Goal: Transaction & Acquisition: Purchase product/service

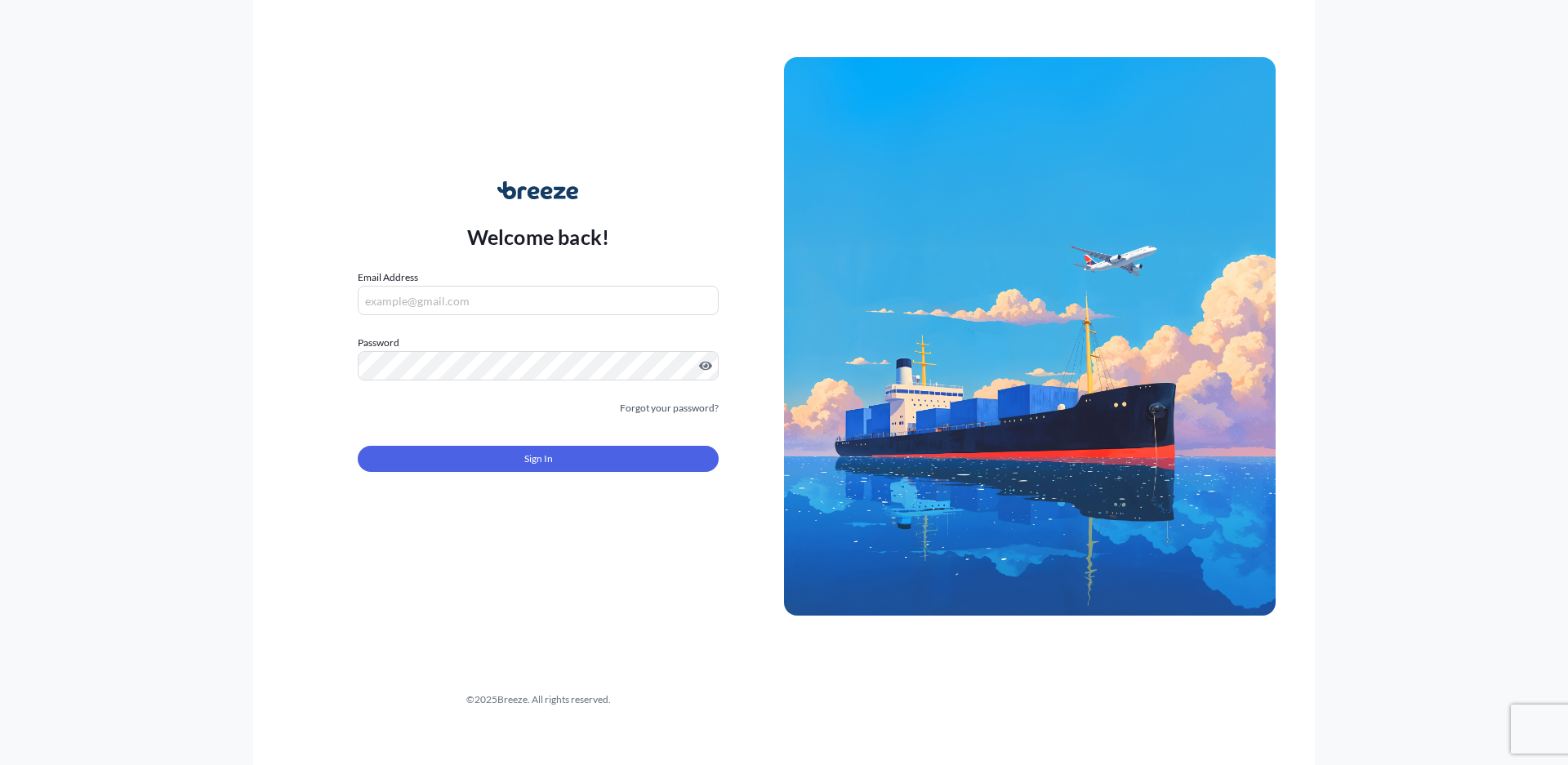
type input "[PERSON_NAME][EMAIL_ADDRESS][PERSON_NAME][DOMAIN_NAME]"
click at [536, 434] on form "Email Address [EMAIL_ADDRESS][PERSON_NAME][DOMAIN_NAME] Password Must include: …" at bounding box center [538, 380] width 361 height 222
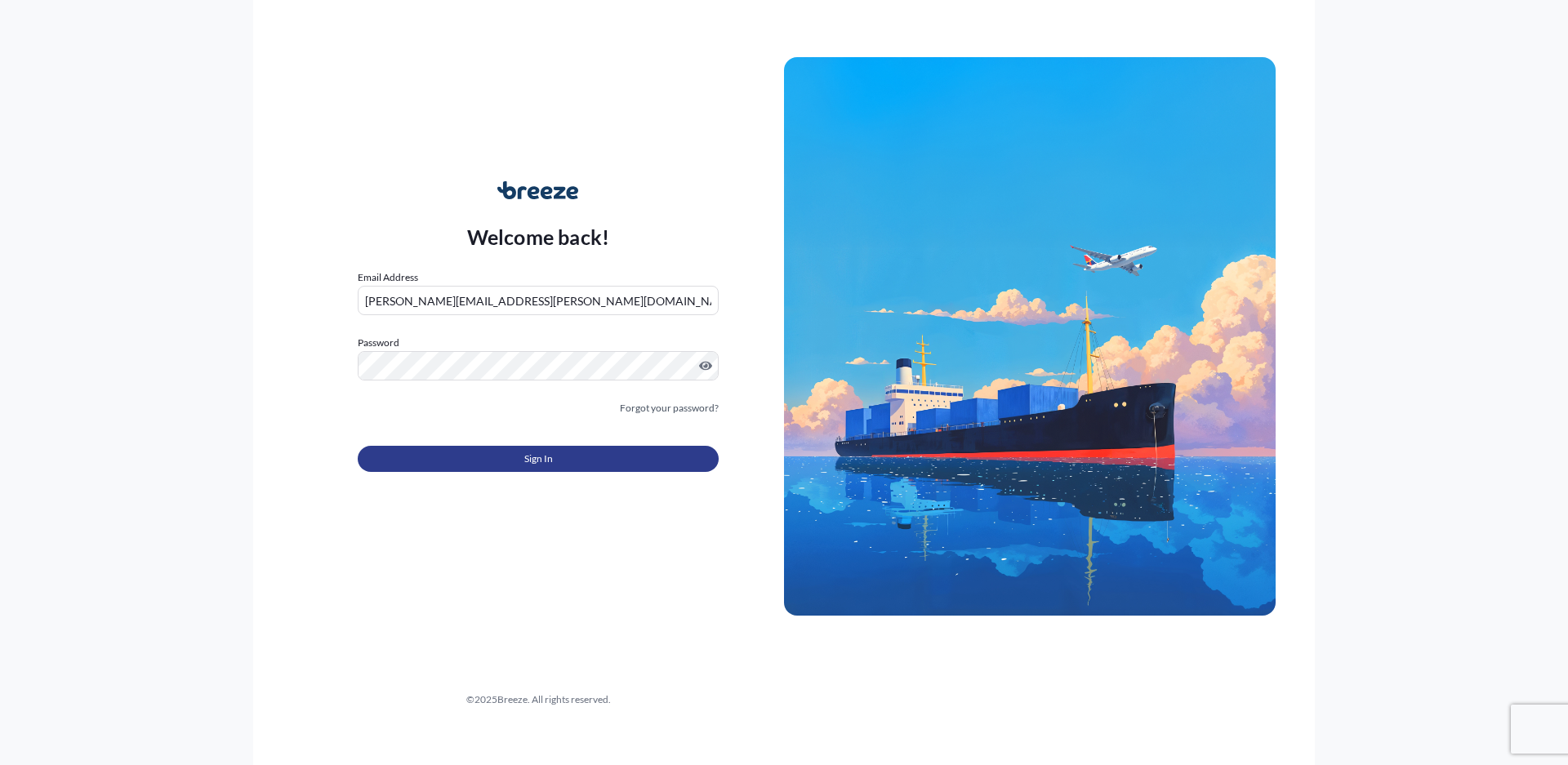
click at [542, 470] on button "Sign In" at bounding box center [538, 458] width 361 height 26
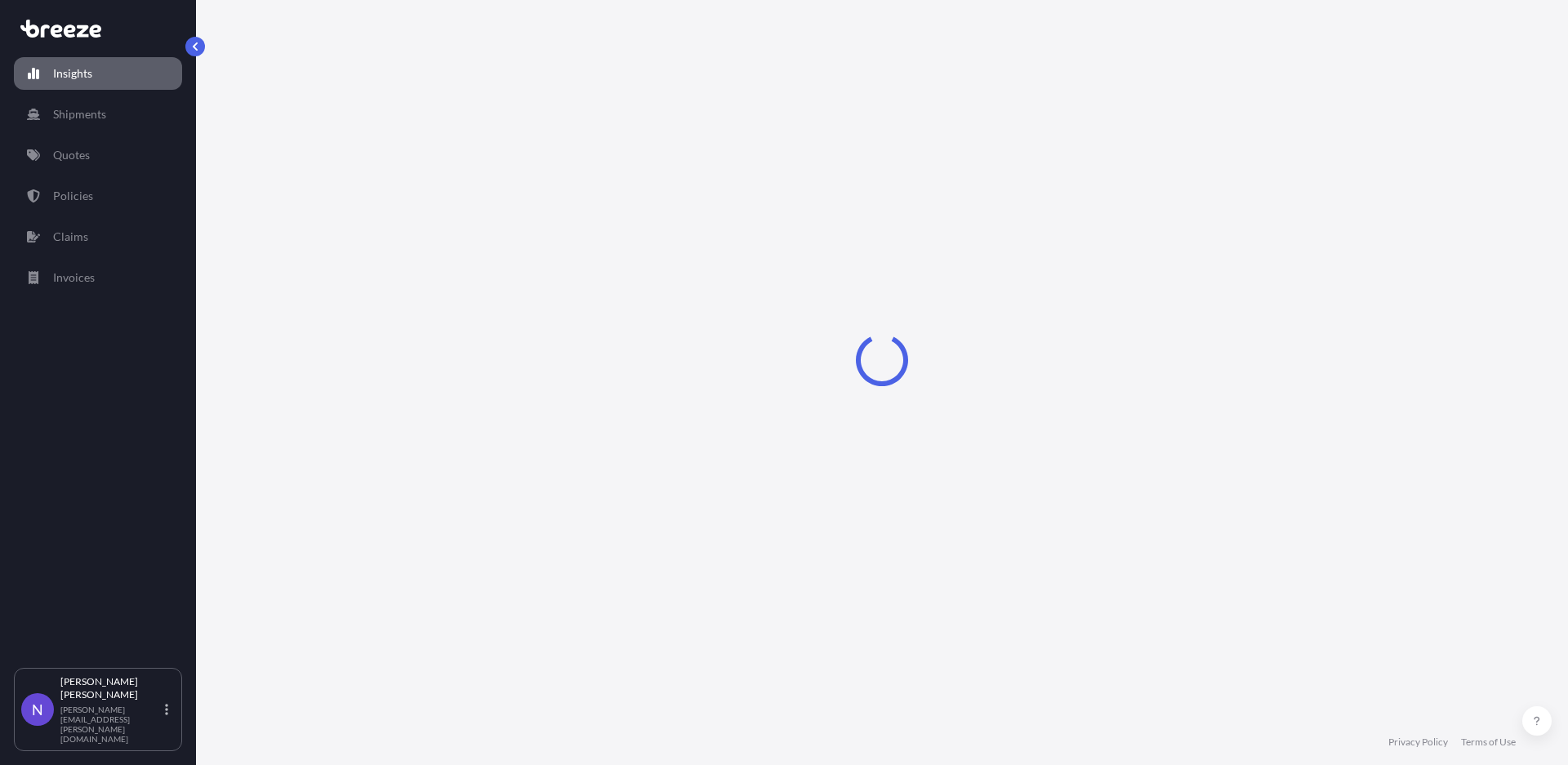
select select "2025"
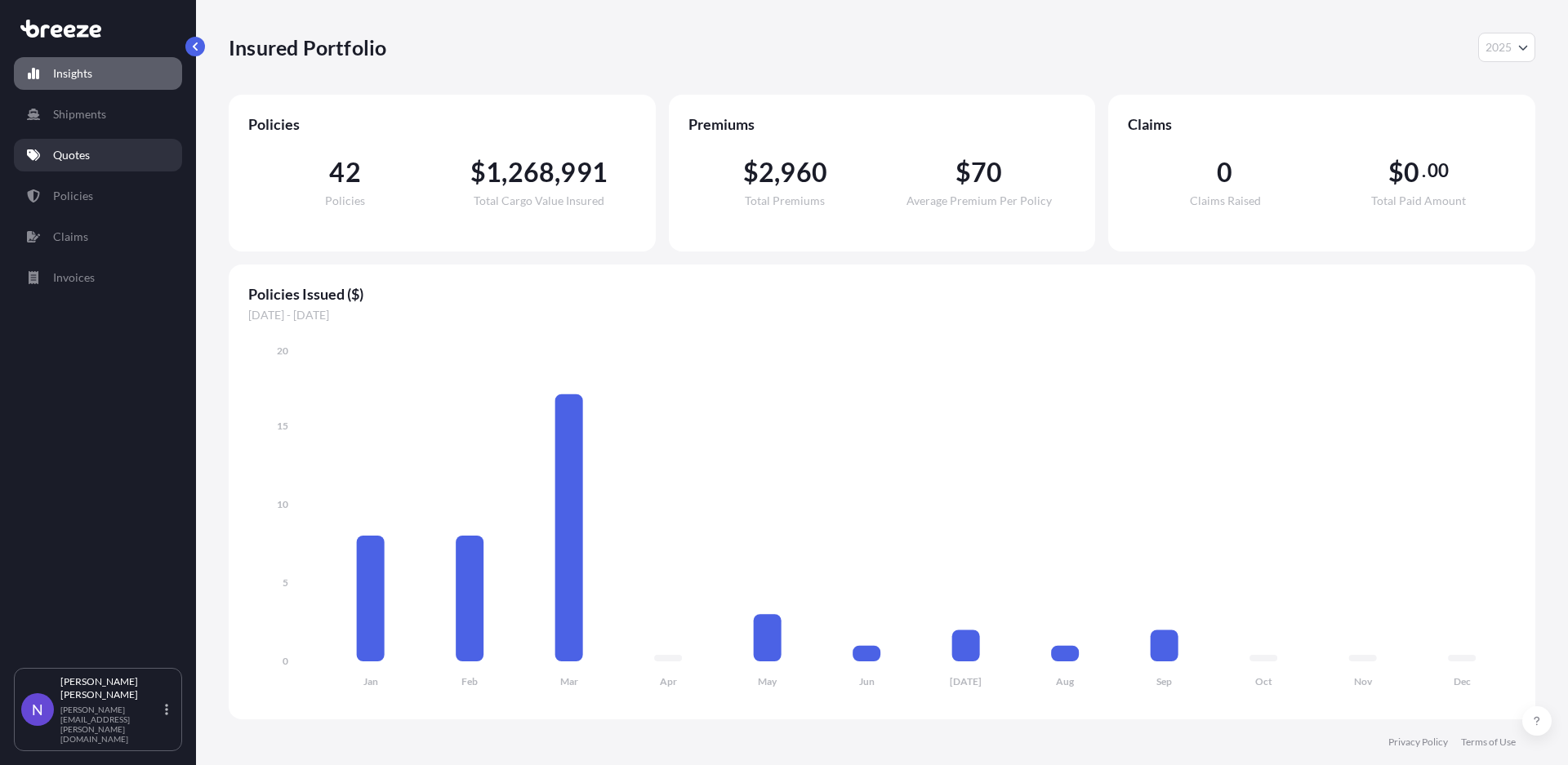
click at [84, 146] on link "Quotes" at bounding box center [98, 155] width 168 height 33
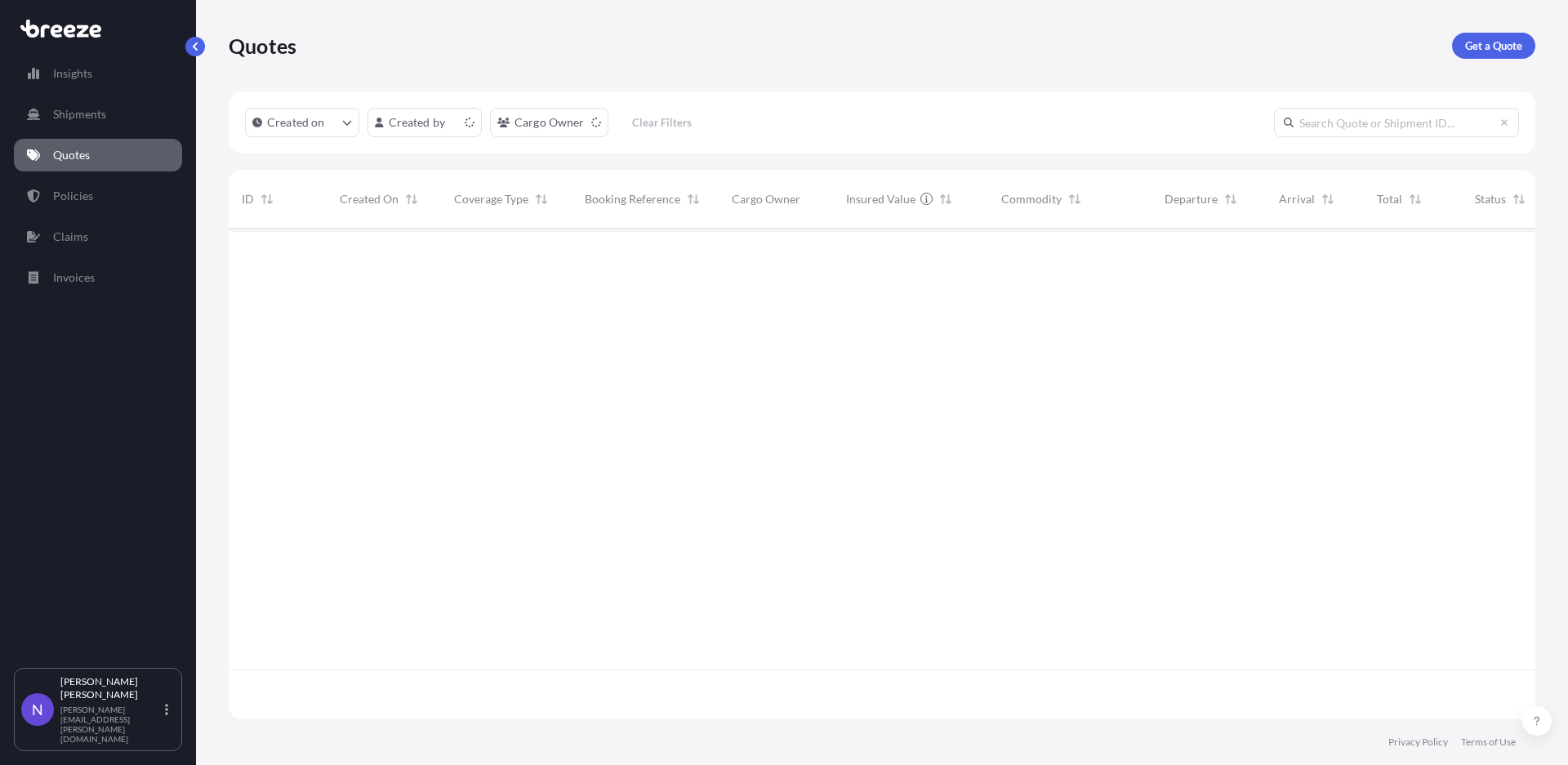
scroll to position [486, 1293]
click at [1517, 47] on p "Get a Quote" at bounding box center [1493, 45] width 57 height 16
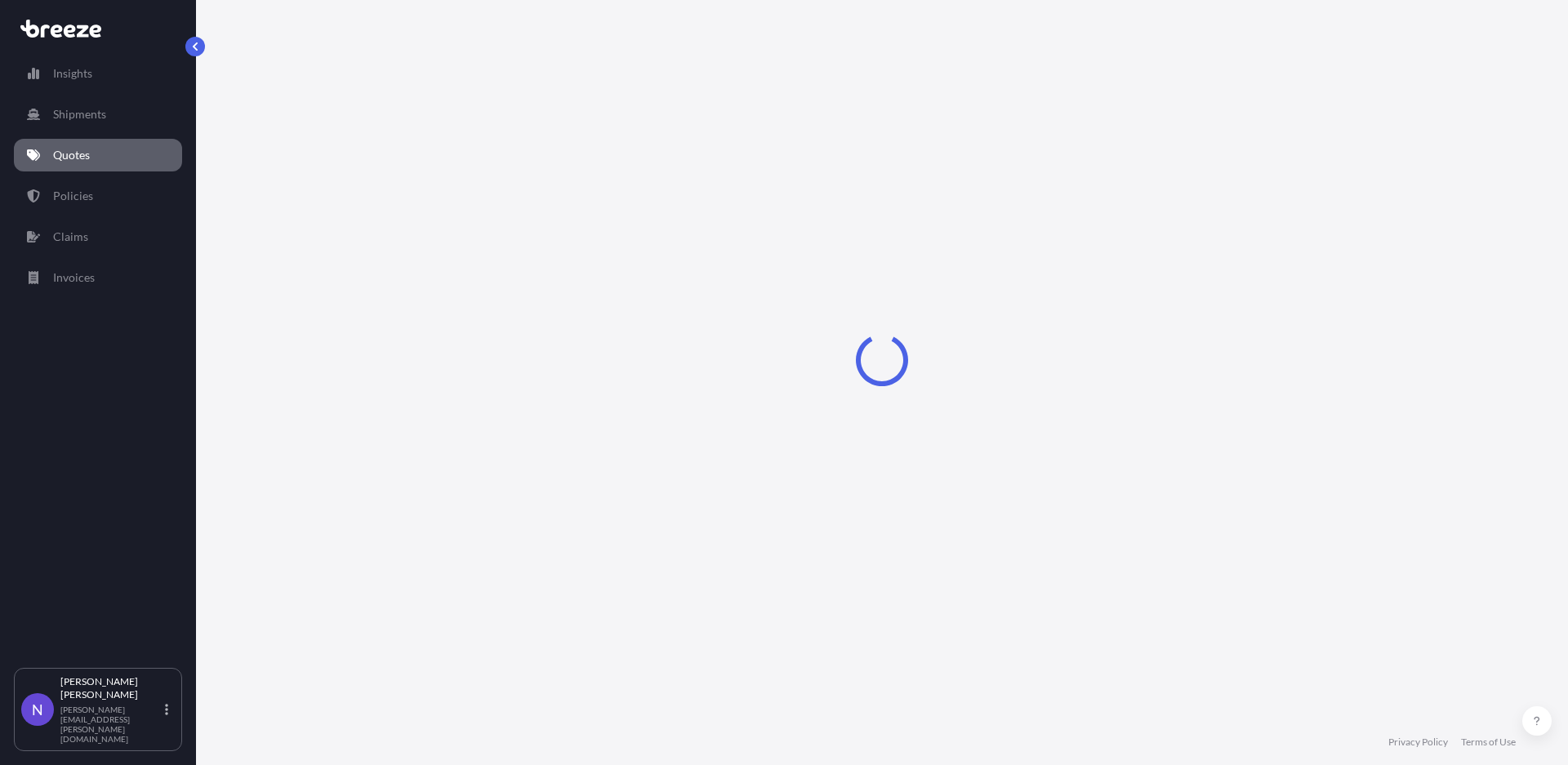
select select "Sea"
select select "1"
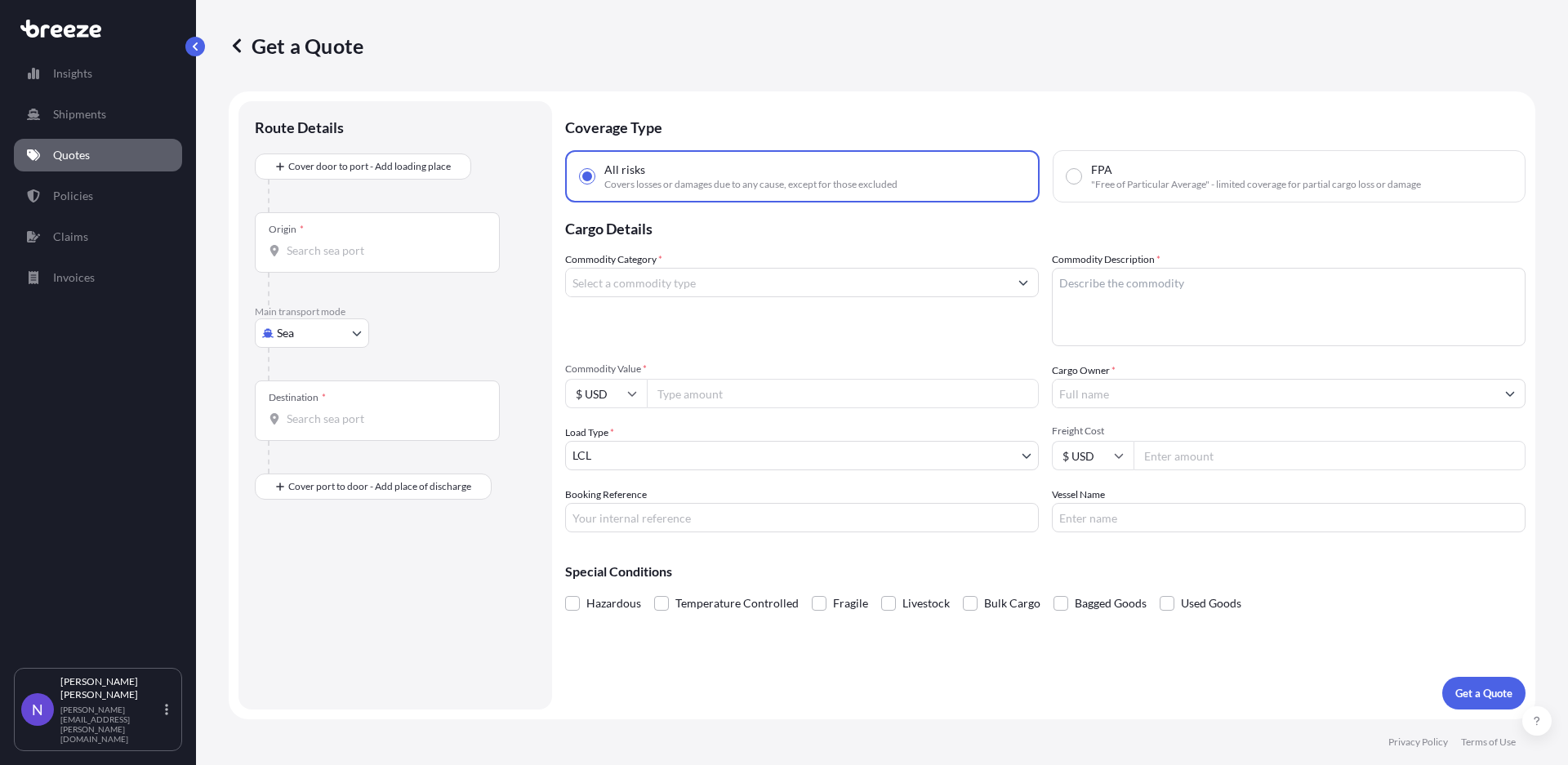
click at [775, 265] on div "Commodity Category *" at bounding box center [802, 299] width 473 height 94
click at [779, 271] on input "Commodity Category *" at bounding box center [787, 282] width 443 height 29
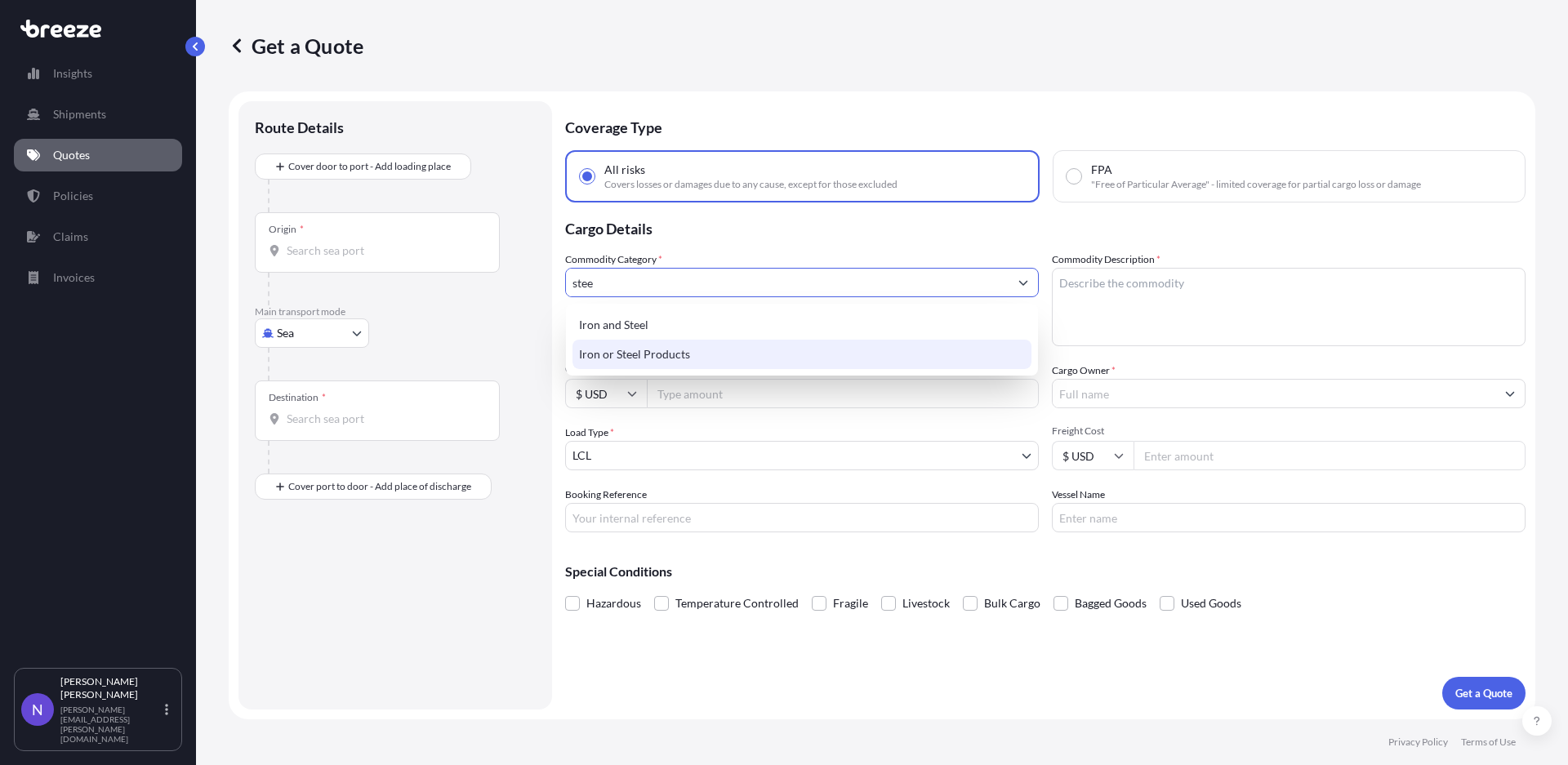
click at [648, 345] on div "Iron or Steel Products" at bounding box center [802, 353] width 459 height 29
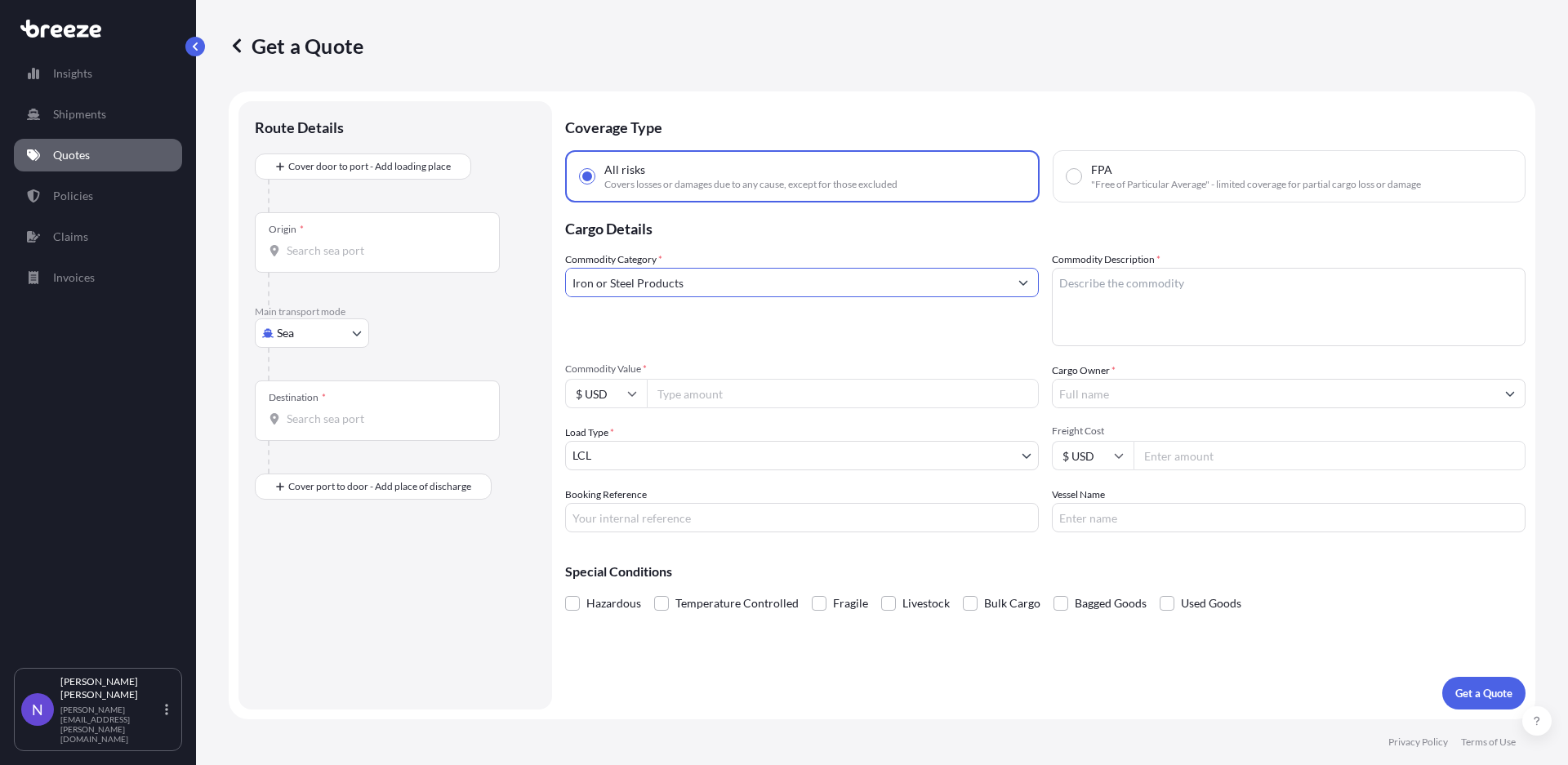
click at [732, 284] on input "Iron or Steel Products" at bounding box center [787, 282] width 443 height 29
drag, startPoint x: 727, startPoint y: 287, endPoint x: 637, endPoint y: 290, distance: 90.0
click at [637, 290] on input "Iron or Steel Products" at bounding box center [787, 282] width 443 height 29
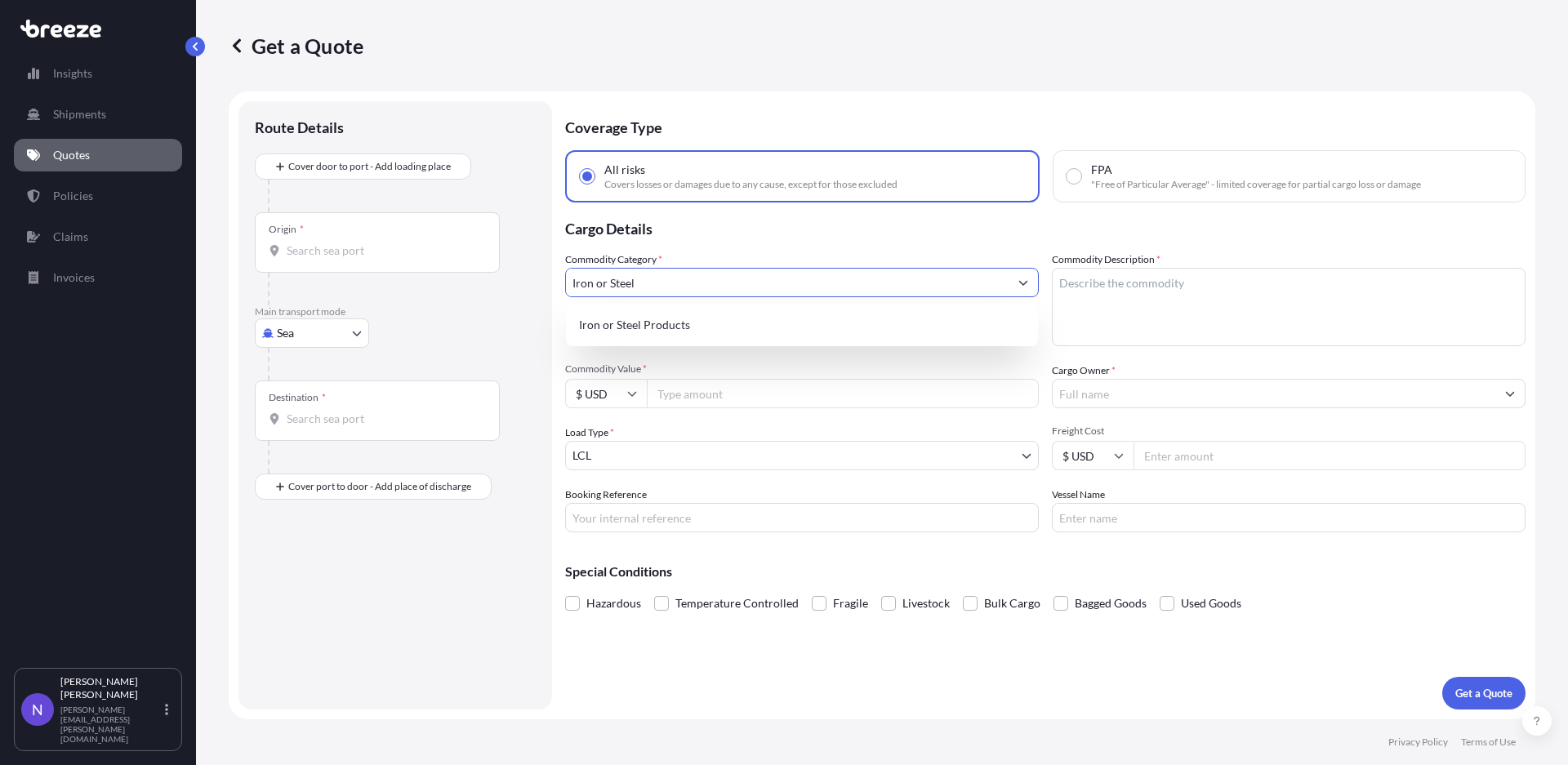
type input "Iron or Steel"
click at [973, 258] on div "Commodity Category * Iron or Steel" at bounding box center [802, 299] width 473 height 94
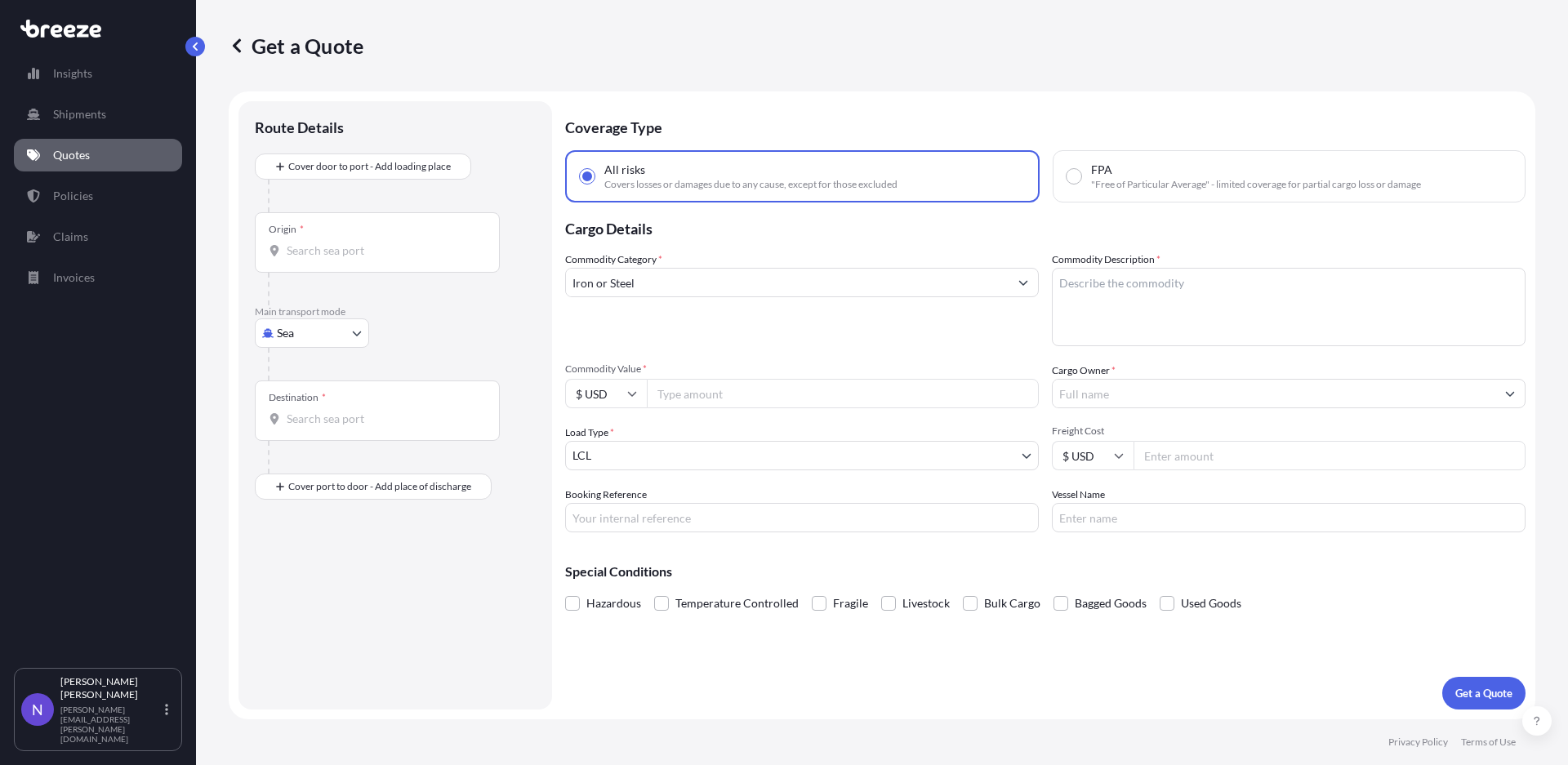
click at [1117, 298] on textarea "Commodity Description *" at bounding box center [1288, 306] width 473 height 78
type textarea "1"
type textarea "10 STEEL PLATES"
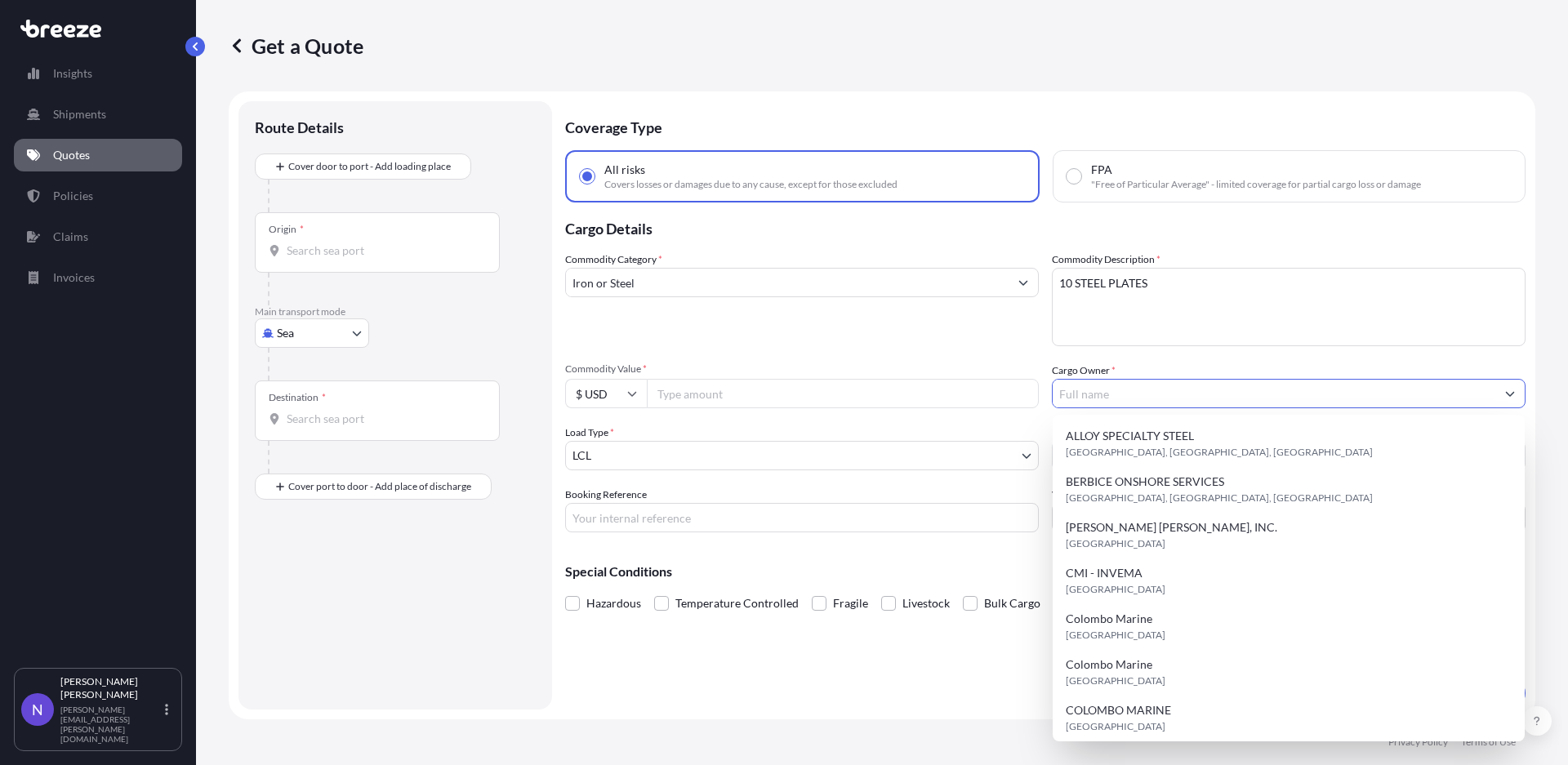
click at [1202, 390] on input "Cargo Owner *" at bounding box center [1274, 393] width 443 height 29
click at [953, 336] on div "Commodity Category * Iron or Steel" at bounding box center [802, 299] width 473 height 94
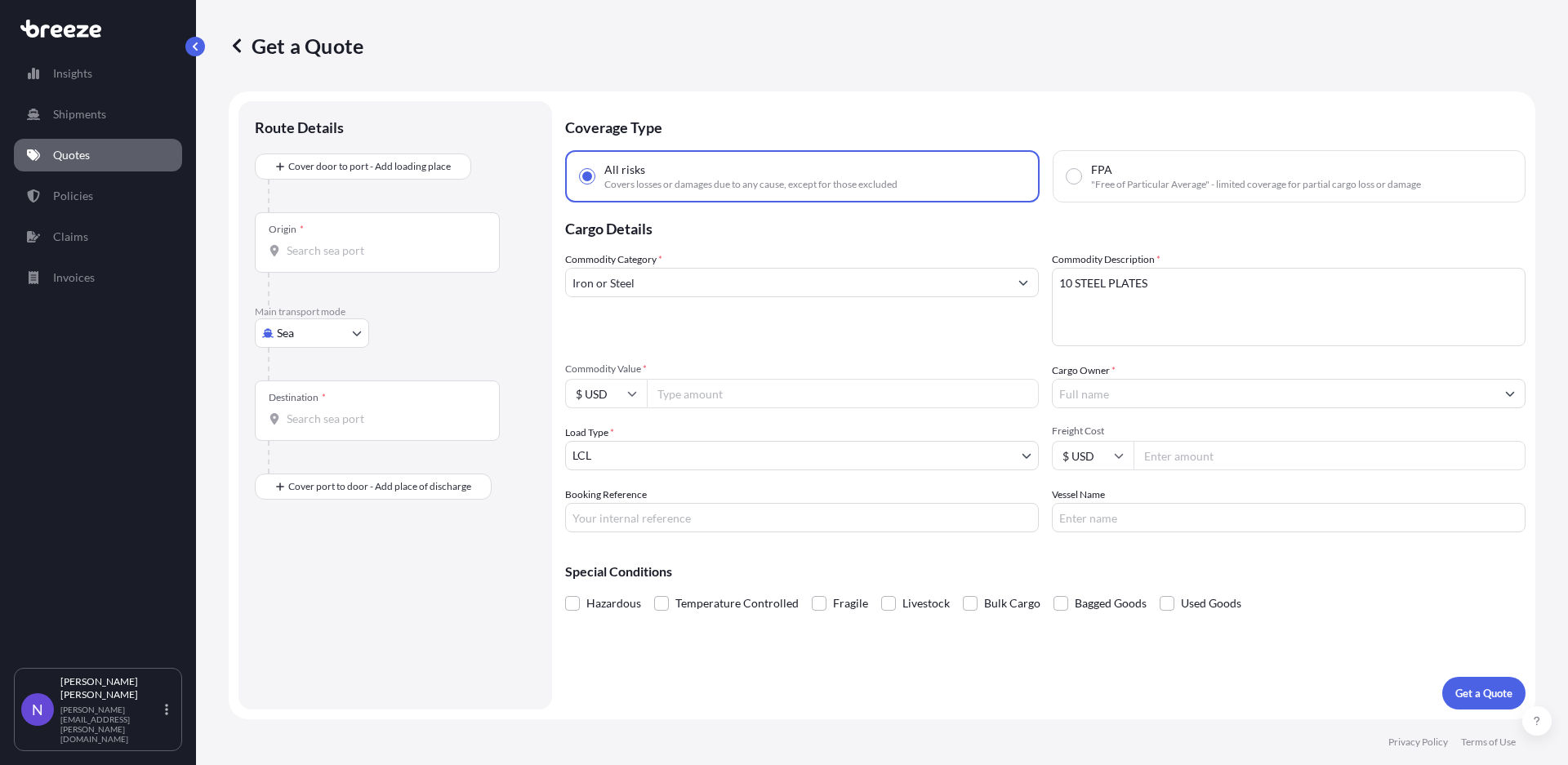
click at [920, 381] on input "Commodity Value *" at bounding box center [842, 393] width 392 height 29
type input "11350"
click at [822, 459] on body "Insights Shipments Quotes Policies Claims Invoices N [PERSON_NAME] [PERSON_NAME…" at bounding box center [784, 382] width 1568 height 765
click at [811, 521] on input "Booking Reference" at bounding box center [802, 517] width 473 height 29
type input "19599"
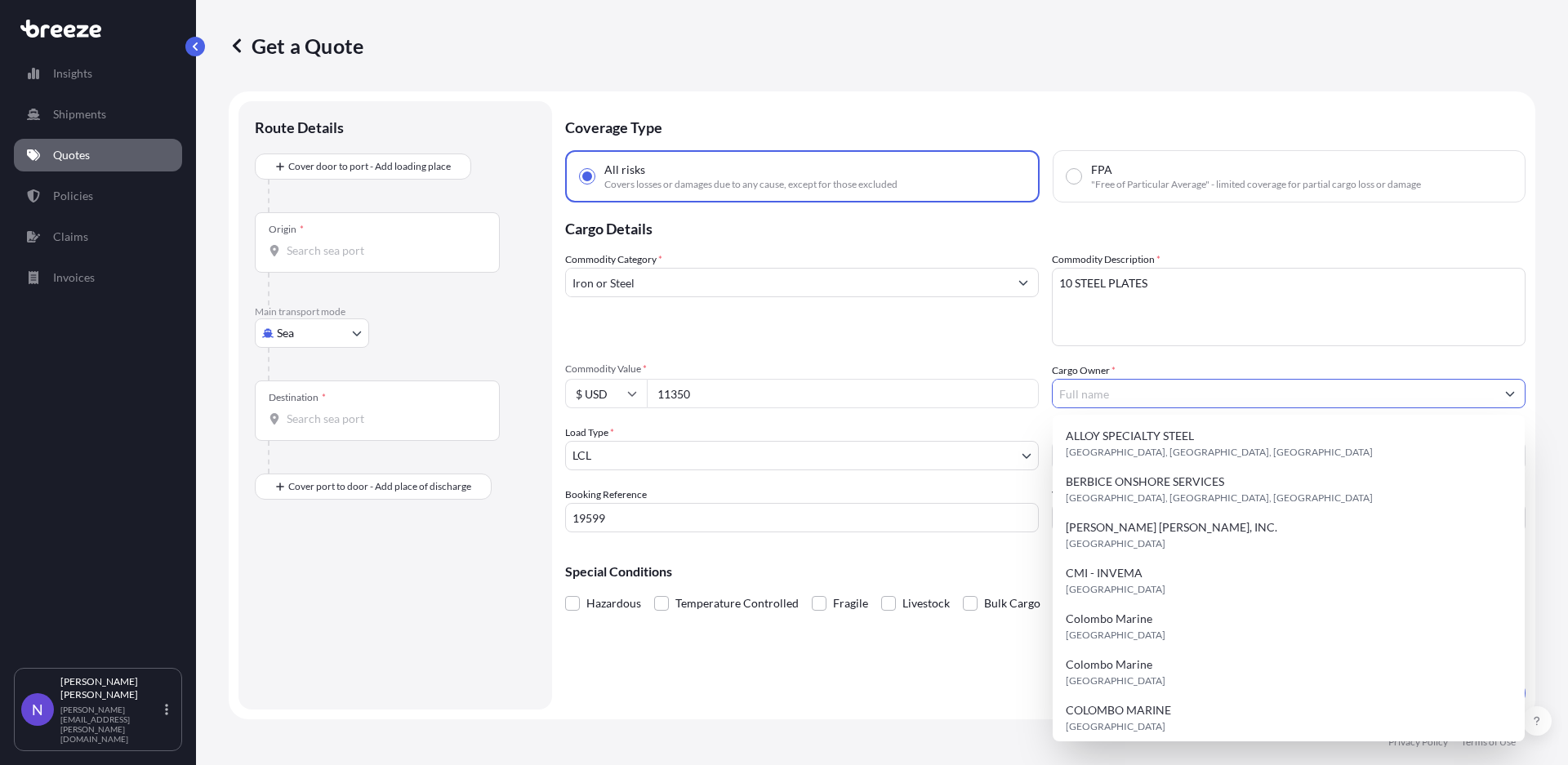
click at [1180, 392] on input "Cargo Owner *" at bounding box center [1274, 393] width 443 height 29
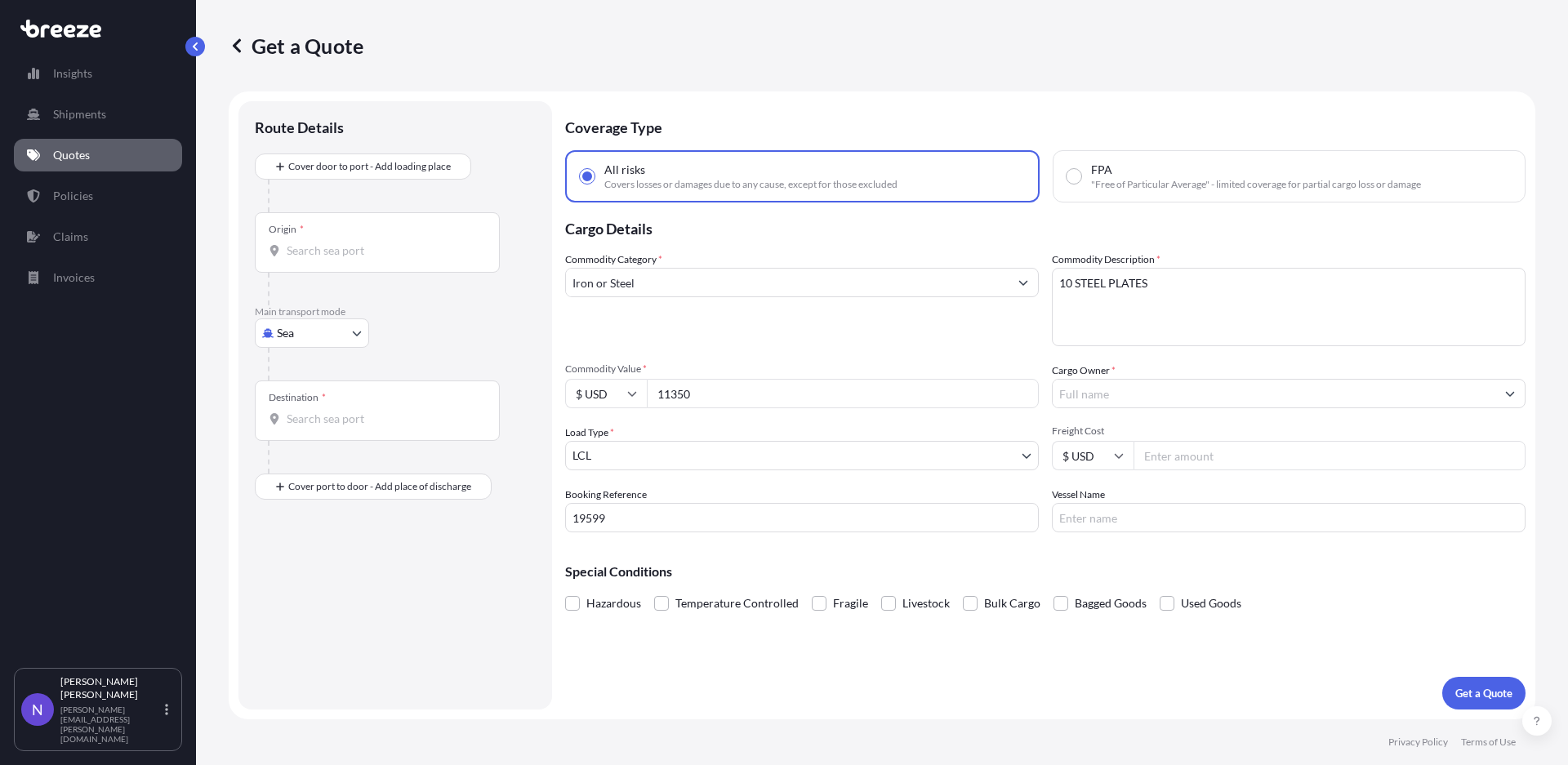
click at [931, 337] on div "Commodity Category * Iron or Steel" at bounding box center [802, 299] width 473 height 94
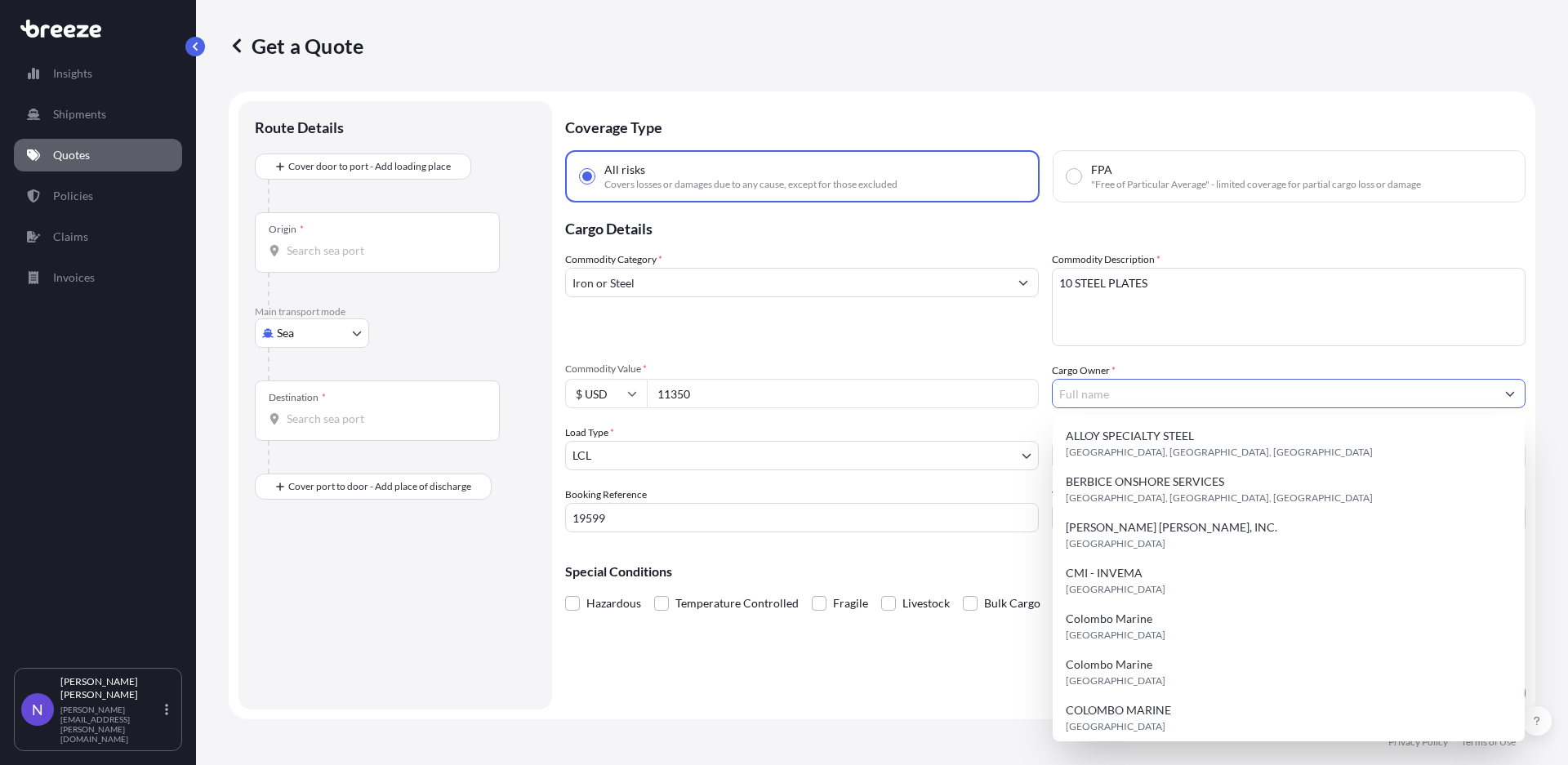
click at [1159, 386] on input "Cargo Owner *" at bounding box center [1274, 393] width 443 height 29
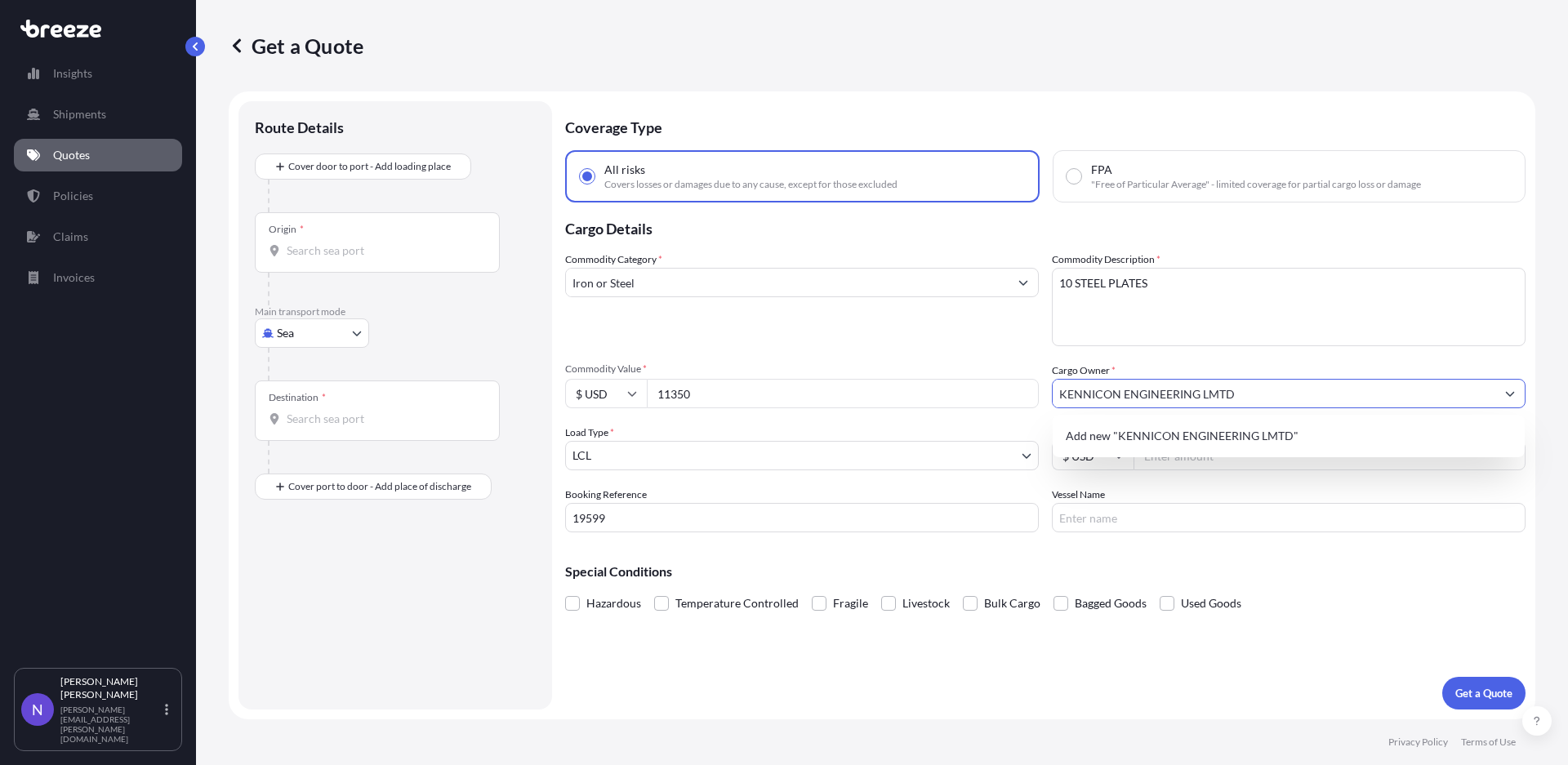
type input "KENNICON ENGINEERING LMTD"
click at [358, 256] on input "Origin *" at bounding box center [382, 250] width 193 height 16
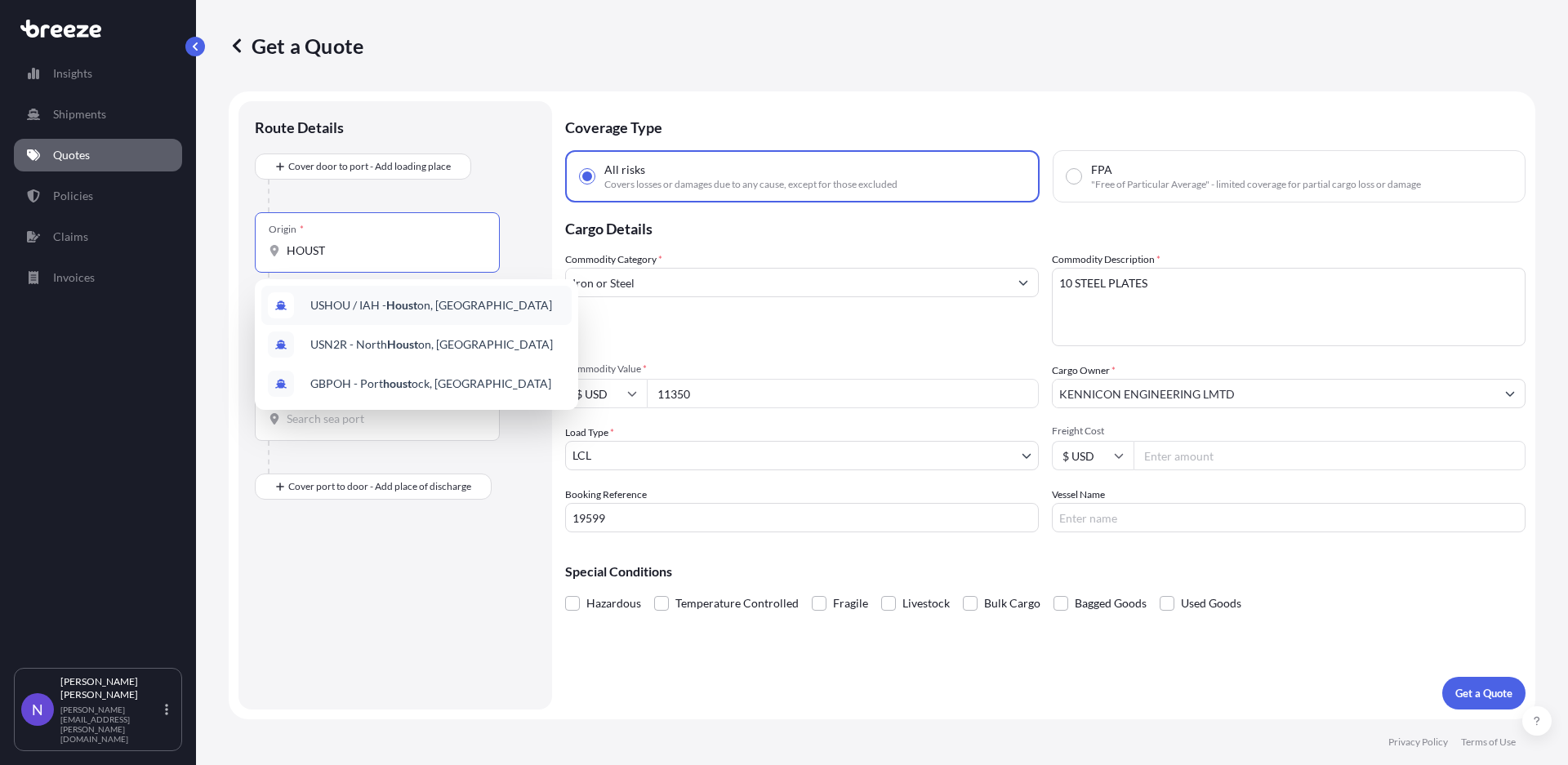
click at [477, 311] on span "USHOU / IAH - Houst on, [GEOGRAPHIC_DATA]" at bounding box center [430, 305] width 242 height 16
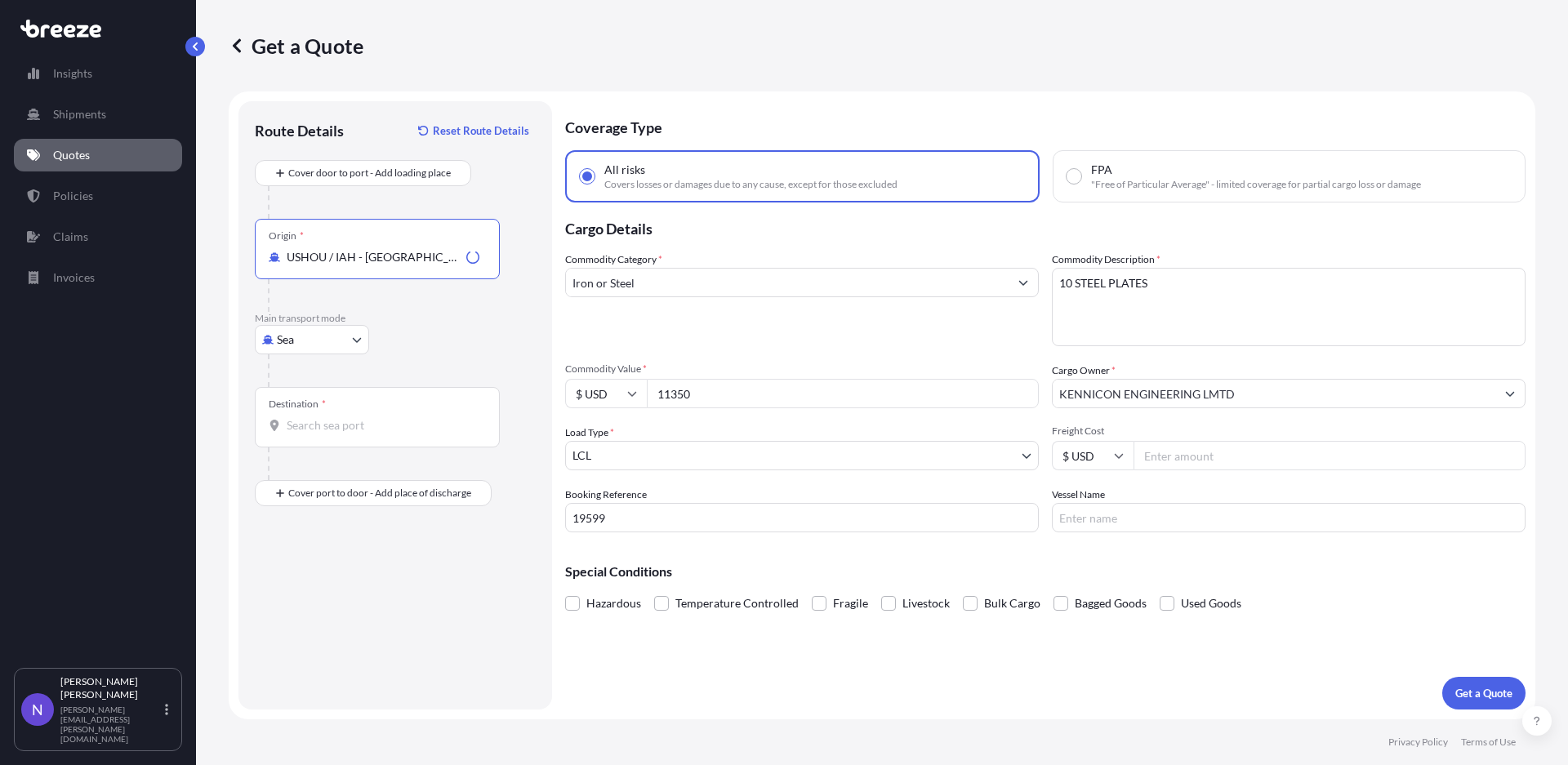
type input "USHOU / IAH - [GEOGRAPHIC_DATA], [GEOGRAPHIC_DATA]"
click at [431, 392] on div "Destination *" at bounding box center [377, 417] width 245 height 61
click at [431, 417] on input "Destination *" at bounding box center [382, 424] width 193 height 16
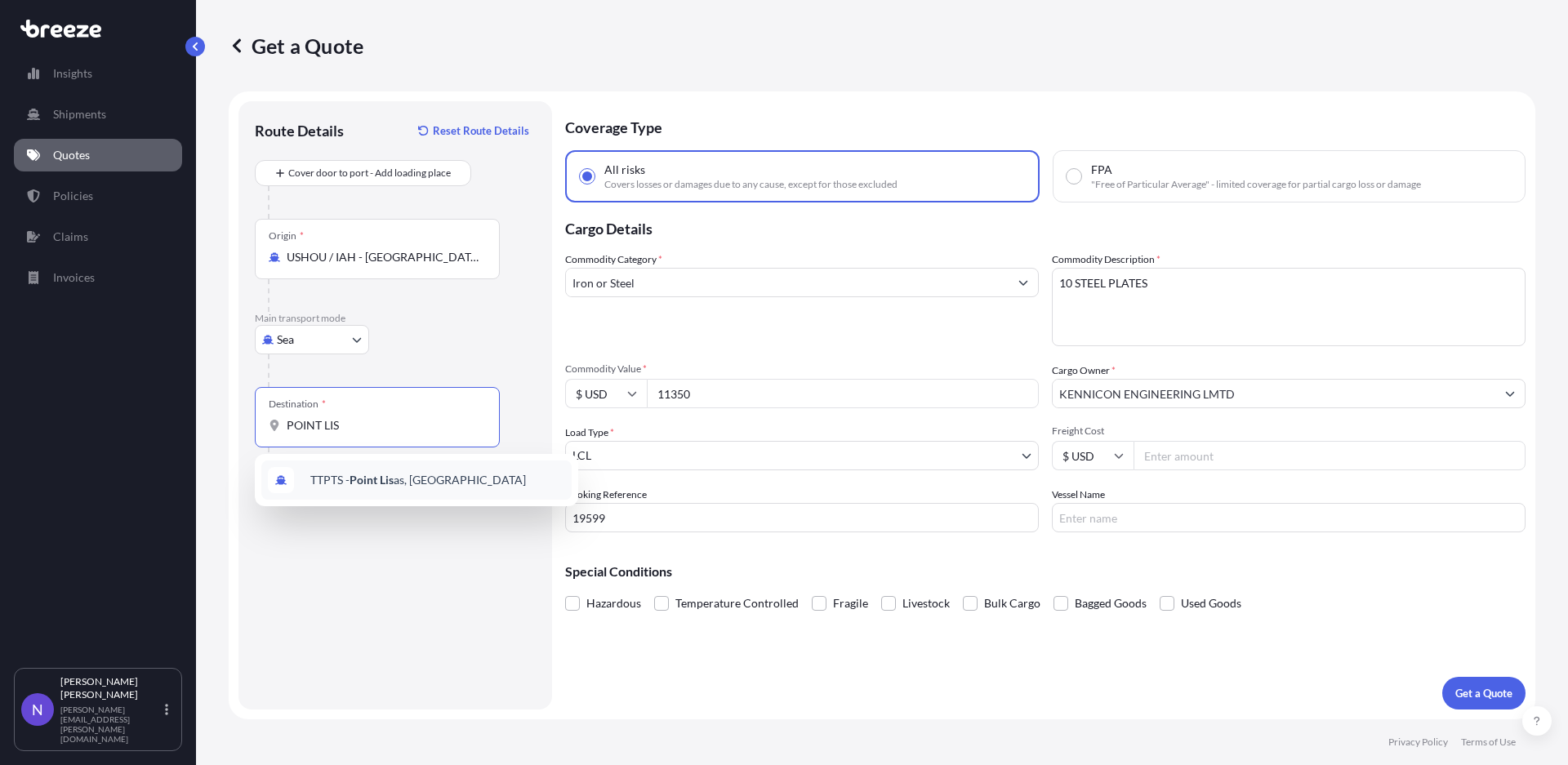
click at [441, 475] on span "TTPTS - Point Lis as, [GEOGRAPHIC_DATA]" at bounding box center [418, 479] width 216 height 16
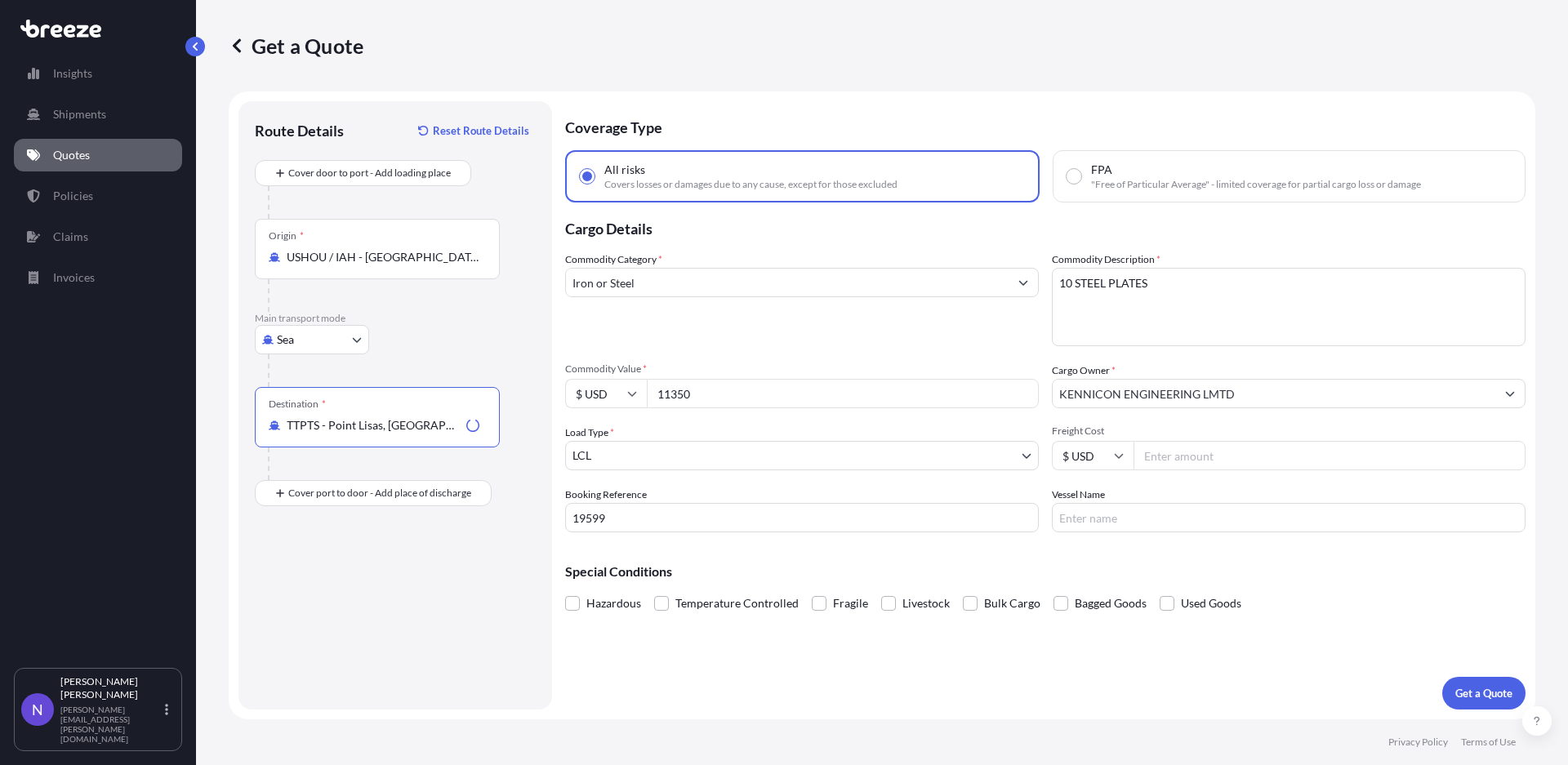
type input "TTPTS - Point Lisas, [GEOGRAPHIC_DATA]"
click at [452, 557] on div "Route Details Reset Route Details Cover door to port - Add loading place Place …" at bounding box center [396, 406] width 281 height 576
click at [1113, 523] on input "Vessel Name" at bounding box center [1288, 517] width 473 height 29
click at [1075, 552] on div "Special Conditions Hazardous Temperature Controlled Fragile Livestock Bulk Carg…" at bounding box center [1045, 580] width 960 height 70
click at [1180, 454] on input "Freight Cost" at bounding box center [1329, 455] width 392 height 29
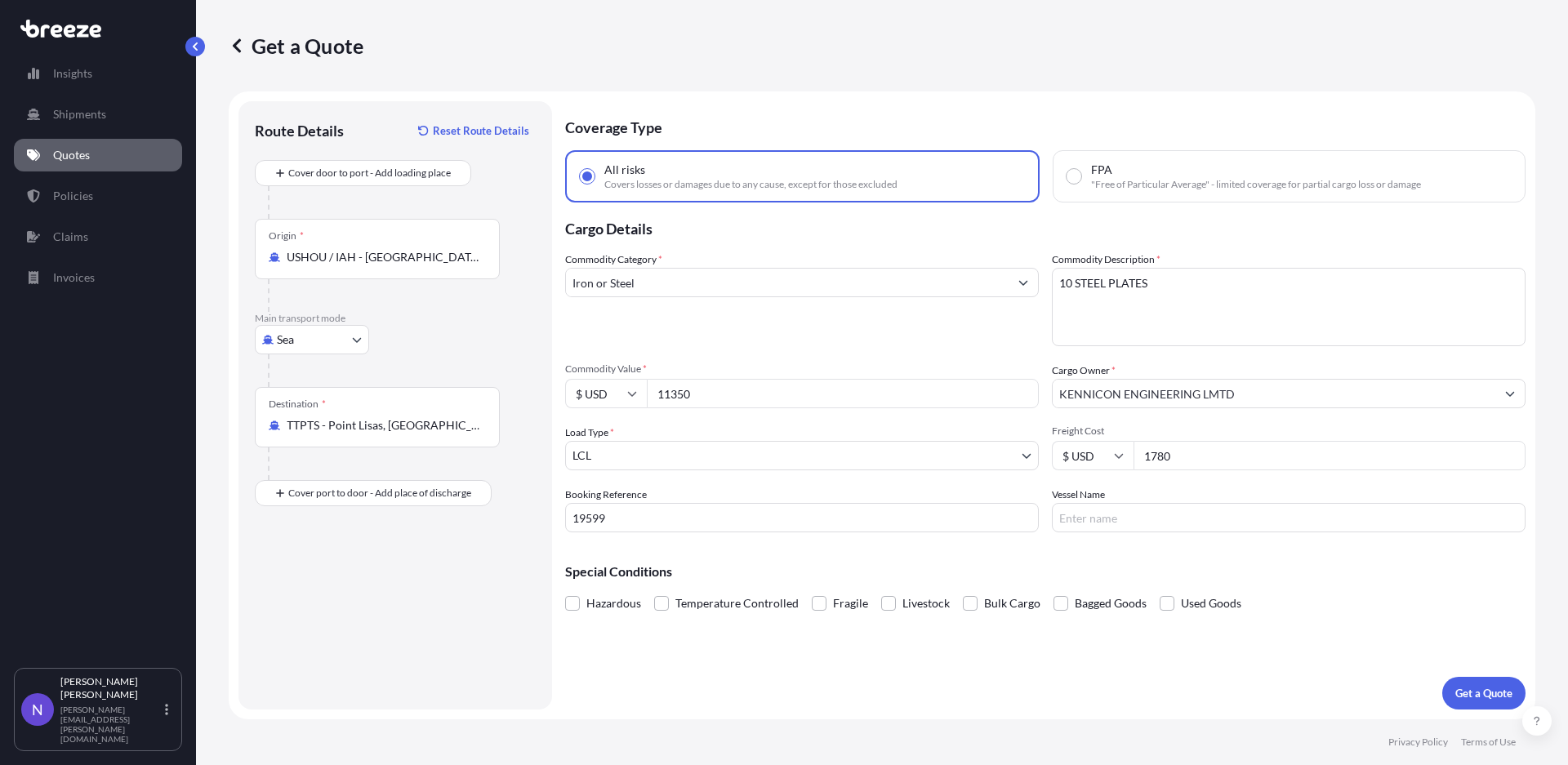
type input "1780"
click at [1334, 573] on p "Special Conditions" at bounding box center [1045, 571] width 960 height 13
click at [1465, 692] on p "Get a Quote" at bounding box center [1484, 692] width 57 height 16
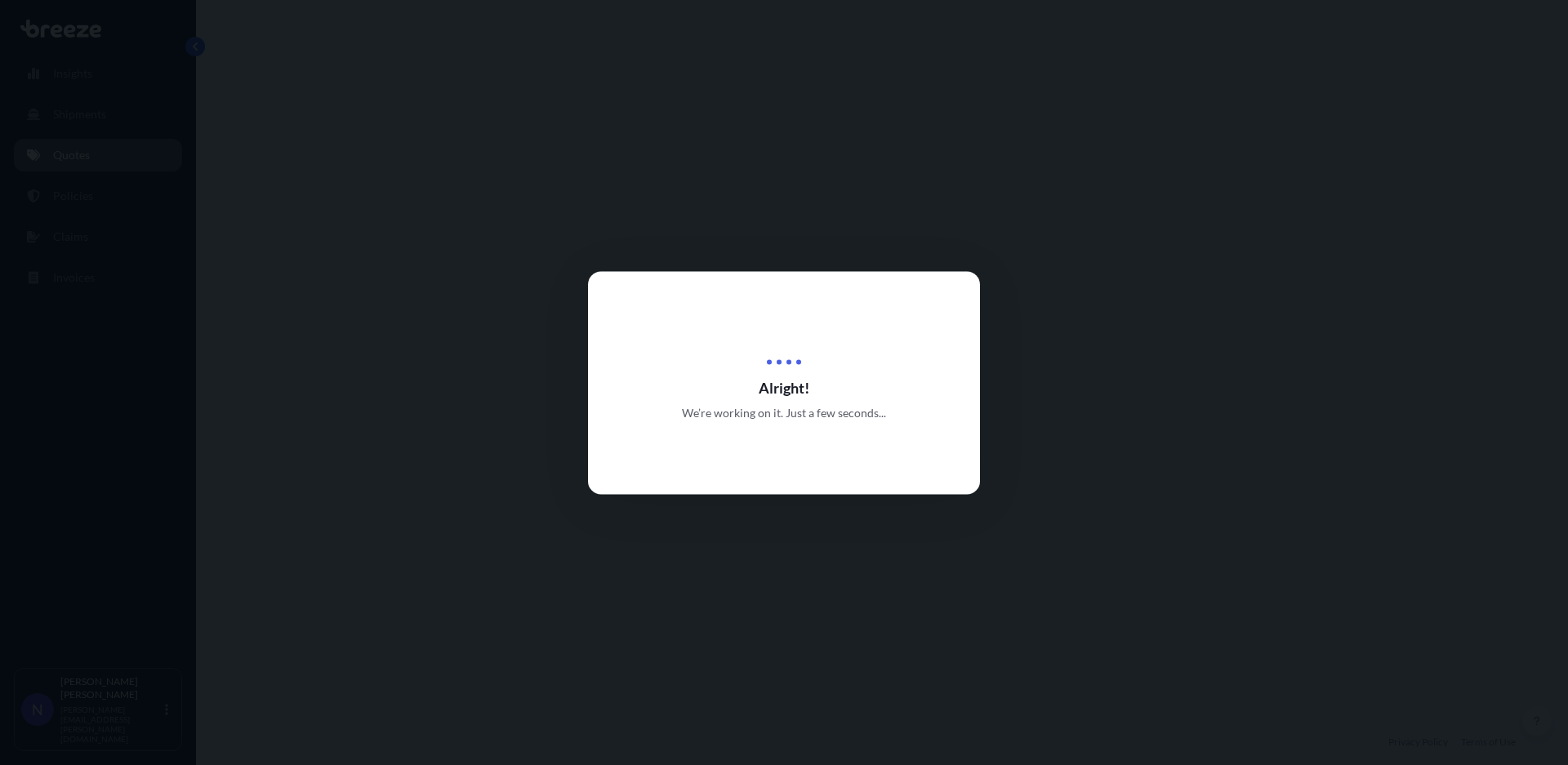
select select "Sea"
select select "1"
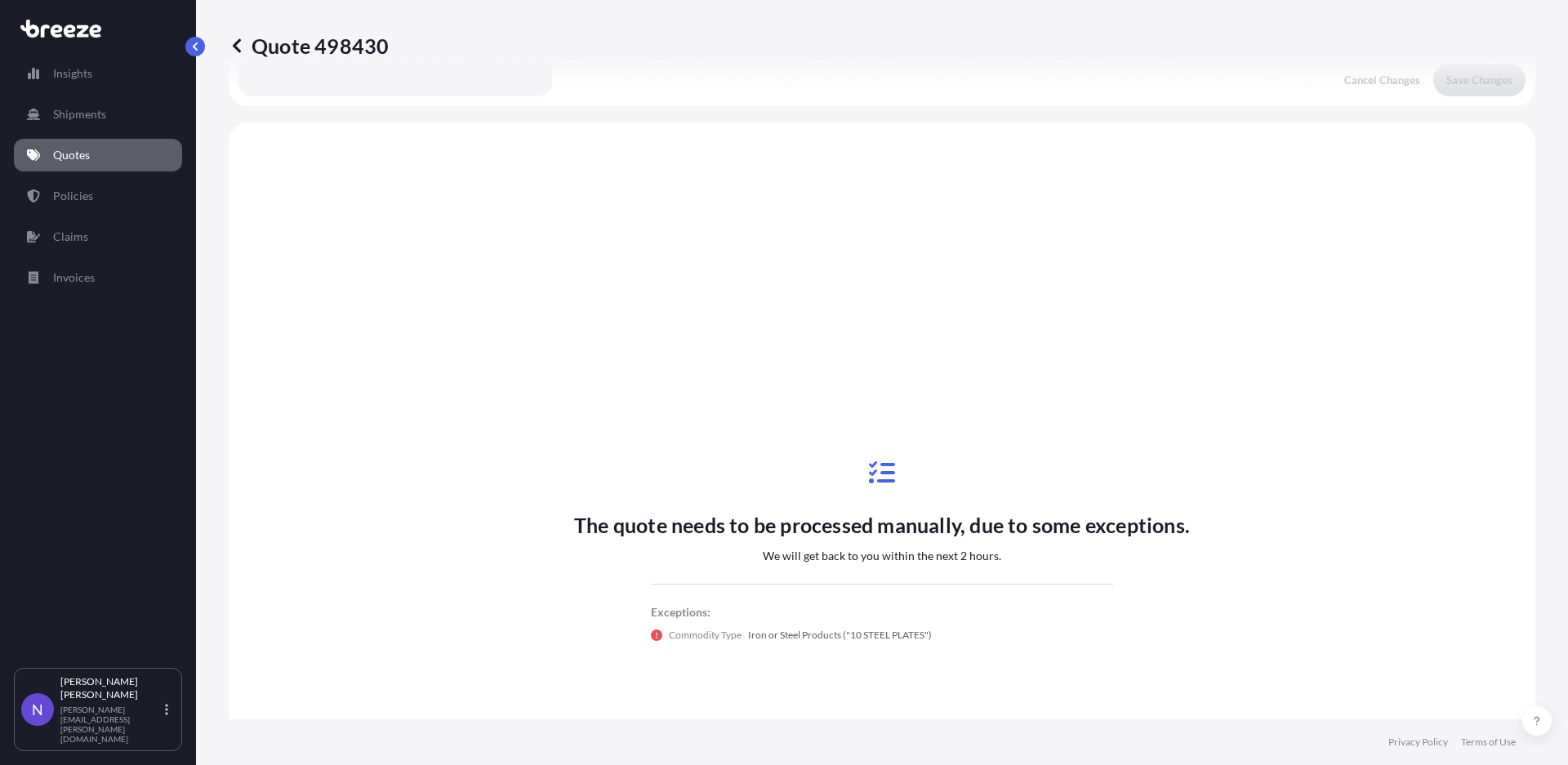
scroll to position [592, 0]
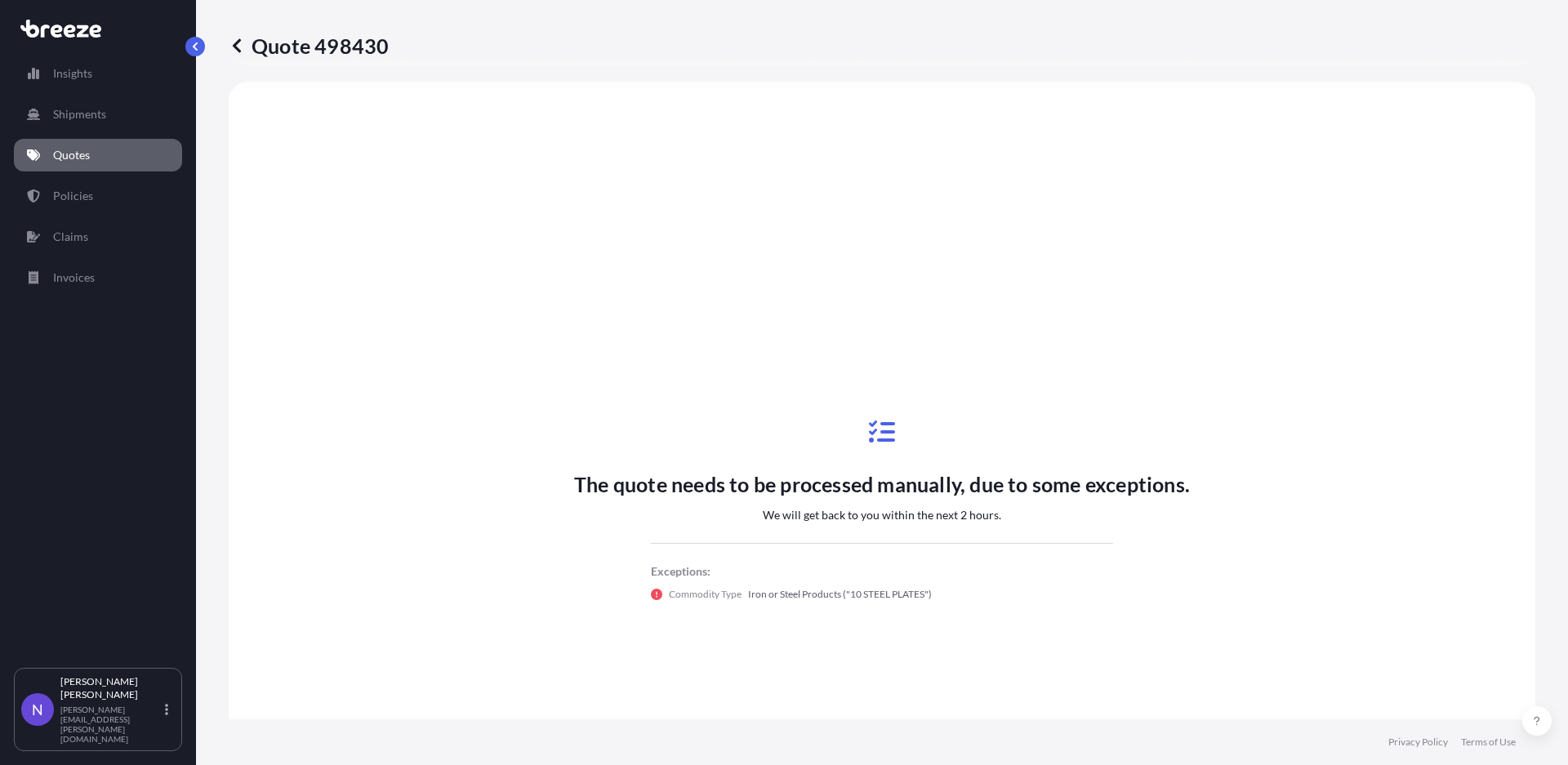
click at [156, 154] on link "Quotes" at bounding box center [98, 155] width 168 height 33
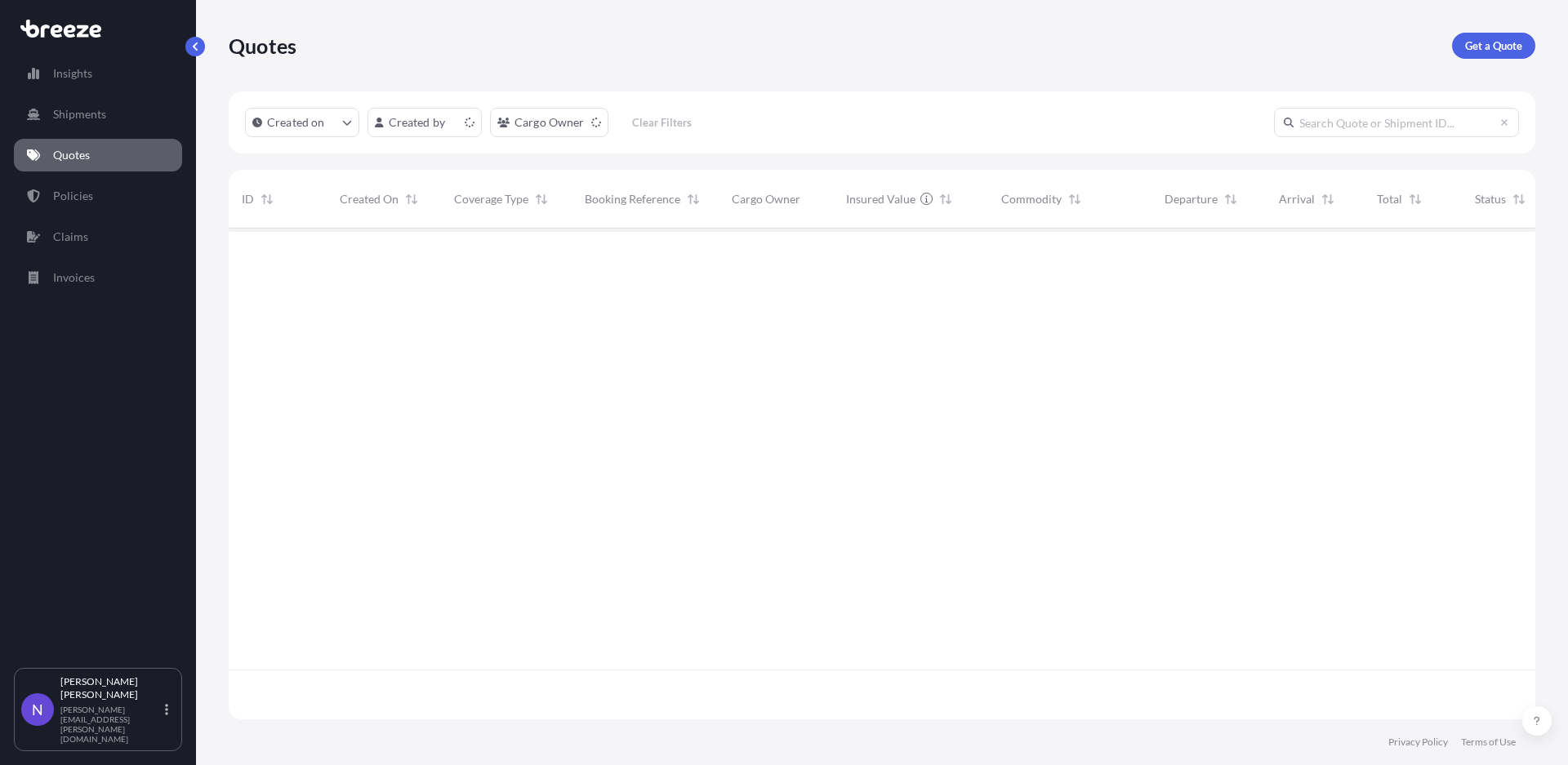
scroll to position [486, 1293]
click at [1512, 42] on p "Get a Quote" at bounding box center [1493, 45] width 57 height 16
select select "Sea"
select select "1"
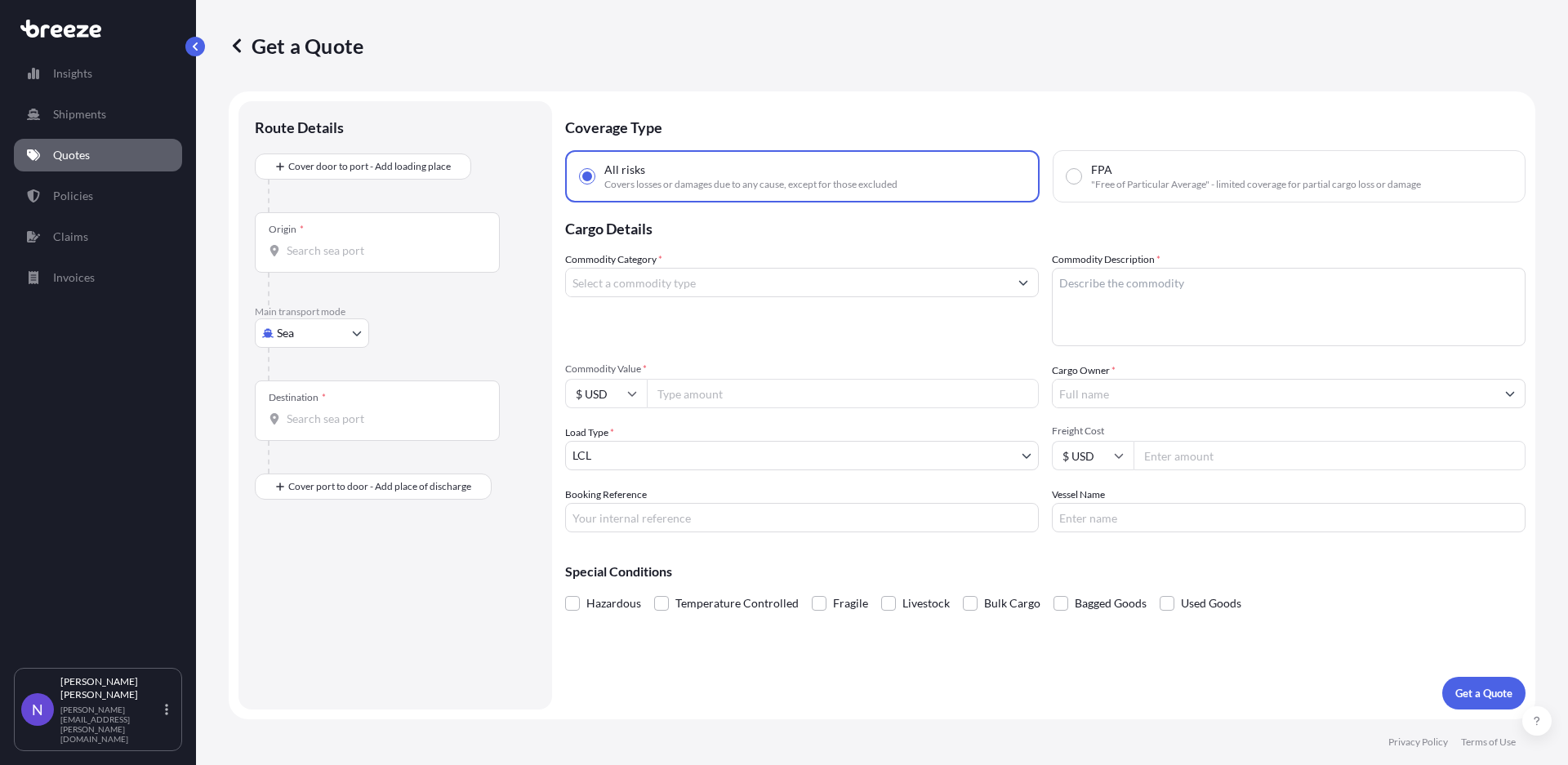
click at [727, 282] on input "Commodity Category *" at bounding box center [787, 282] width 443 height 29
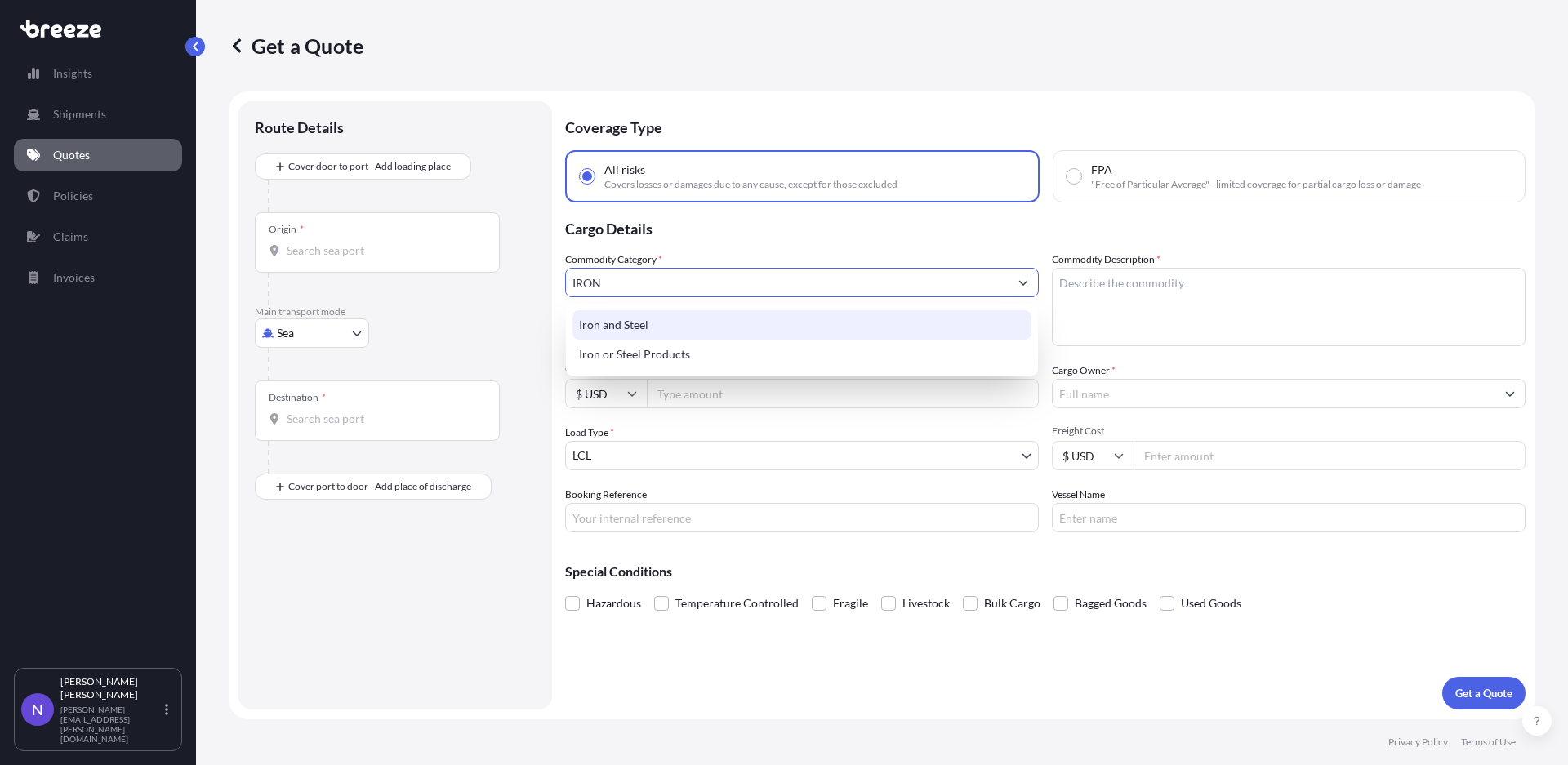
click at [693, 332] on div "Iron and Steel" at bounding box center [802, 324] width 459 height 29
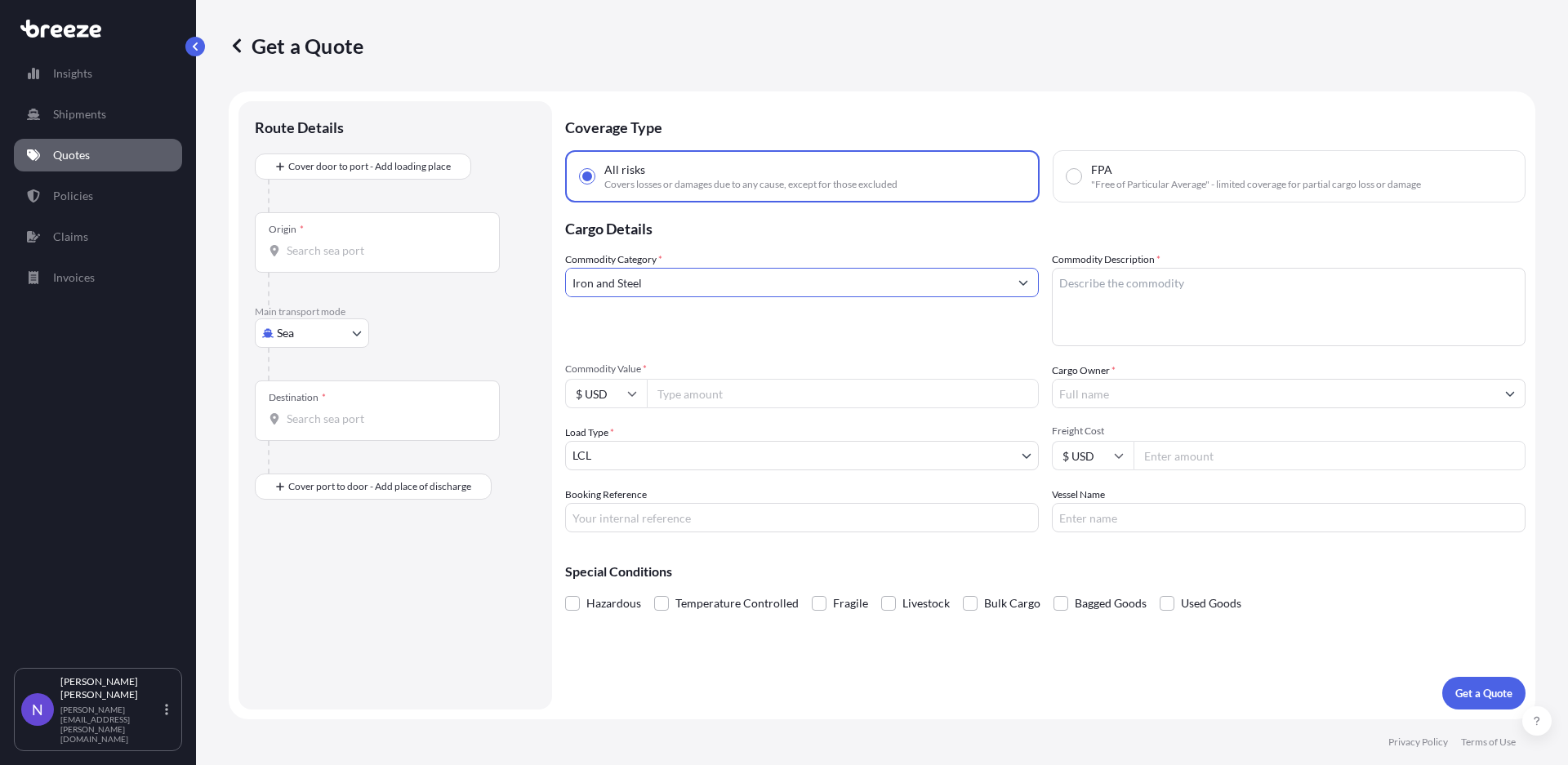
type input "Iron and Steel"
click at [1107, 328] on textarea "Commodity Description *" at bounding box center [1288, 306] width 473 height 78
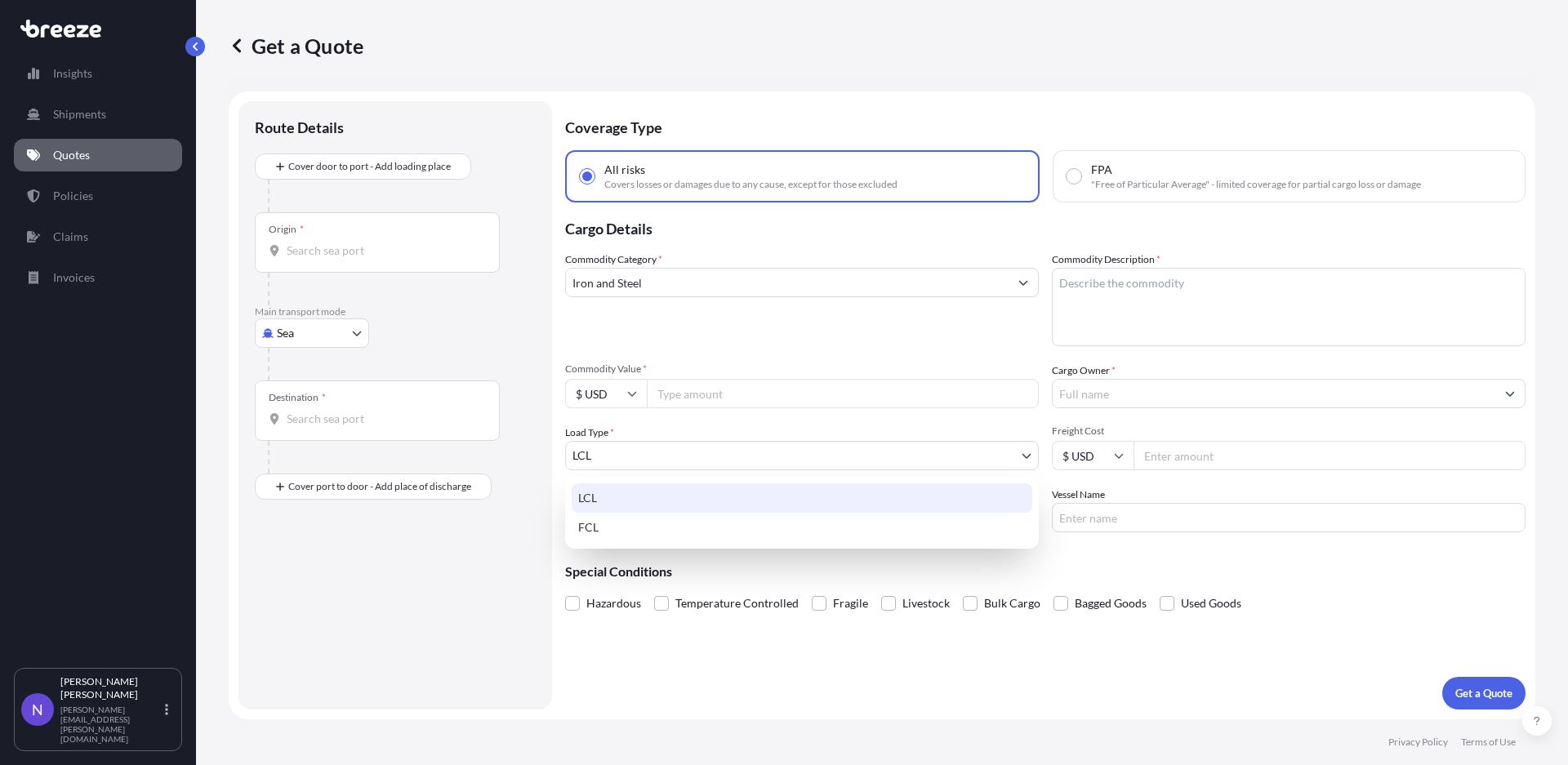
click at [843, 451] on body "145 options available. Insights Shipments Quotes Policies Claims Invoices N [PE…" at bounding box center [784, 382] width 1568 height 765
click at [797, 459] on body "145 options available. Insights Shipments Quotes Policies Claims Invoices N [PE…" at bounding box center [784, 382] width 1568 height 765
click at [787, 539] on div "FCL" at bounding box center [802, 527] width 461 height 29
select select "2"
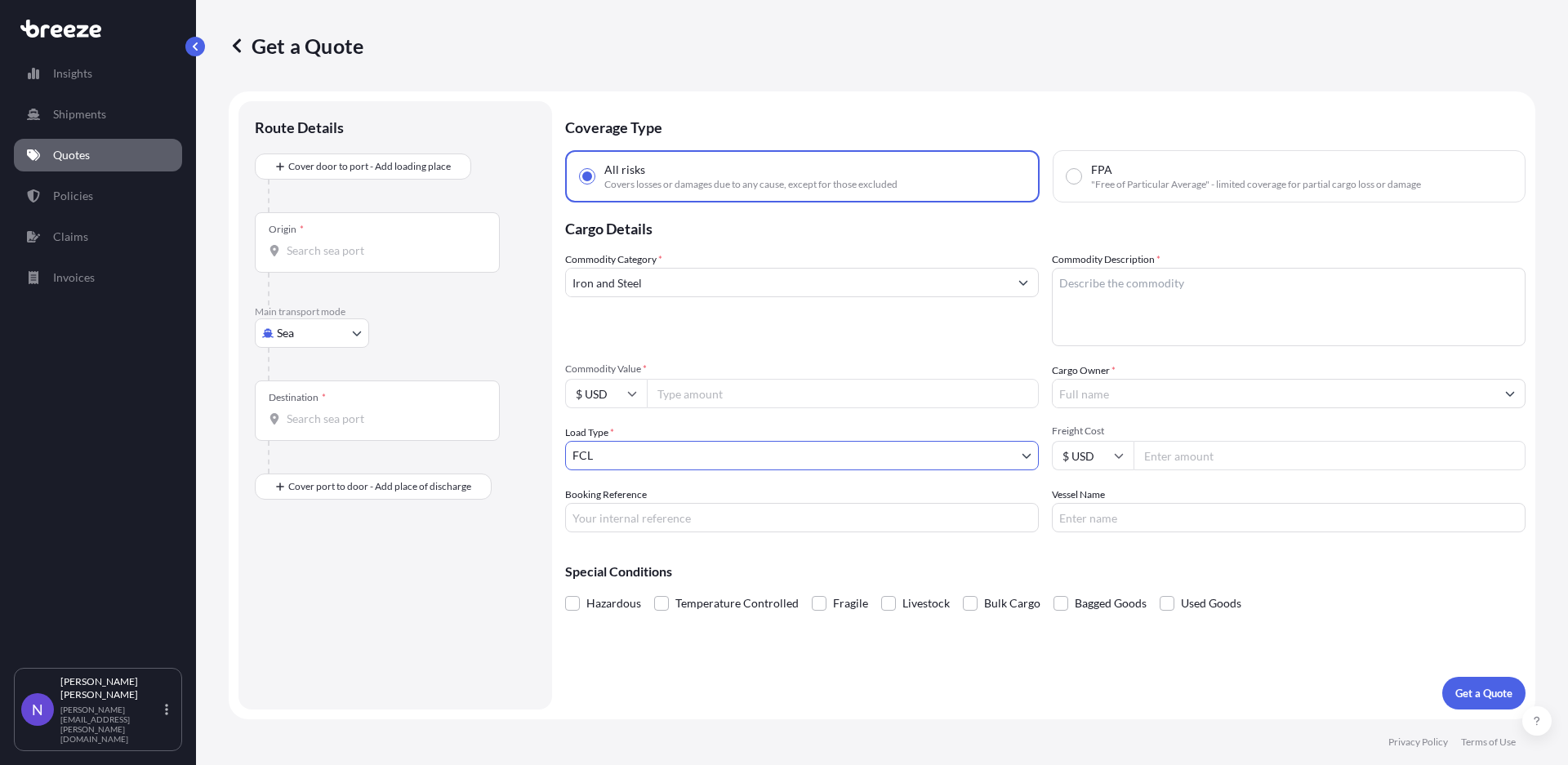
click at [1250, 301] on textarea "Commodity Description *" at bounding box center [1288, 306] width 473 height 78
type textarea "2 X 40' FR"
click at [1196, 385] on input "Cargo Owner *" at bounding box center [1274, 393] width 443 height 29
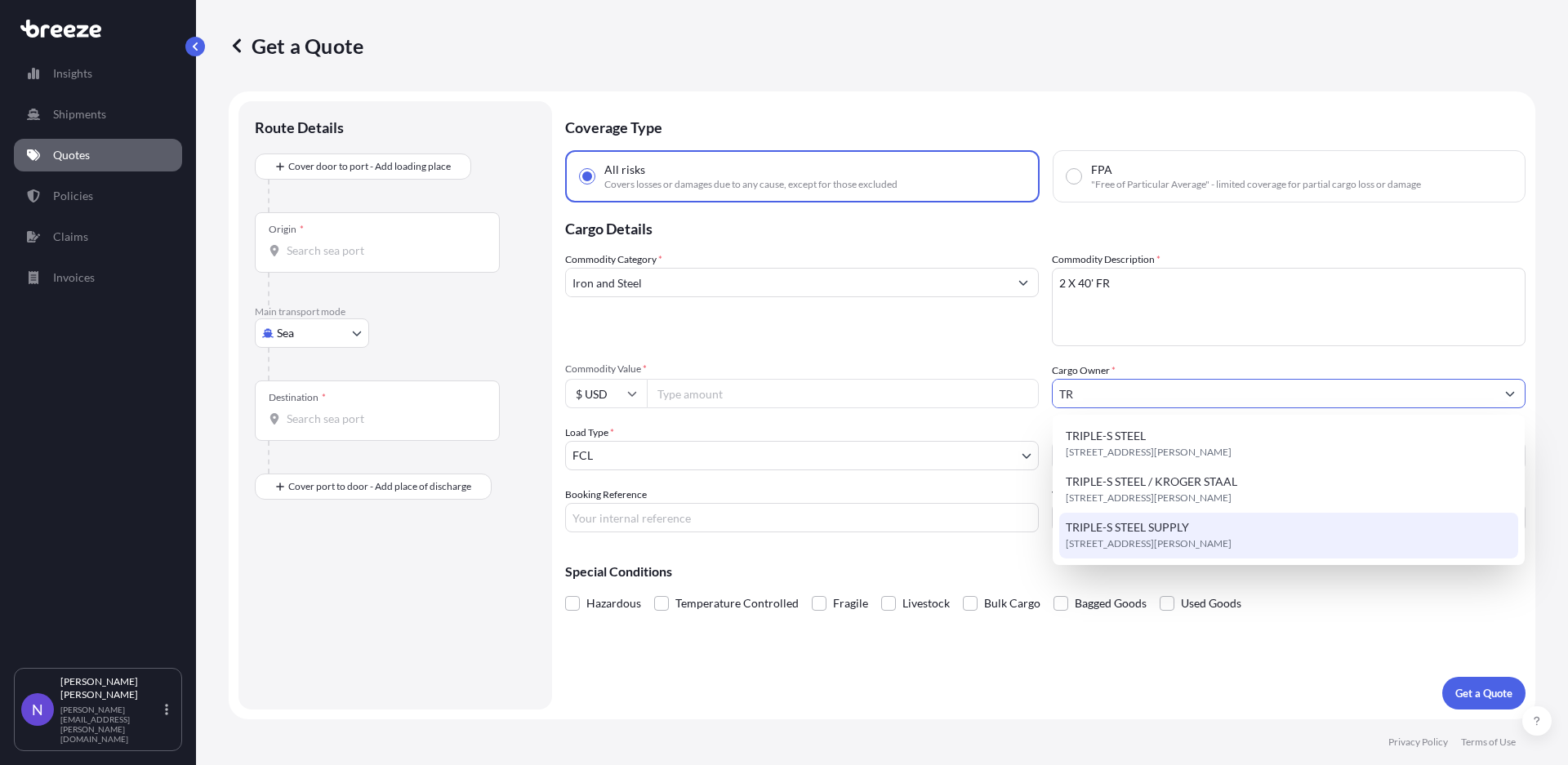
click at [1213, 539] on span "[STREET_ADDRESS][PERSON_NAME]" at bounding box center [1148, 543] width 166 height 16
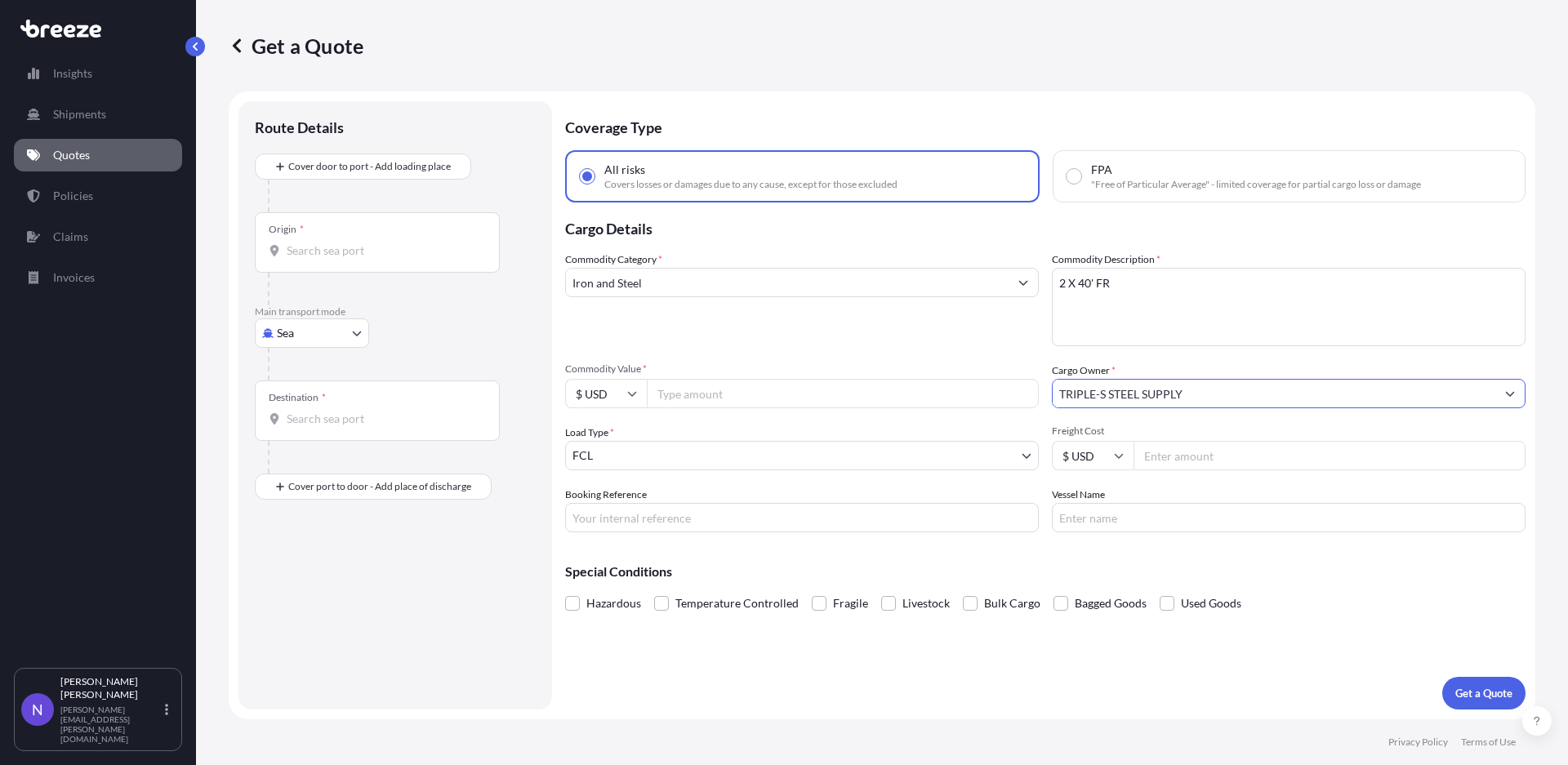
type input "TRIPLE-S STEEL SUPPLY"
click at [1153, 466] on input "Freight Cost" at bounding box center [1329, 455] width 392 height 29
click at [1180, 287] on textarea "2 X 40' FR" at bounding box center [1288, 306] width 473 height 78
click at [894, 514] on input "Booking Reference" at bounding box center [802, 517] width 473 height 29
type input "19603"
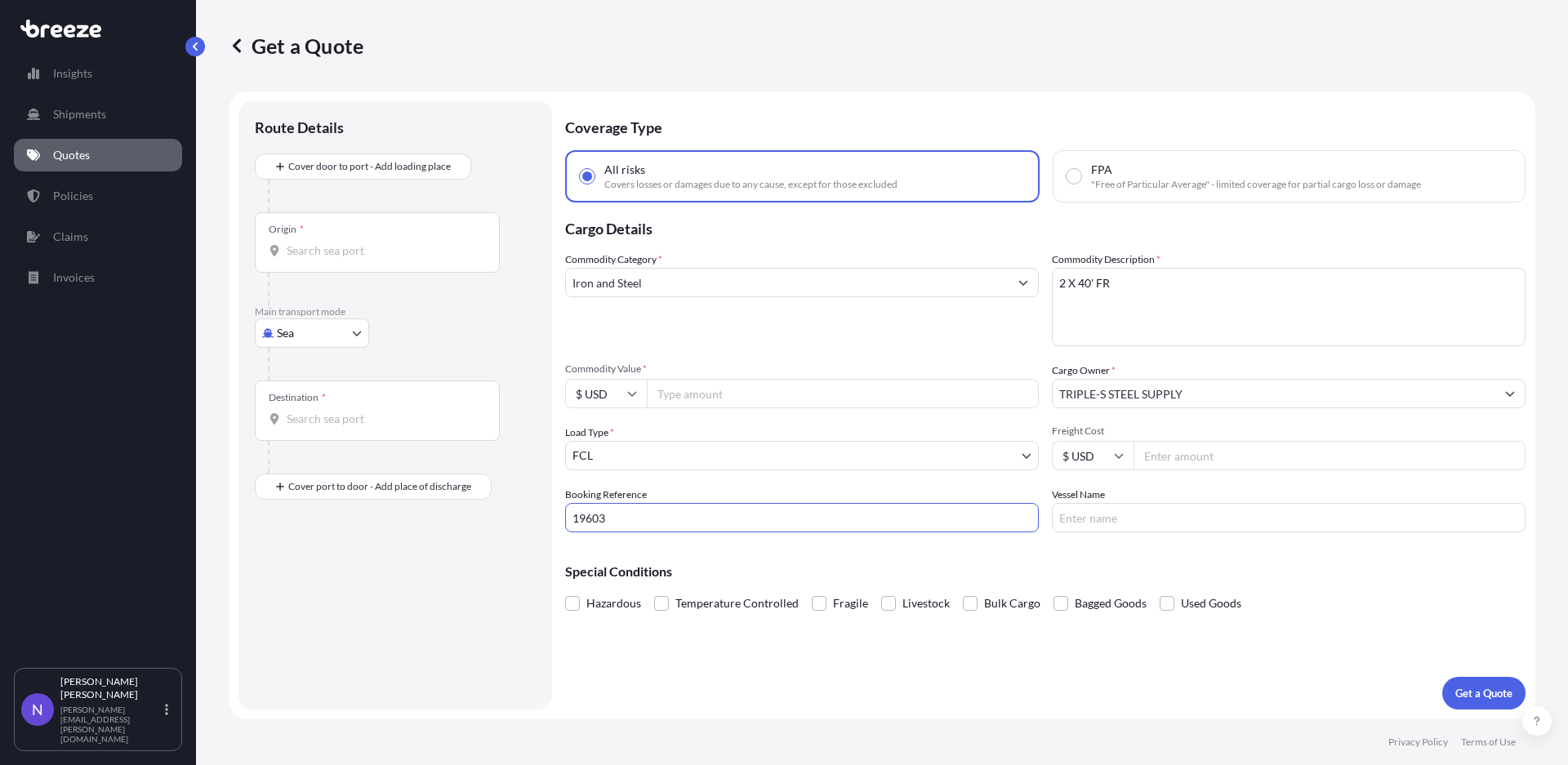
click at [839, 392] on input "Commodity Value *" at bounding box center [842, 393] width 392 height 29
click at [1164, 294] on textarea "2 X 40' FR" at bounding box center [1288, 306] width 473 height 78
type textarea "2 X 40' FR STC STEEL ARTICLES"
click at [362, 241] on div "Origin *" at bounding box center [377, 242] width 245 height 61
click at [362, 242] on input "Origin *" at bounding box center [382, 250] width 193 height 16
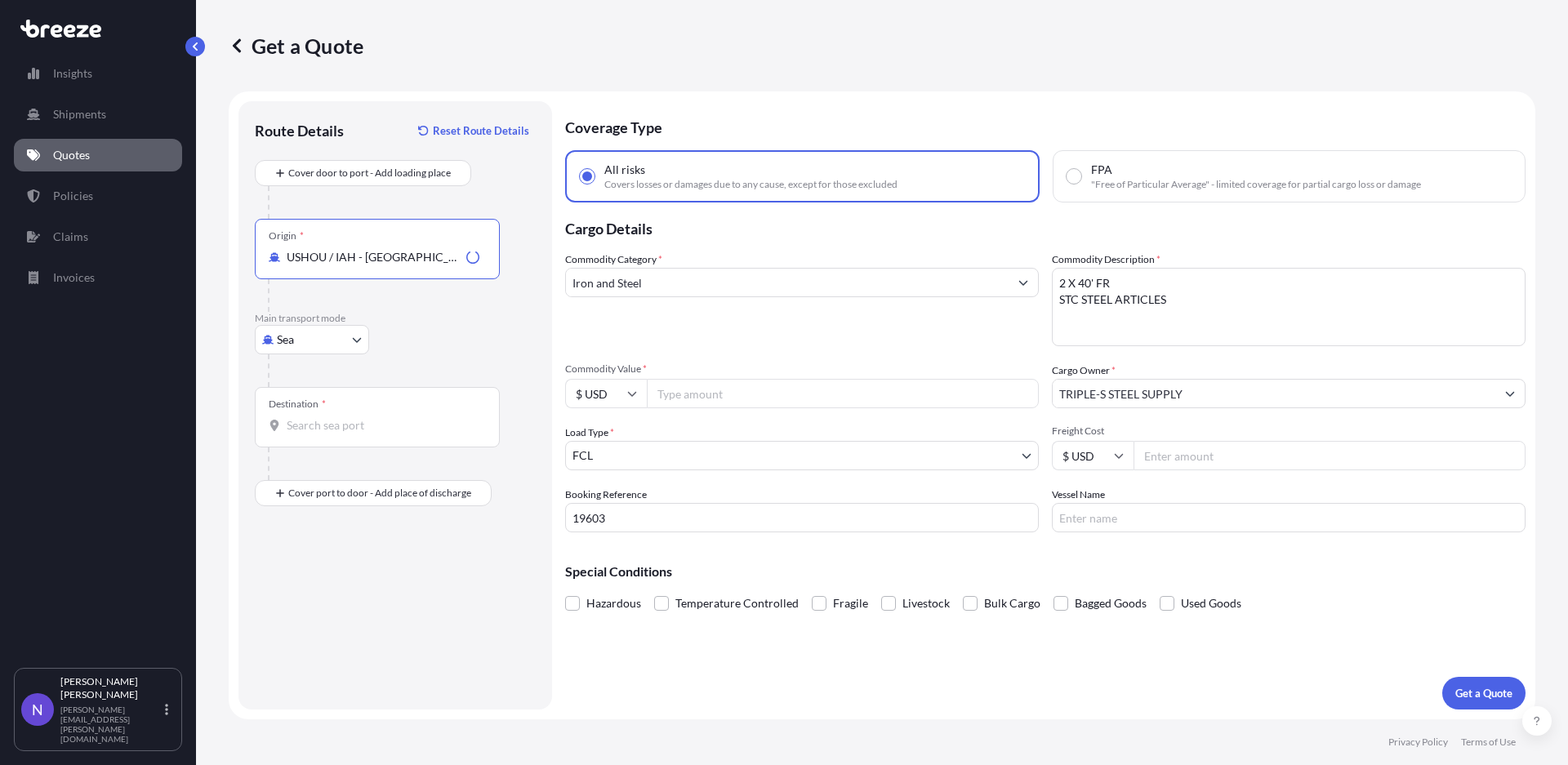
type input "USHOU / IAH - [GEOGRAPHIC_DATA], [GEOGRAPHIC_DATA]"
click at [344, 426] on input "Destination *" at bounding box center [382, 424] width 193 height 16
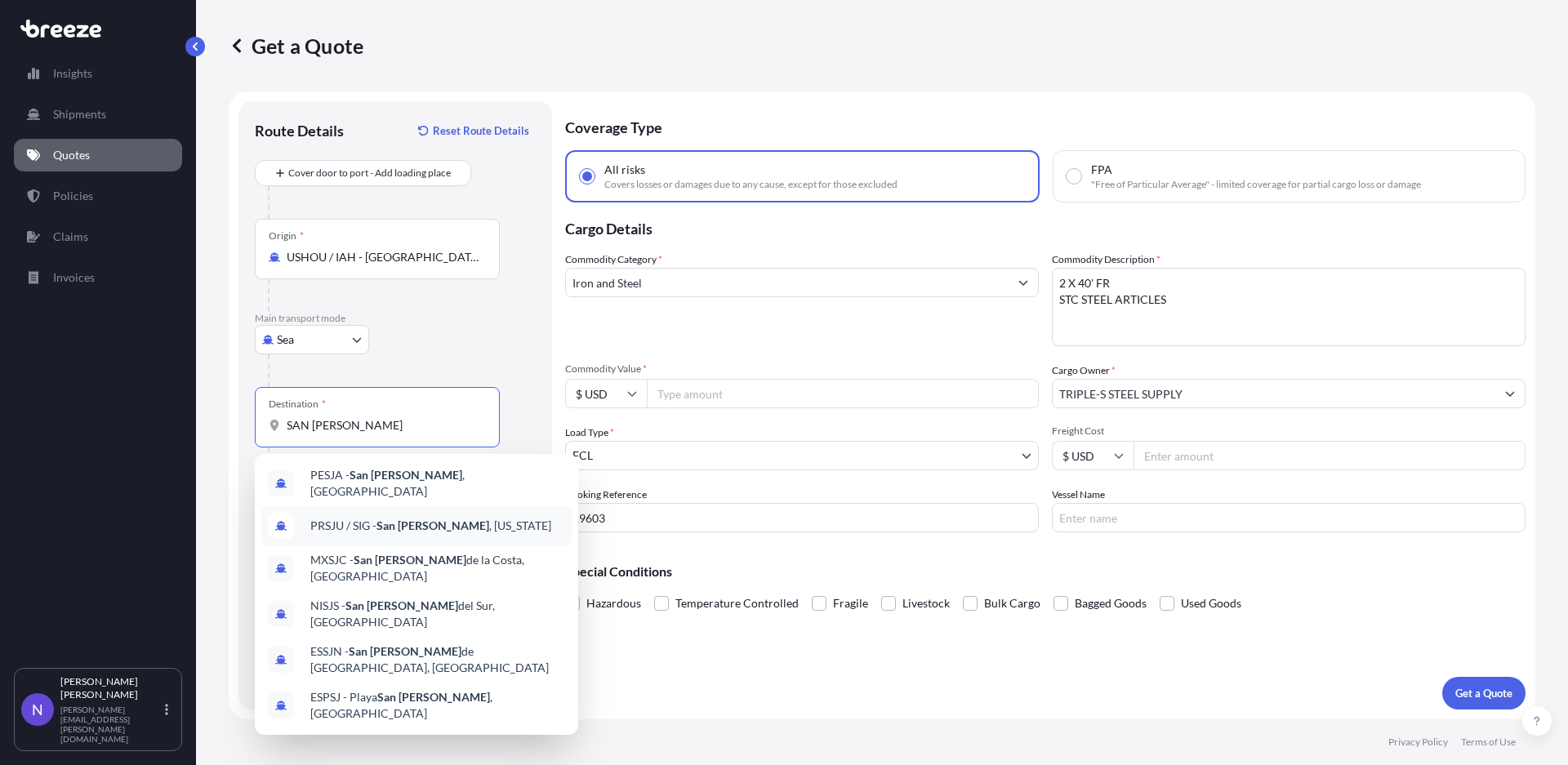
click at [389, 528] on div "PRSJU / SIG - [GEOGRAPHIC_DATA][PERSON_NAME] , [US_STATE]" at bounding box center [416, 525] width 310 height 40
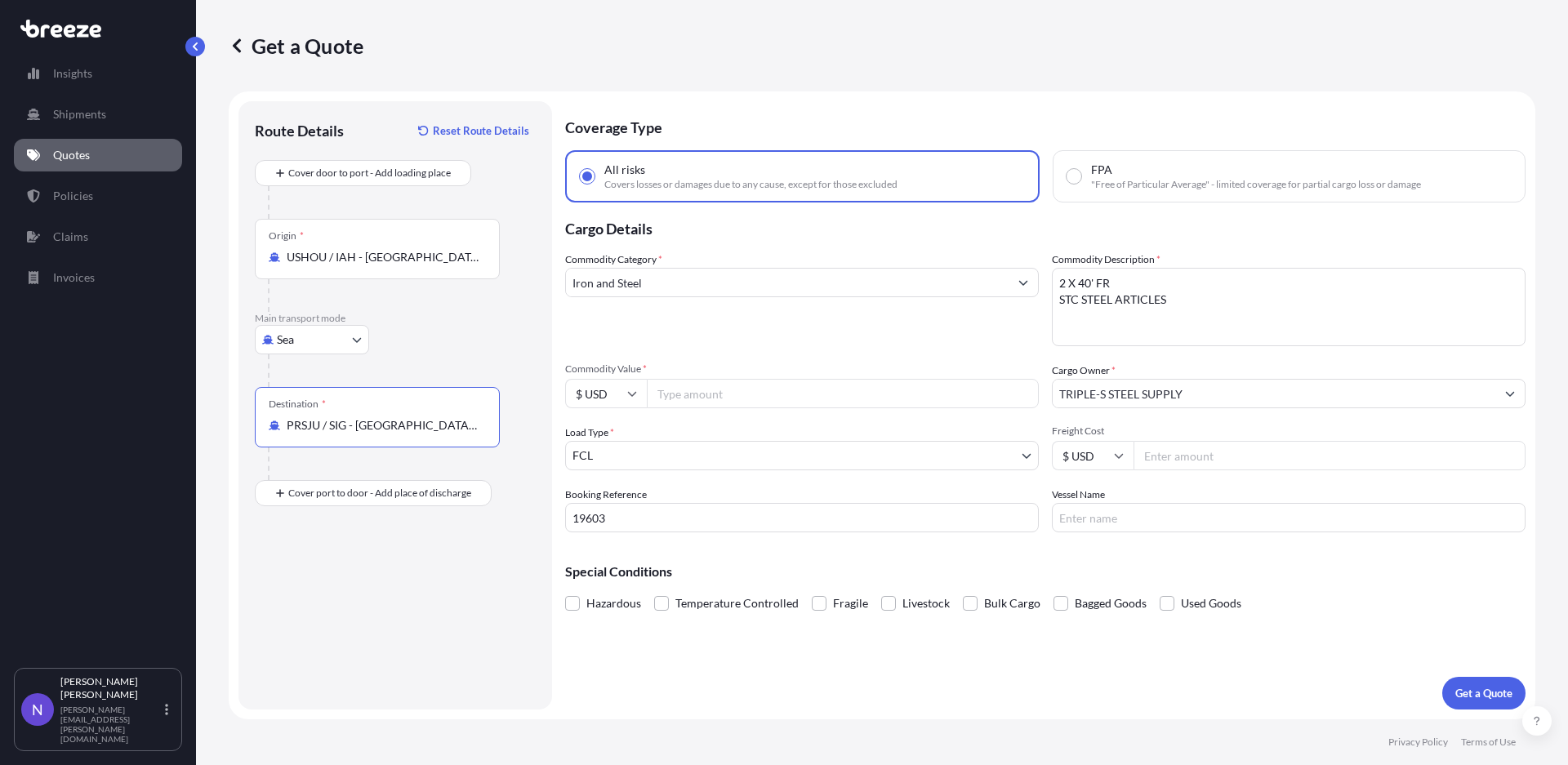
type input "PRSJU / SIG - [GEOGRAPHIC_DATA][PERSON_NAME], [US_STATE]"
click at [1171, 468] on input "Freight Cost" at bounding box center [1329, 455] width 392 height 29
click at [871, 384] on input "Commodity Value *" at bounding box center [842, 393] width 392 height 29
click at [1356, 461] on input "Freight Cost" at bounding box center [1329, 455] width 392 height 29
type input "11980"
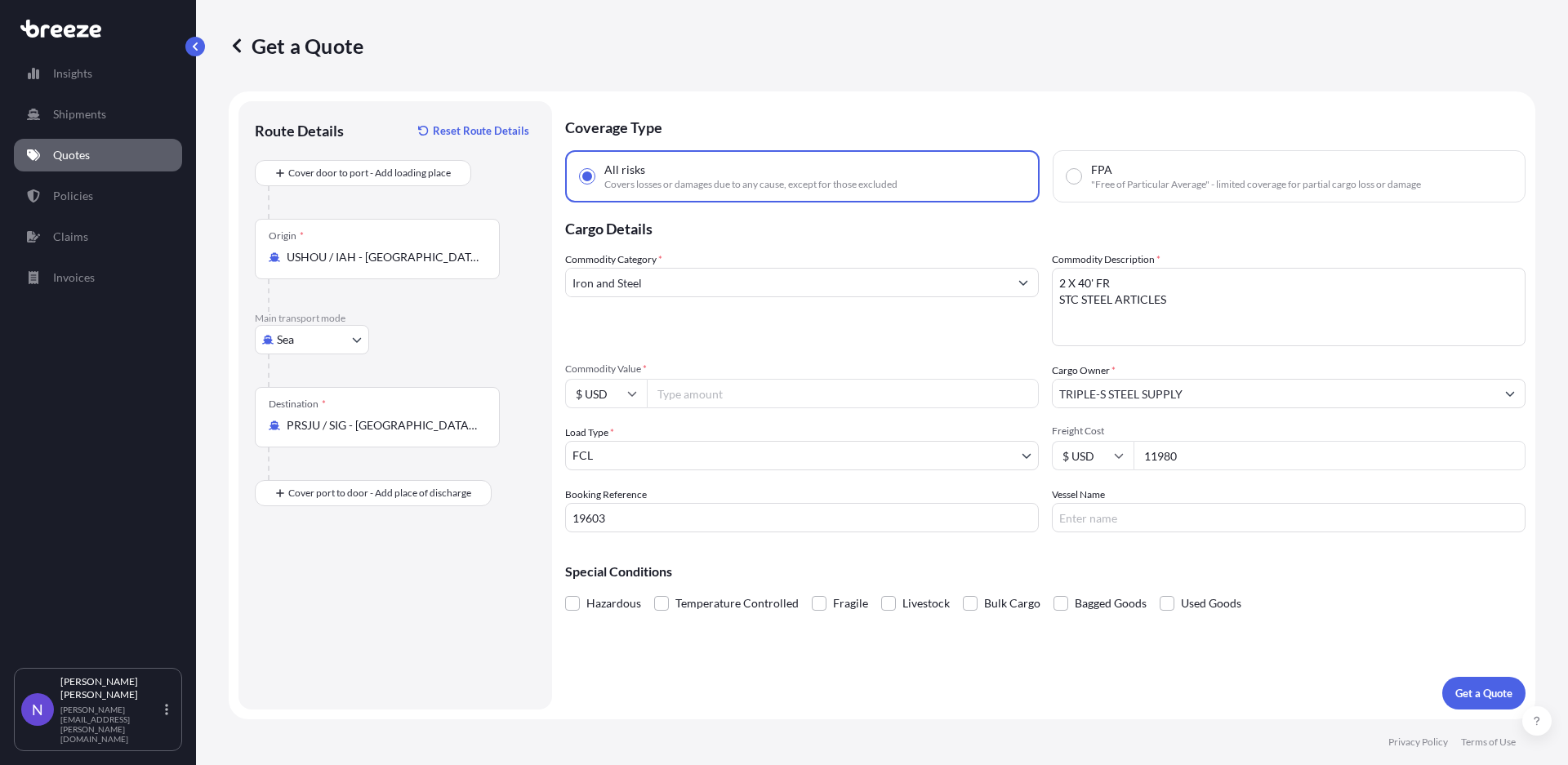
click at [975, 418] on div "Commodity Category * Iron and Steel Commodity Description * 2 X 40' FR STC STEE…" at bounding box center [1045, 392] width 960 height 281
click at [967, 404] on input "Commodity Value *" at bounding box center [842, 393] width 392 height 29
click at [800, 404] on input "Commodity Value *" at bounding box center [842, 393] width 392 height 29
type input "137360.85"
click at [1285, 548] on div "Special Conditions Hazardous Temperature Controlled Fragile Livestock Bulk Carg…" at bounding box center [1045, 580] width 960 height 70
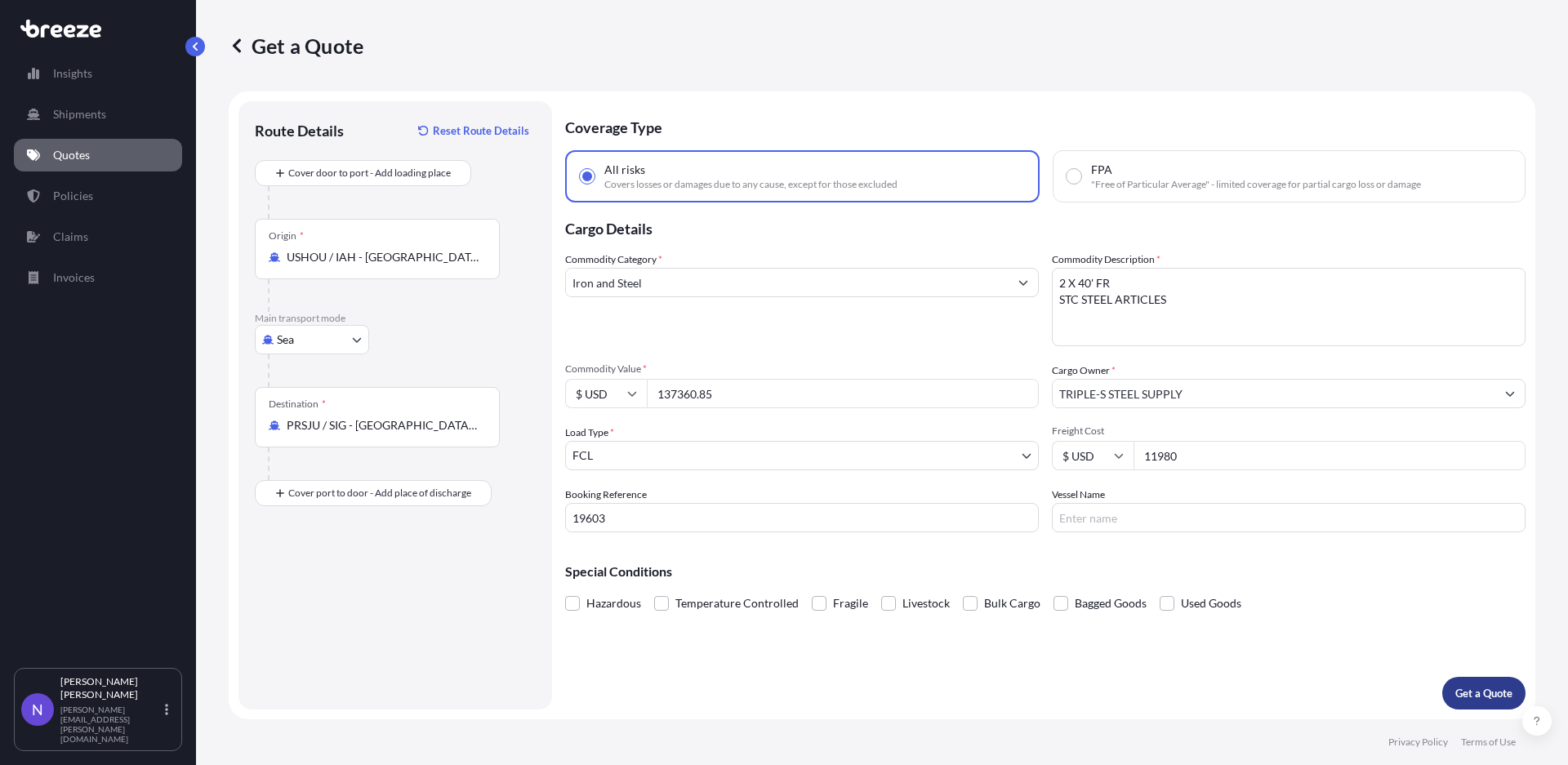
click at [1483, 699] on p "Get a Quote" at bounding box center [1484, 692] width 57 height 16
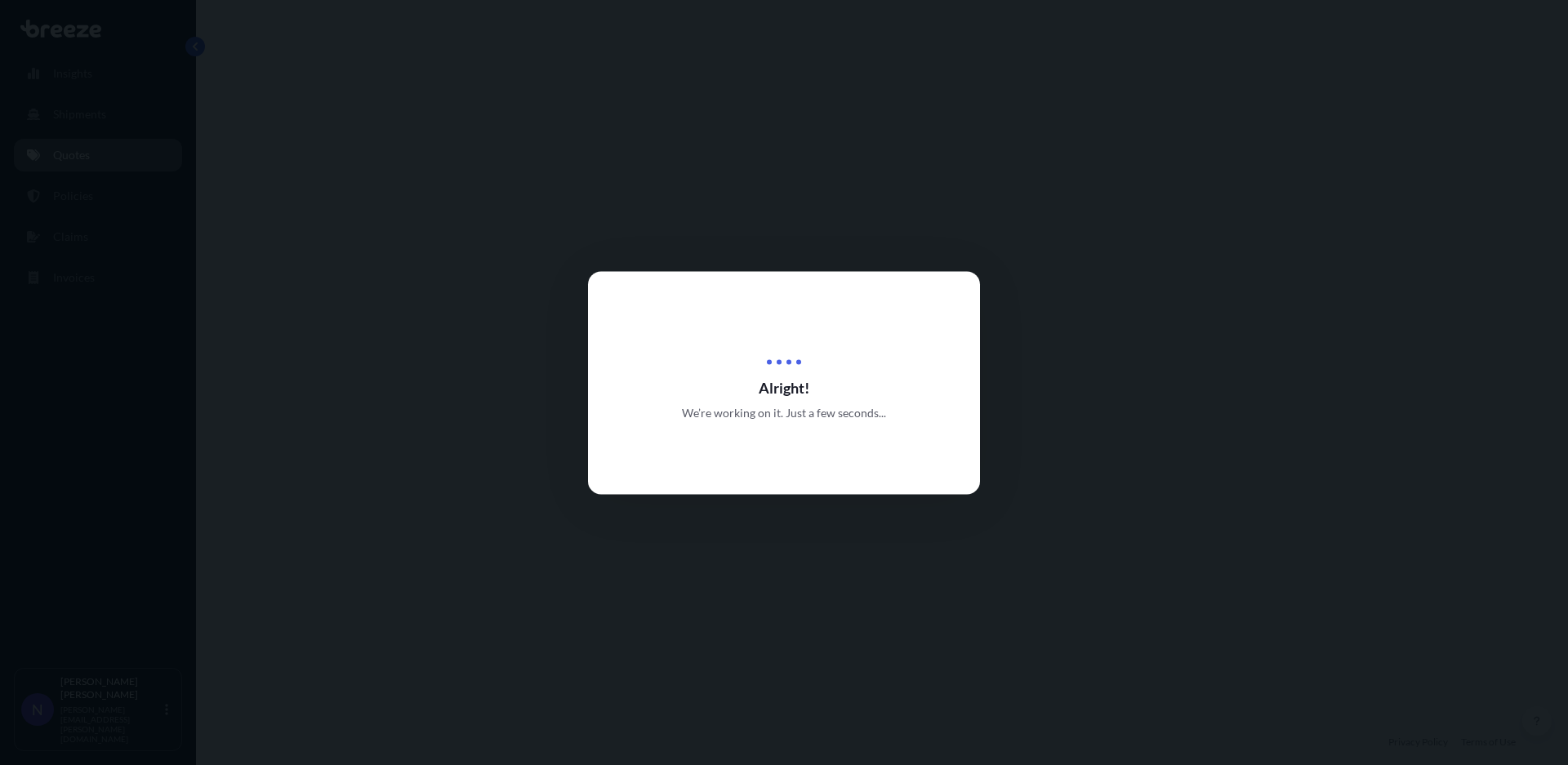
select select "Sea"
select select "2"
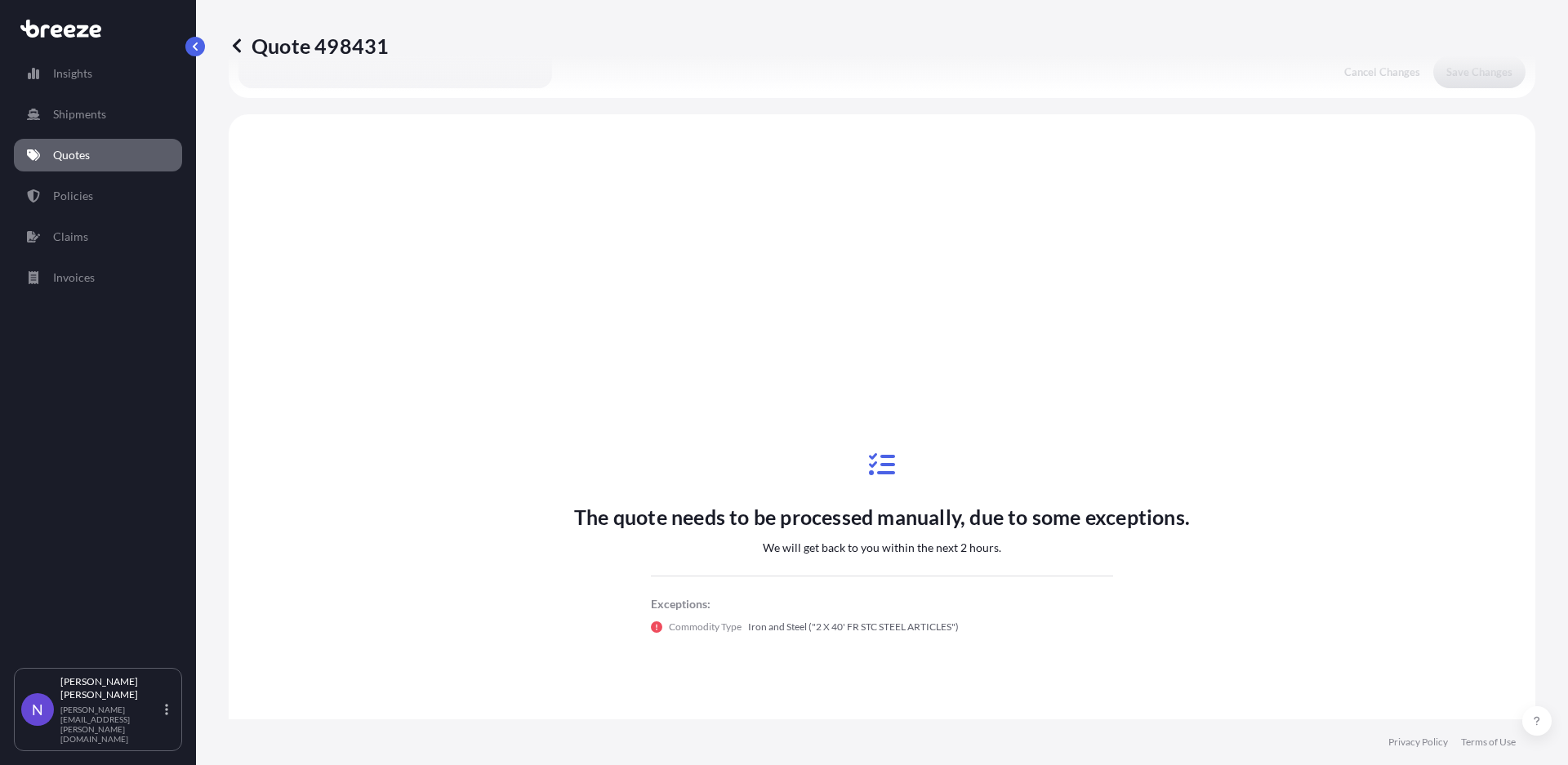
scroll to position [592, 0]
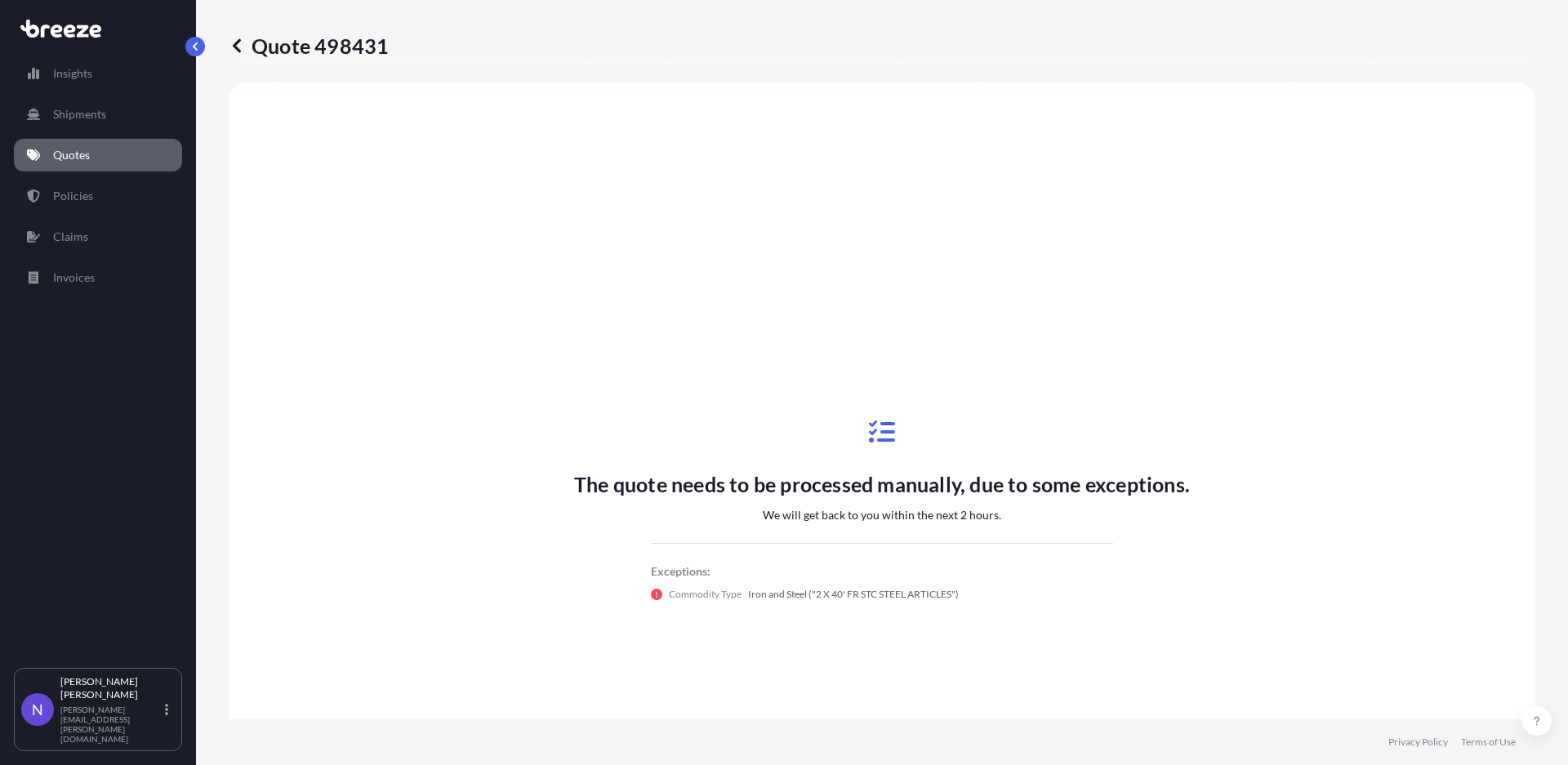
drag, startPoint x: 1482, startPoint y: 697, endPoint x: 1565, endPoint y: 699, distance: 83.0
click at [1560, 694] on div "Quote 498431 Route Details Cover door to port - Add loading place Place of load…" at bounding box center [882, 359] width 1372 height 719
click at [124, 151] on link "Quotes" at bounding box center [98, 155] width 168 height 33
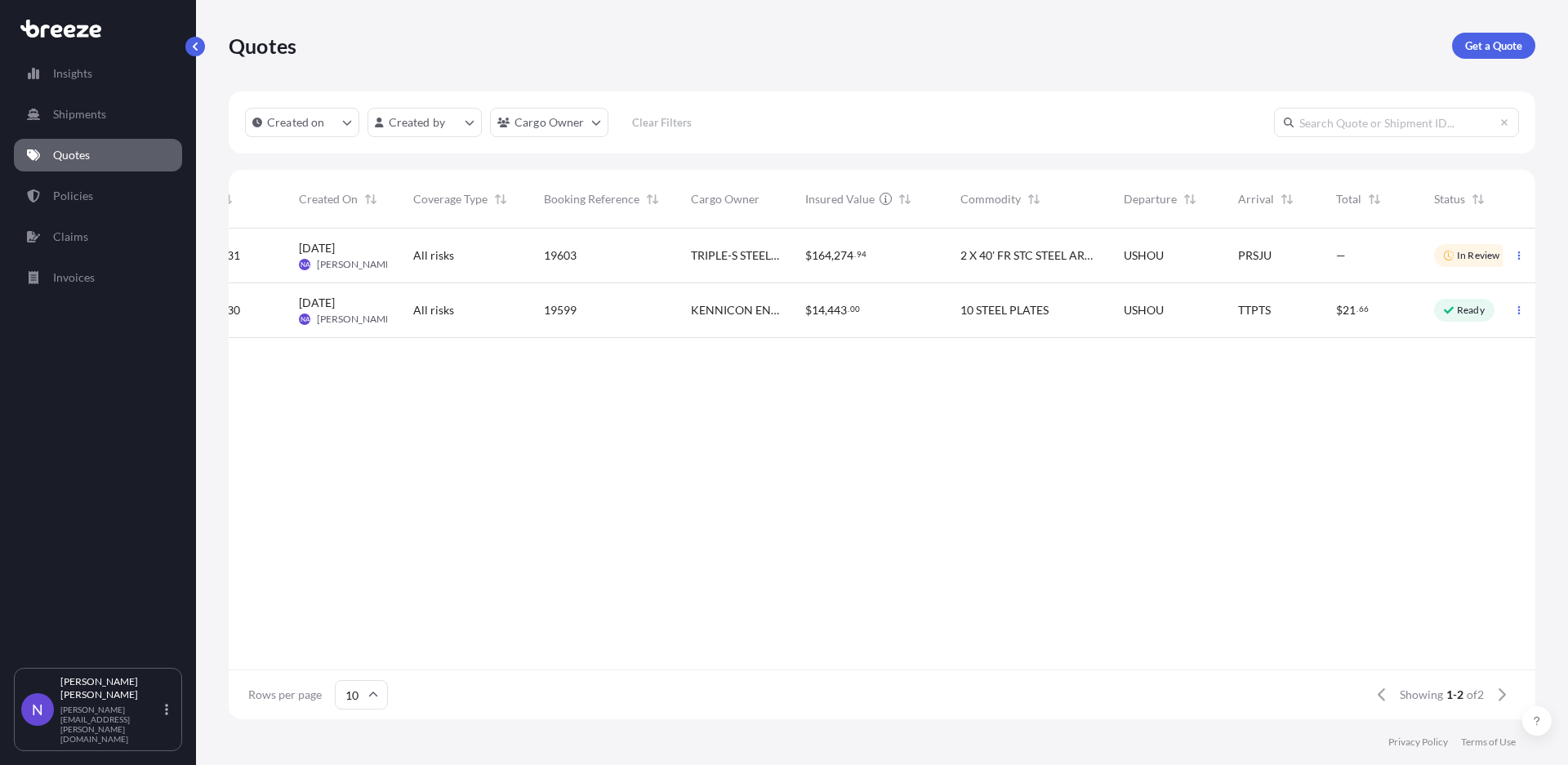
scroll to position [0, 73]
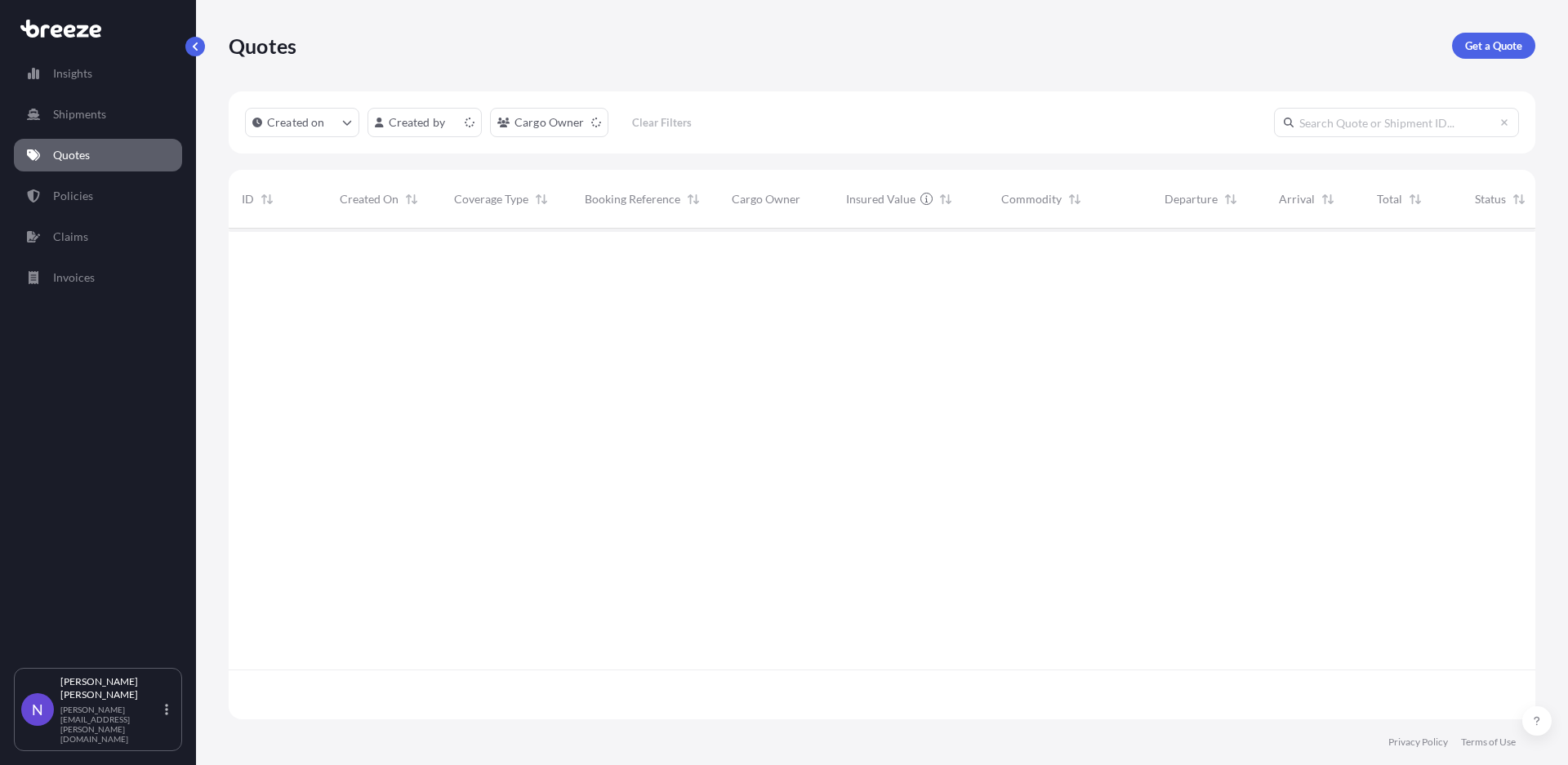
scroll to position [486, 1293]
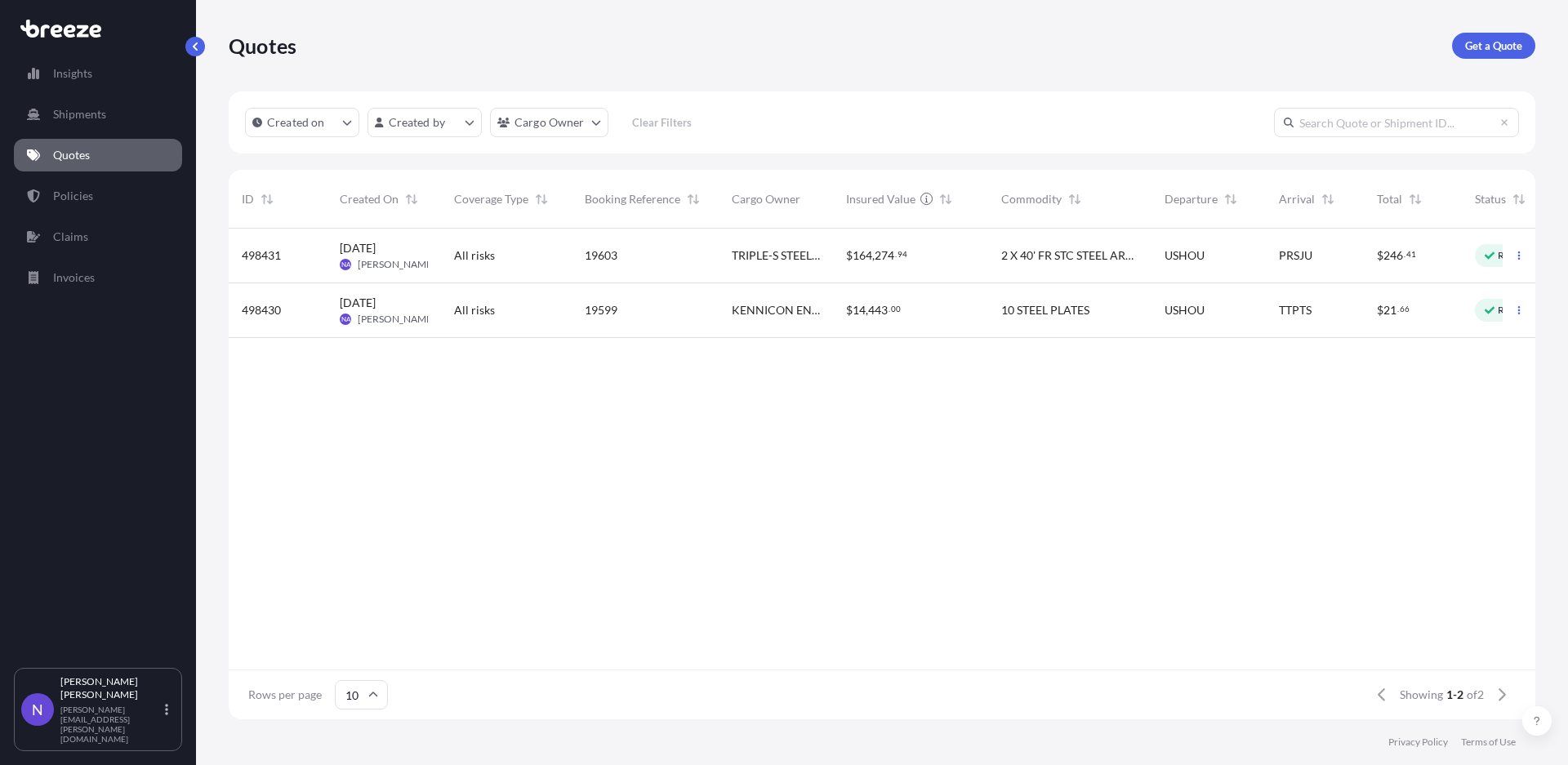
click at [1523, 295] on div at bounding box center [1518, 310] width 33 height 55
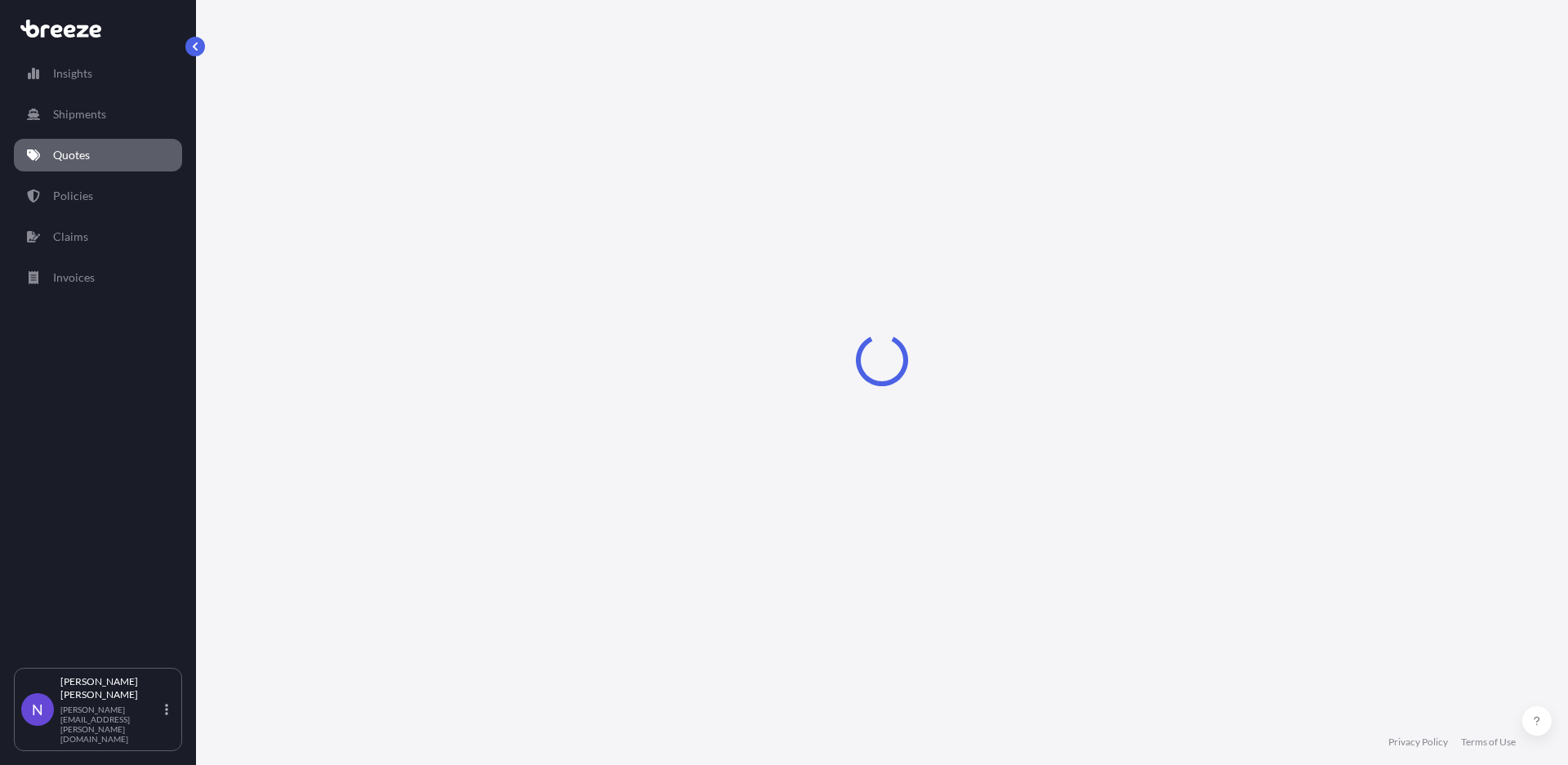
select select "Sea"
select select "1"
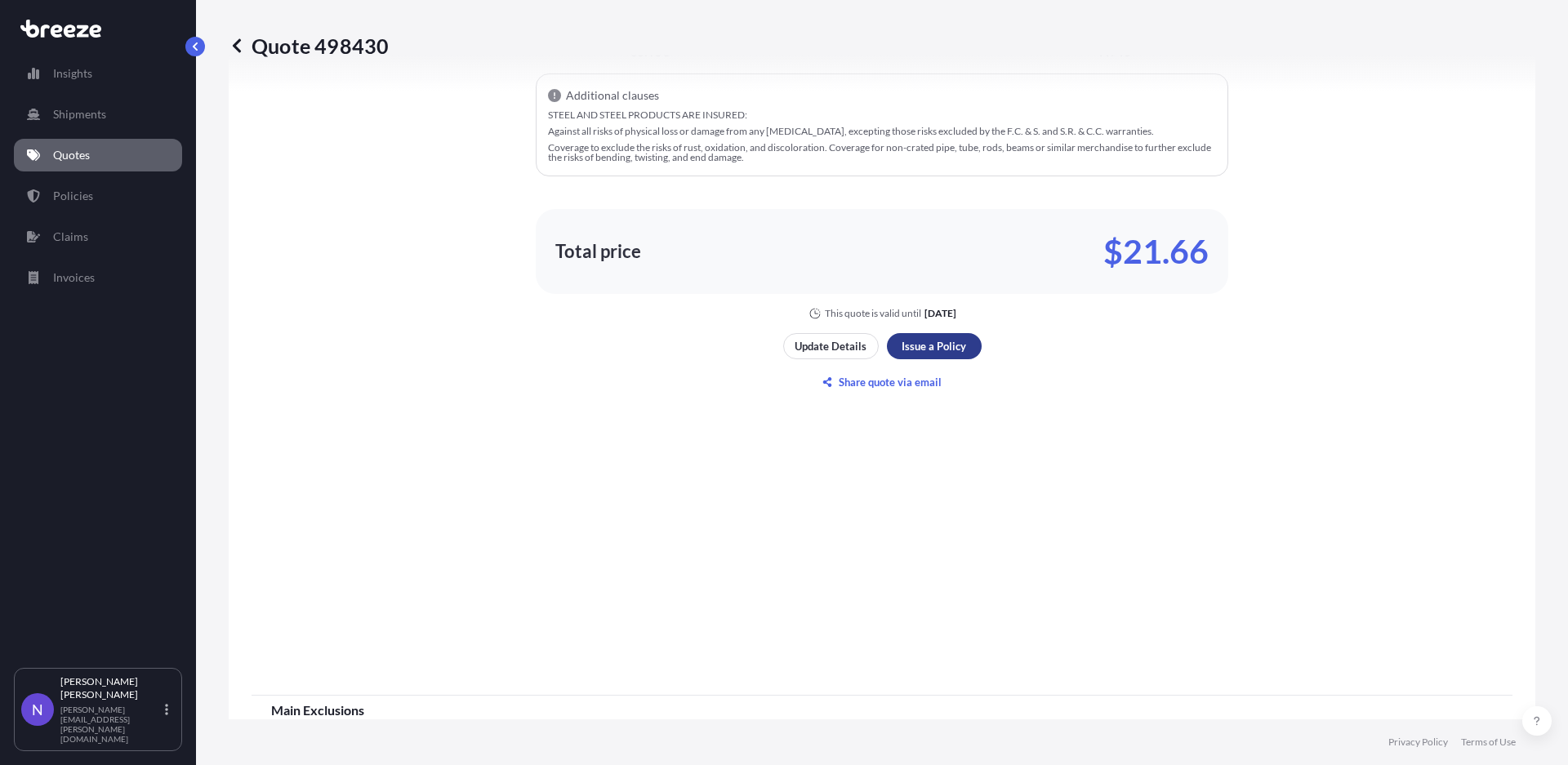
click at [936, 342] on p "Issue a Policy" at bounding box center [933, 345] width 65 height 16
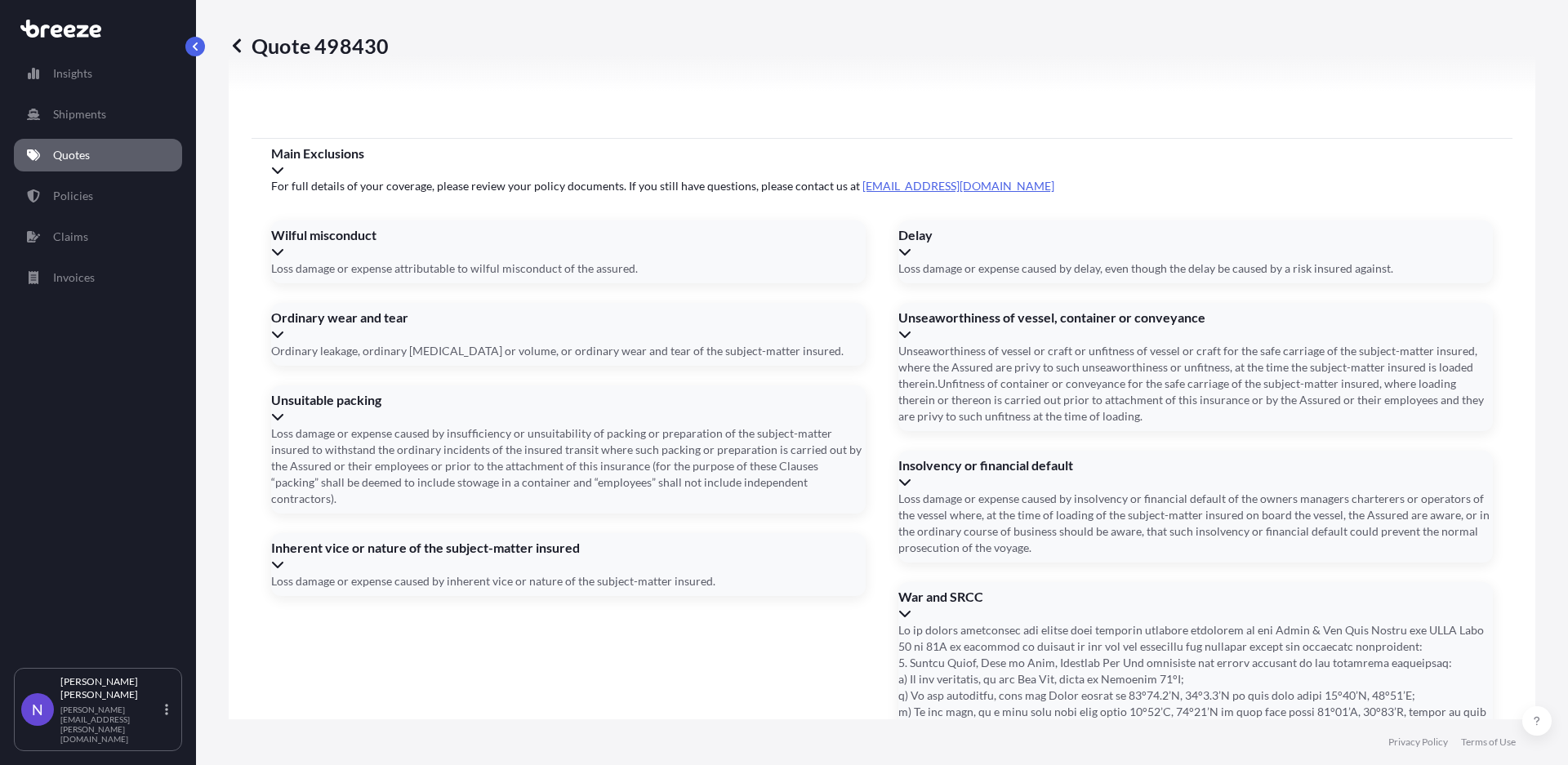
scroll to position [2220, 0]
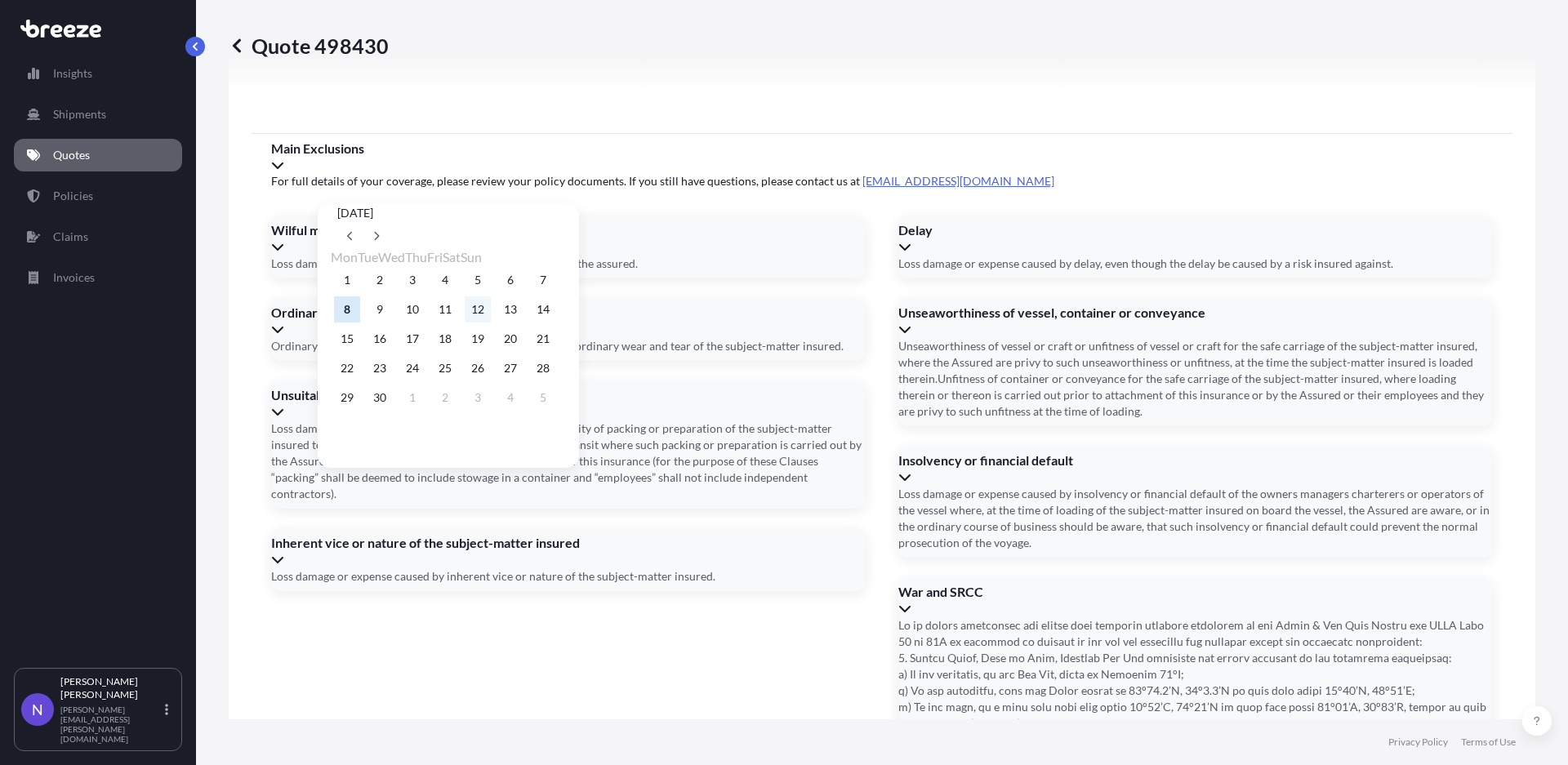
click at [491, 318] on button "12" at bounding box center [477, 309] width 26 height 26
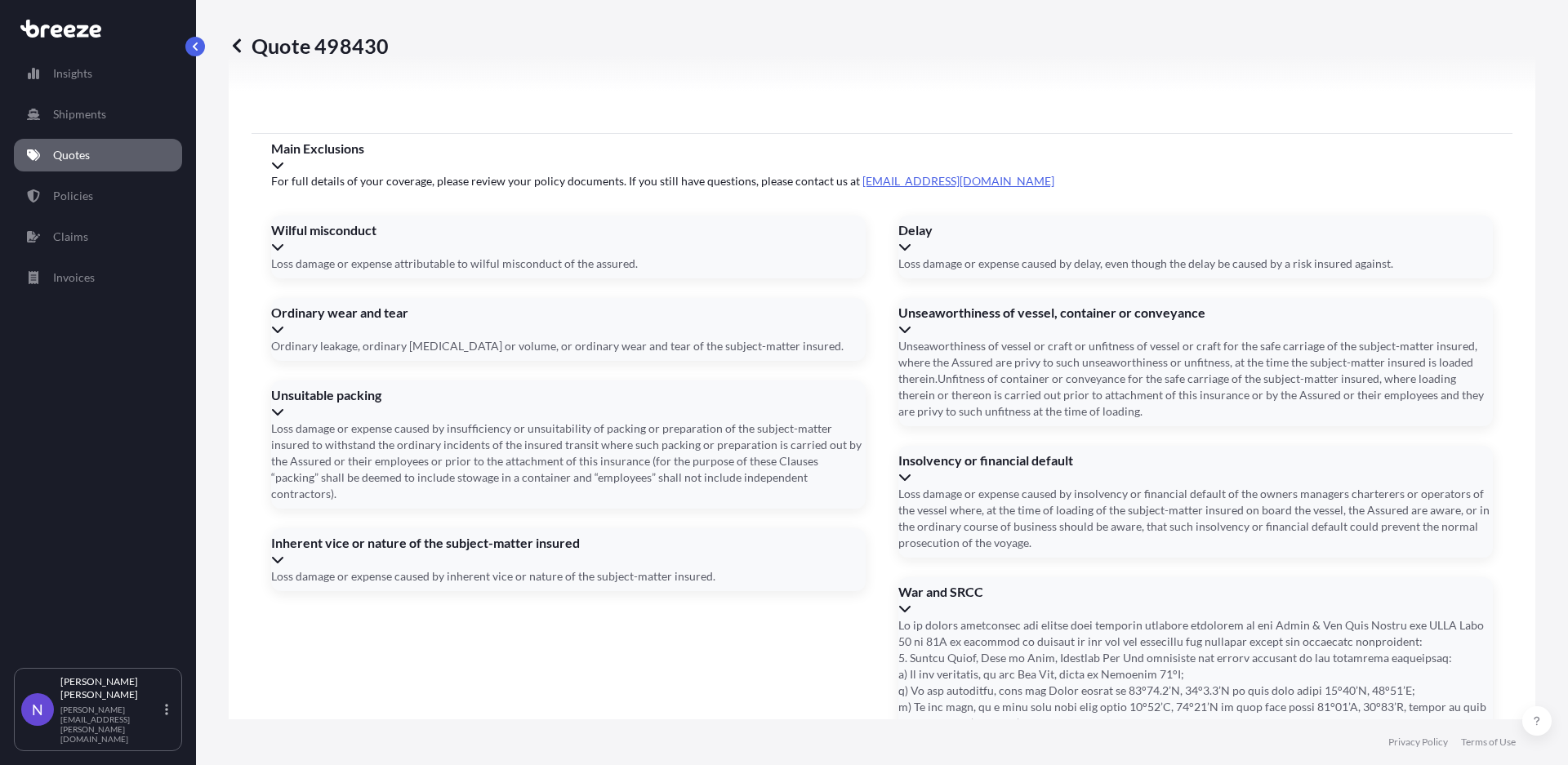
type input "09/12/2025"
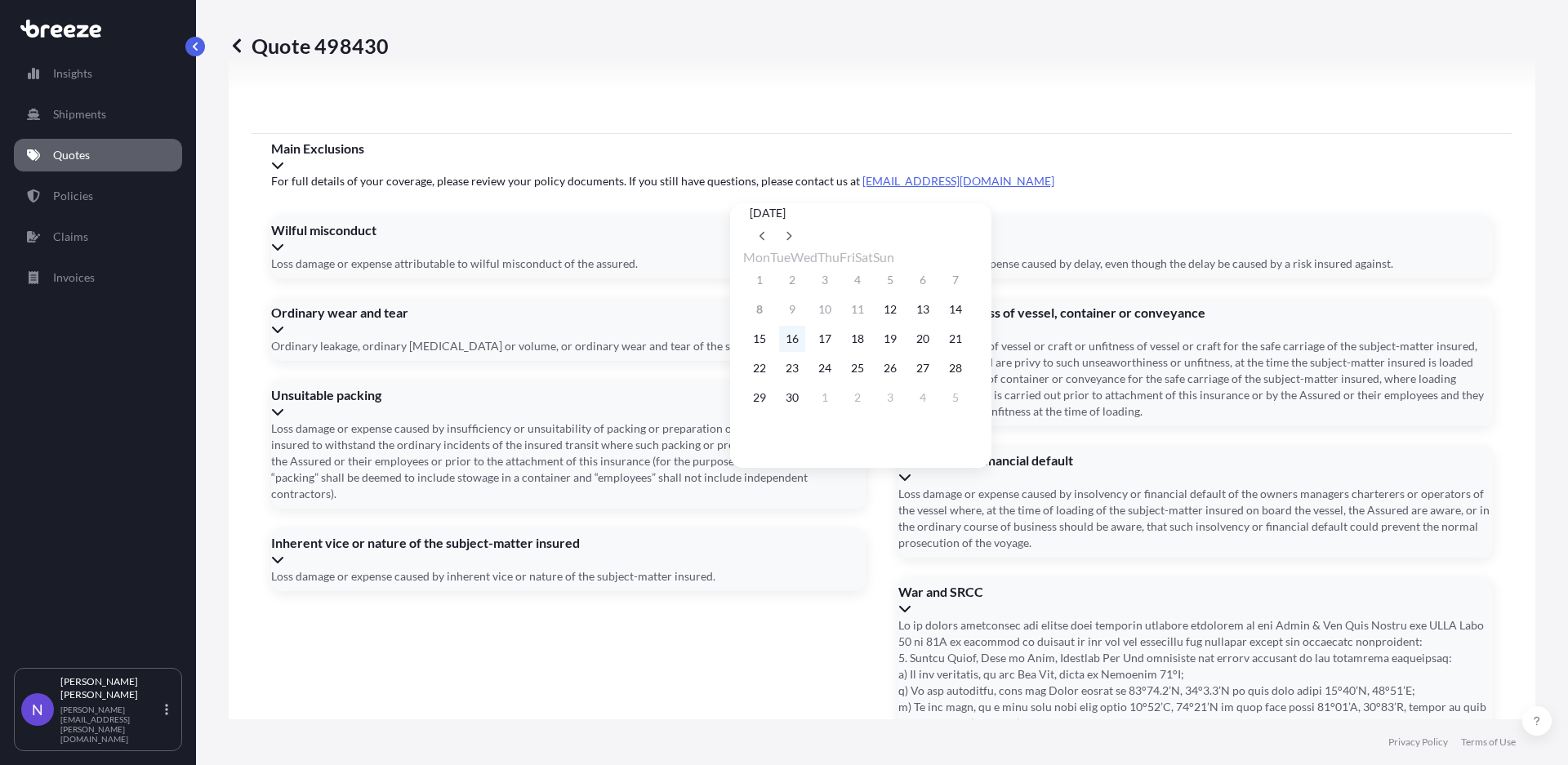
click at [803, 346] on button "16" at bounding box center [792, 338] width 26 height 26
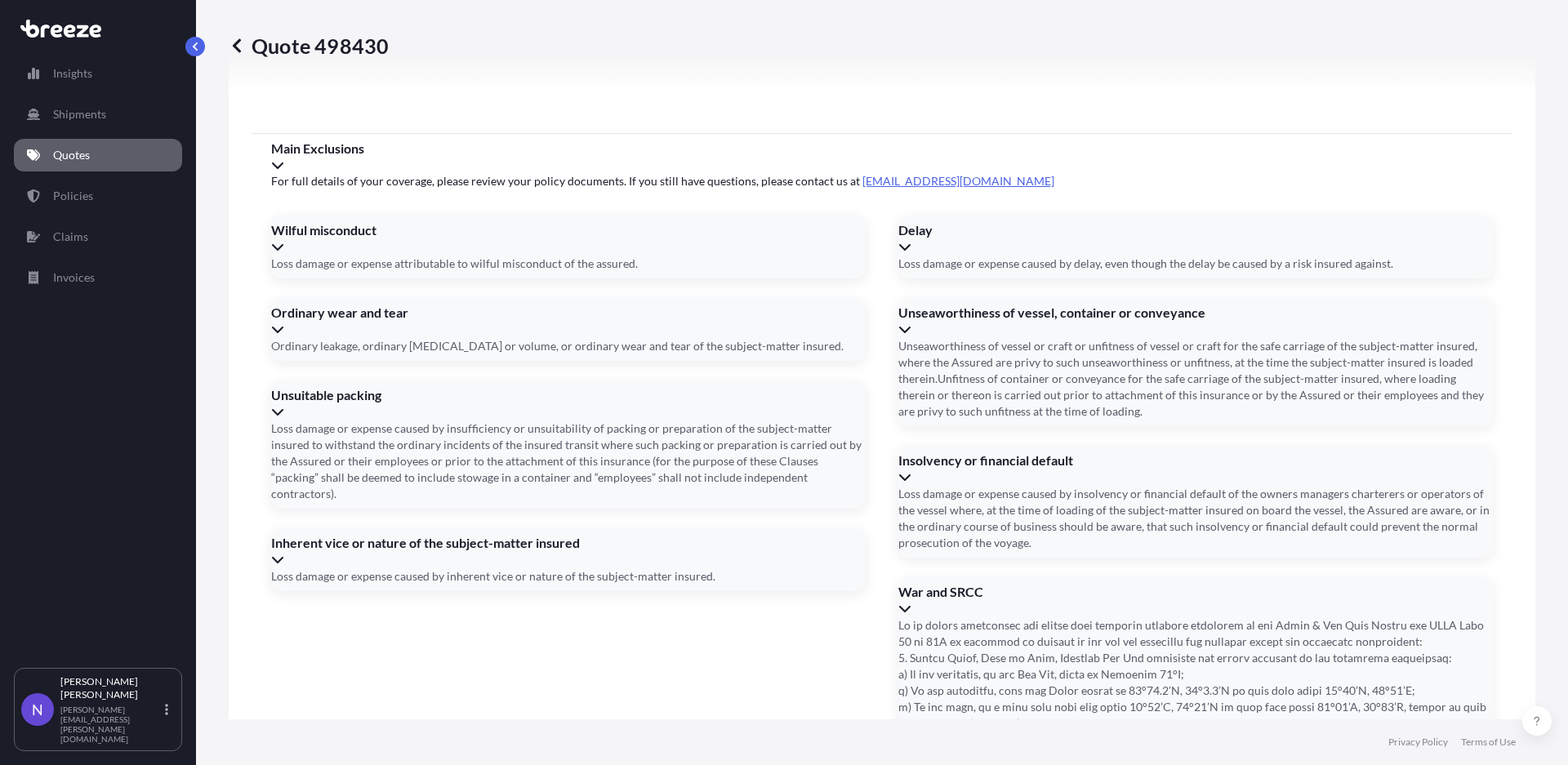
type input "09/16/2025"
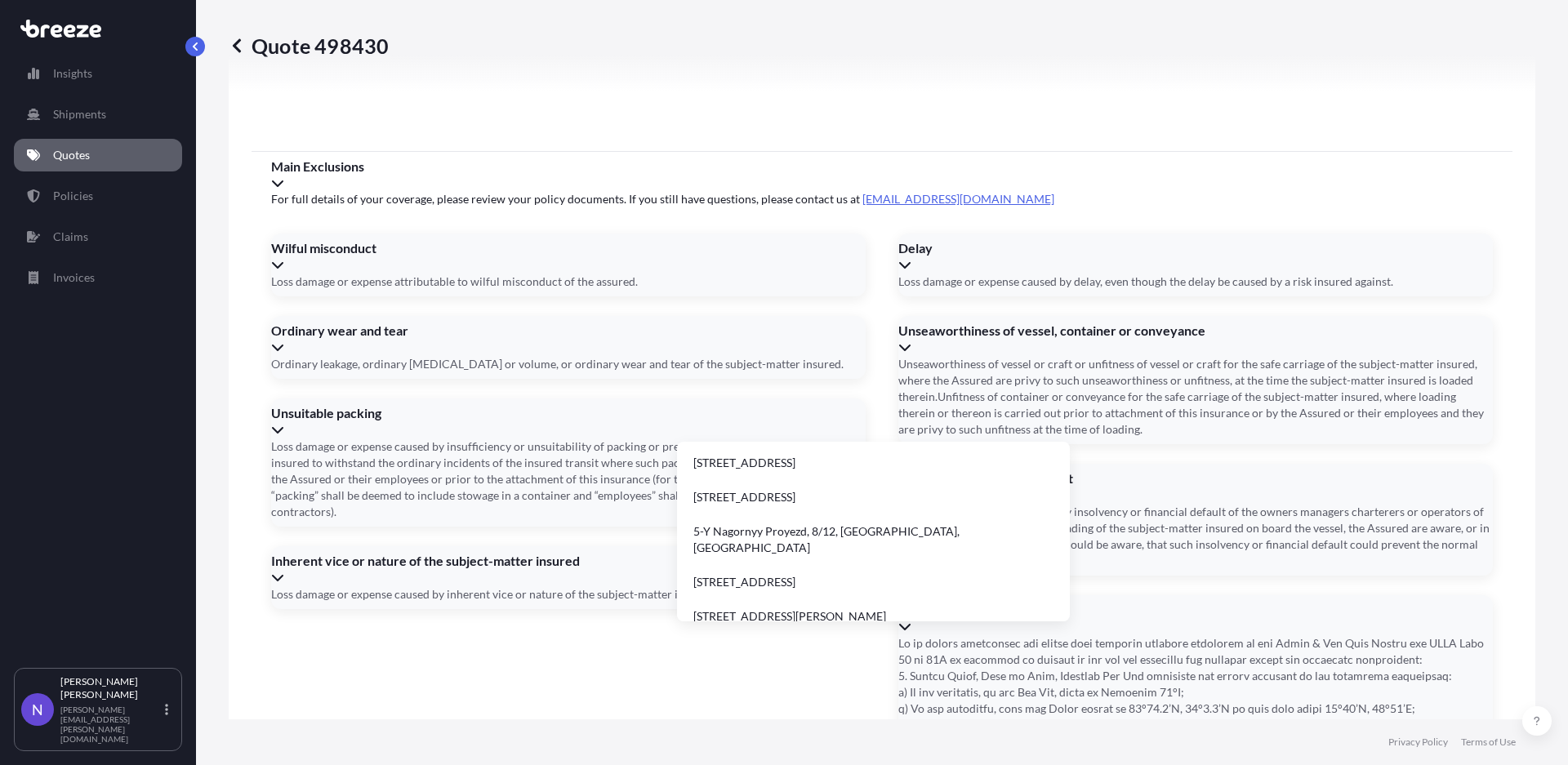
scroll to position [0, 0]
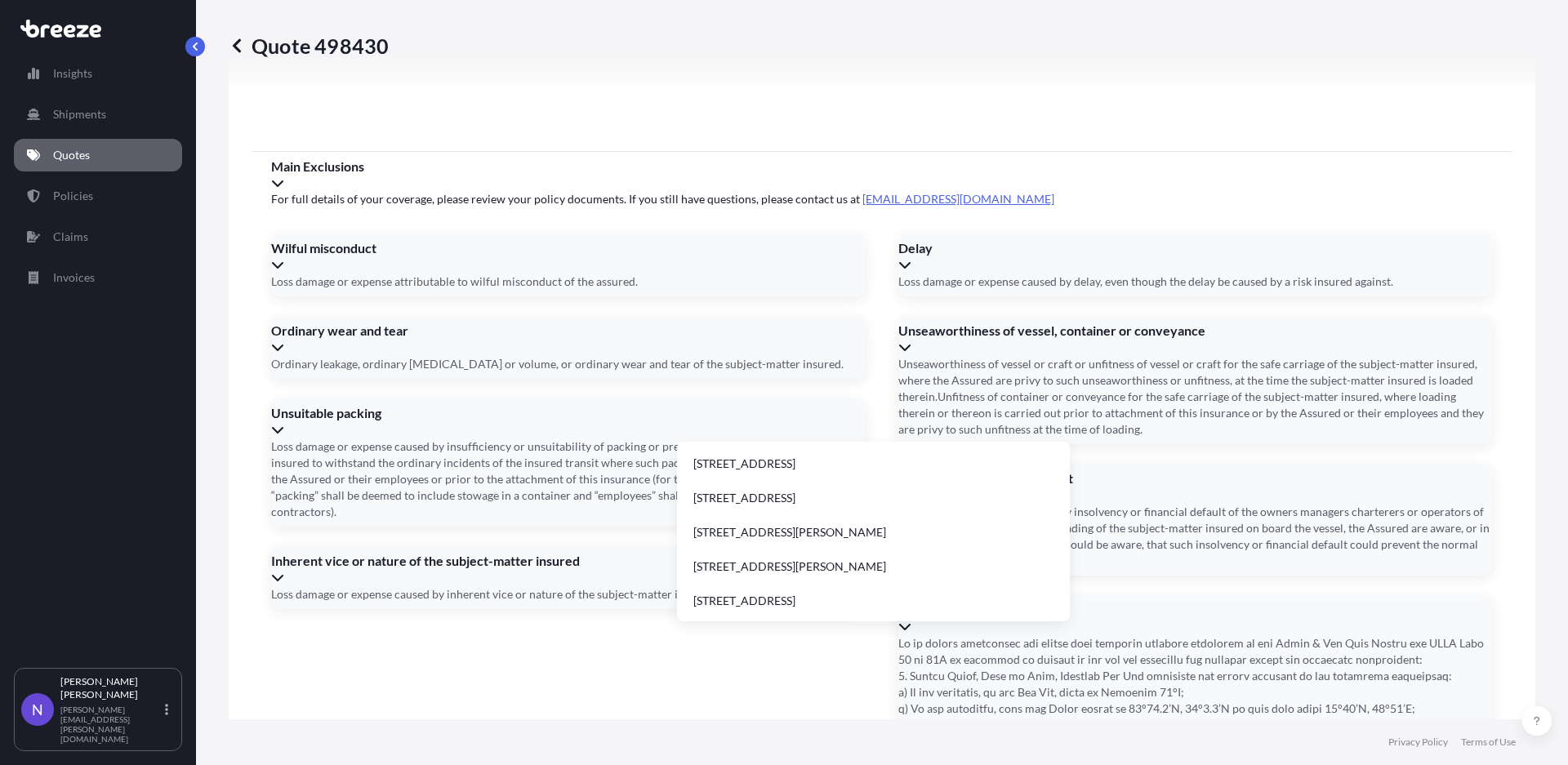
drag, startPoint x: 833, startPoint y: 404, endPoint x: 655, endPoint y: 420, distance: 178.7
paste input "Harmony Hall Business Park Road Marabella, 610801, Trinidad & Tobago"
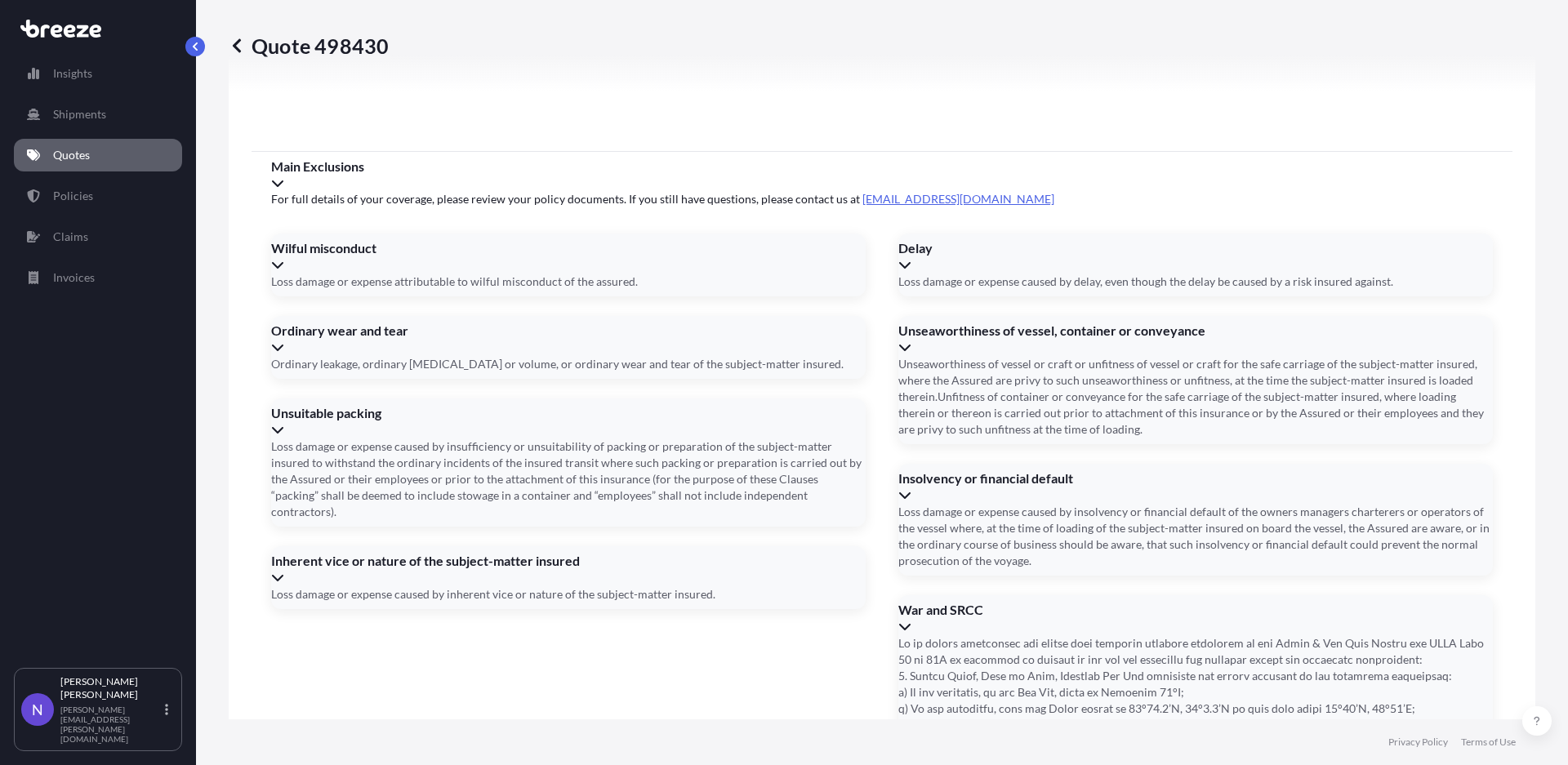
drag, startPoint x: 715, startPoint y: 408, endPoint x: 1185, endPoint y: 409, distance: 470.0
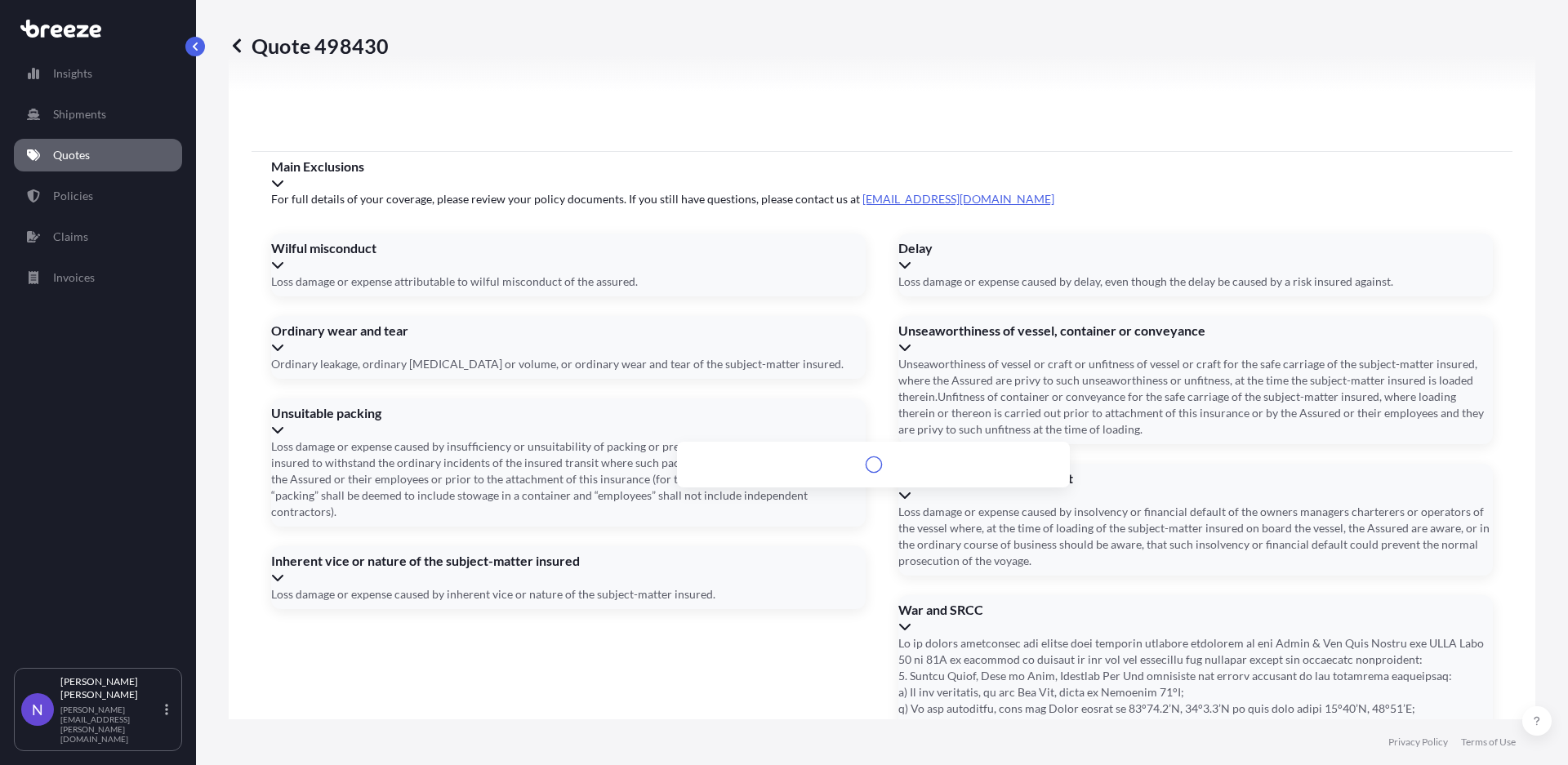
drag, startPoint x: 823, startPoint y: 399, endPoint x: 657, endPoint y: 409, distance: 166.3
type input "="
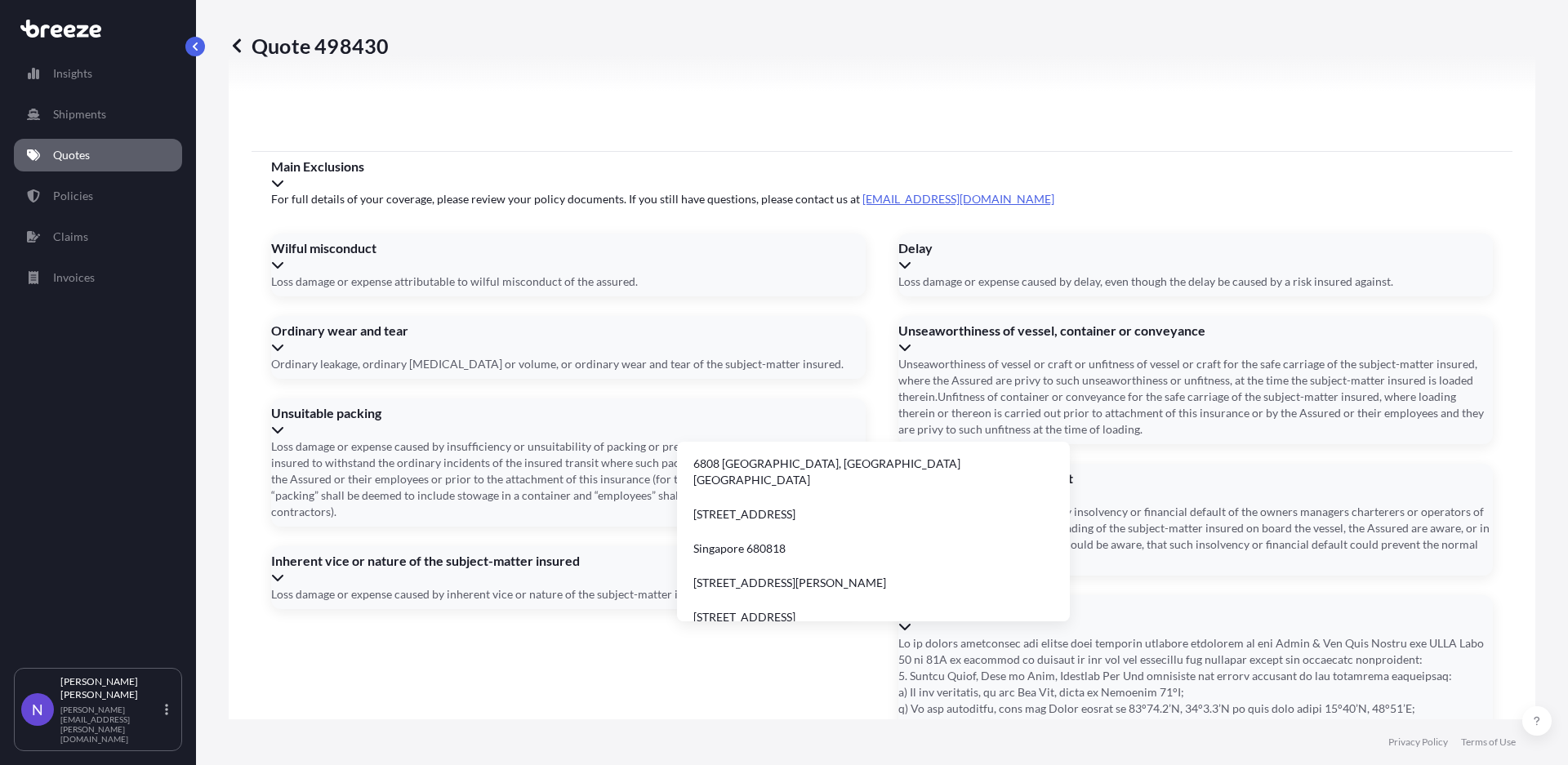
type input "6"
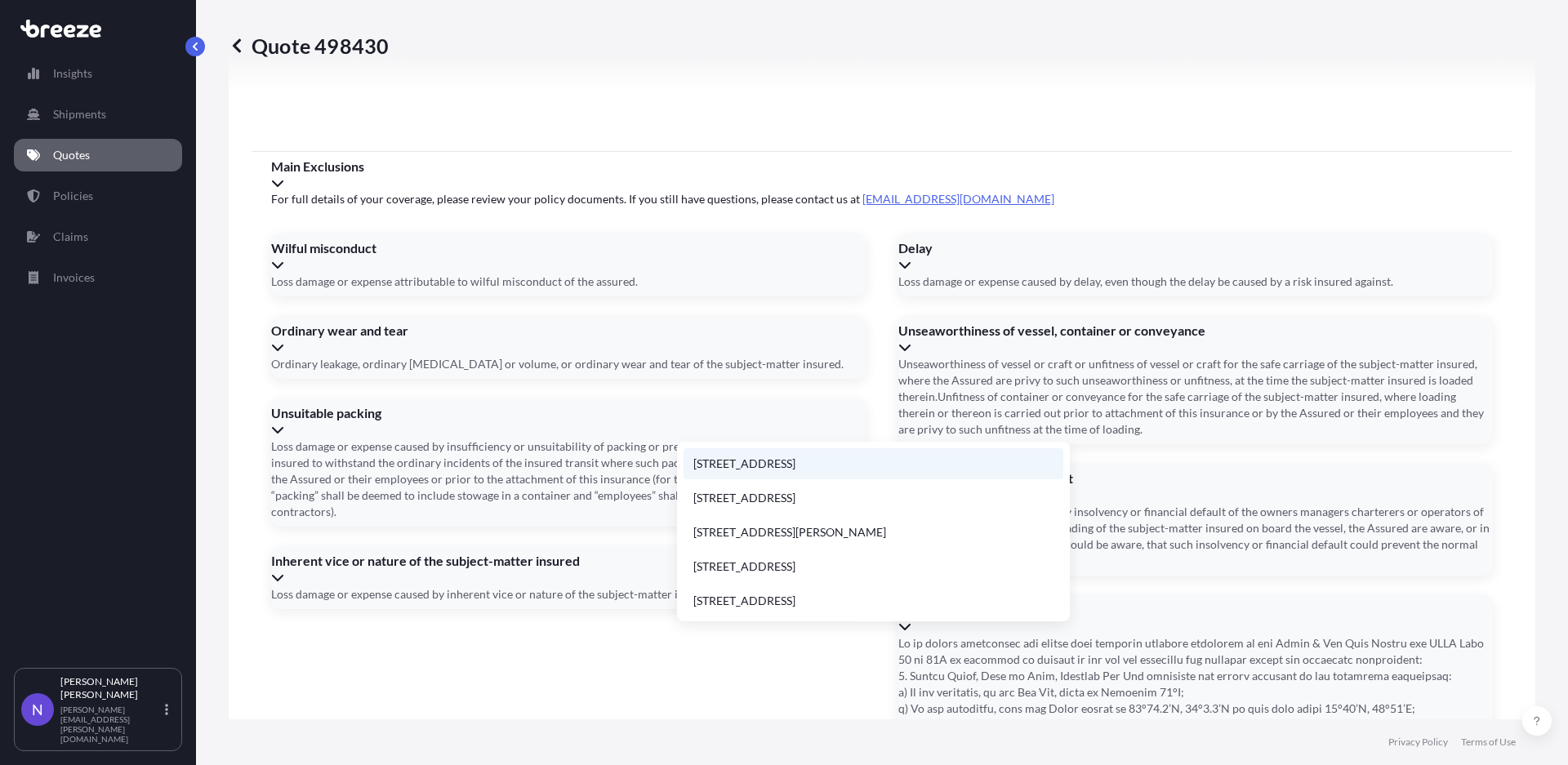
click at [894, 468] on li "6605 North Houston Rosslyn Road, Houston, TX, USA" at bounding box center [873, 463] width 380 height 31
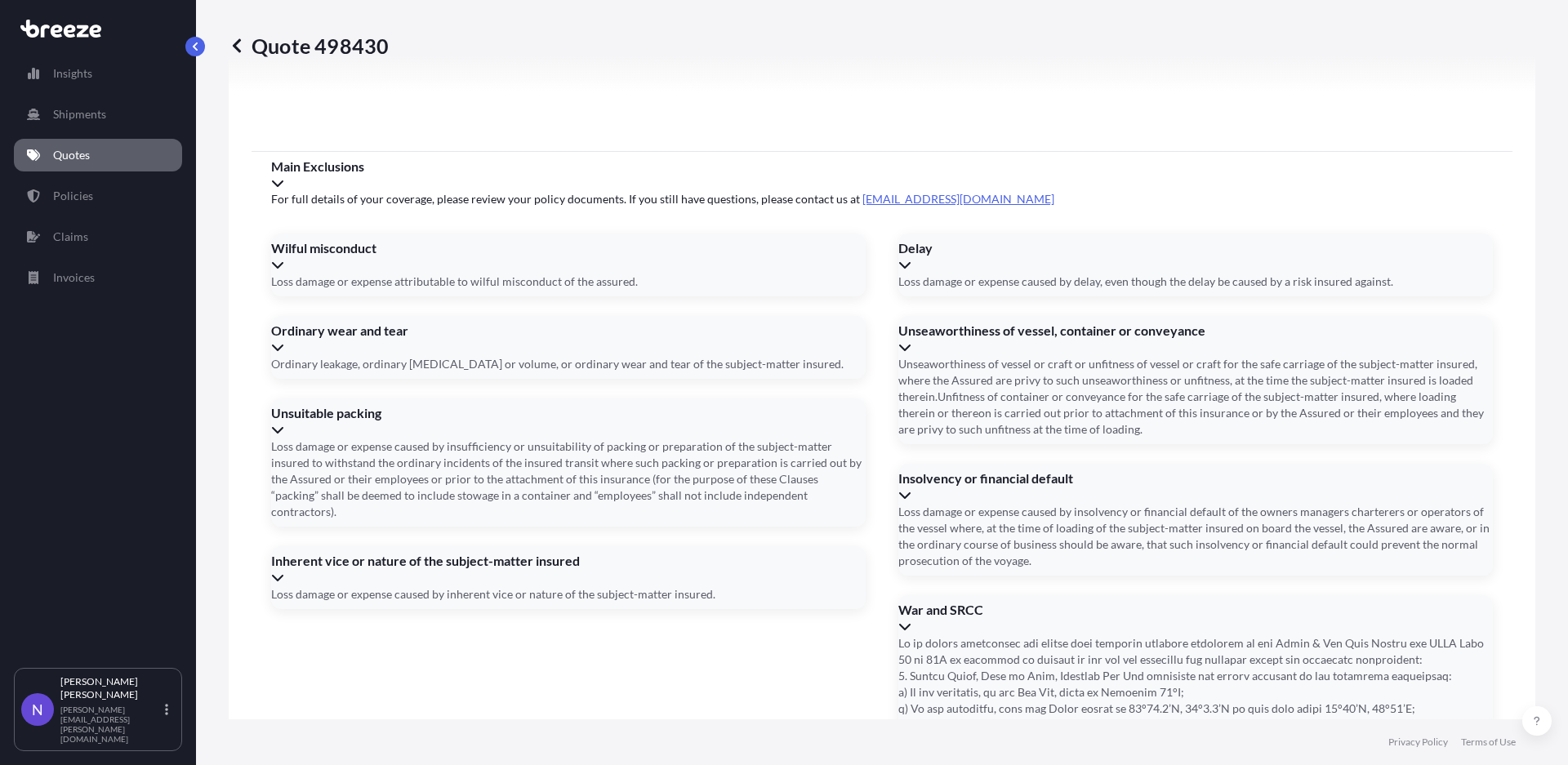
type input "6605 N Houston Rosslyn Rd, Houston, TX 77091, USA"
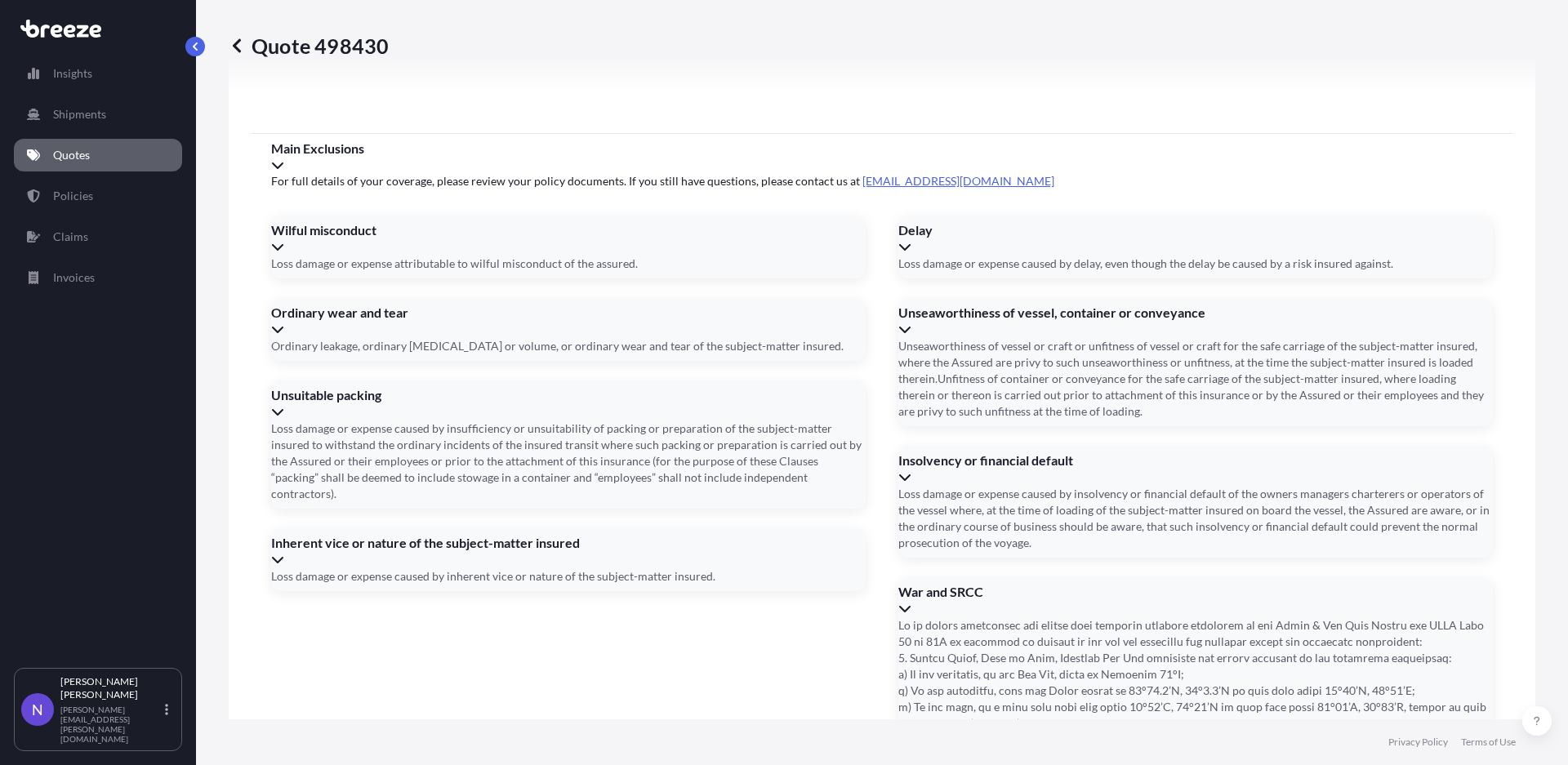
drag, startPoint x: 570, startPoint y: 628, endPoint x: 555, endPoint y: 640, distance: 19.2
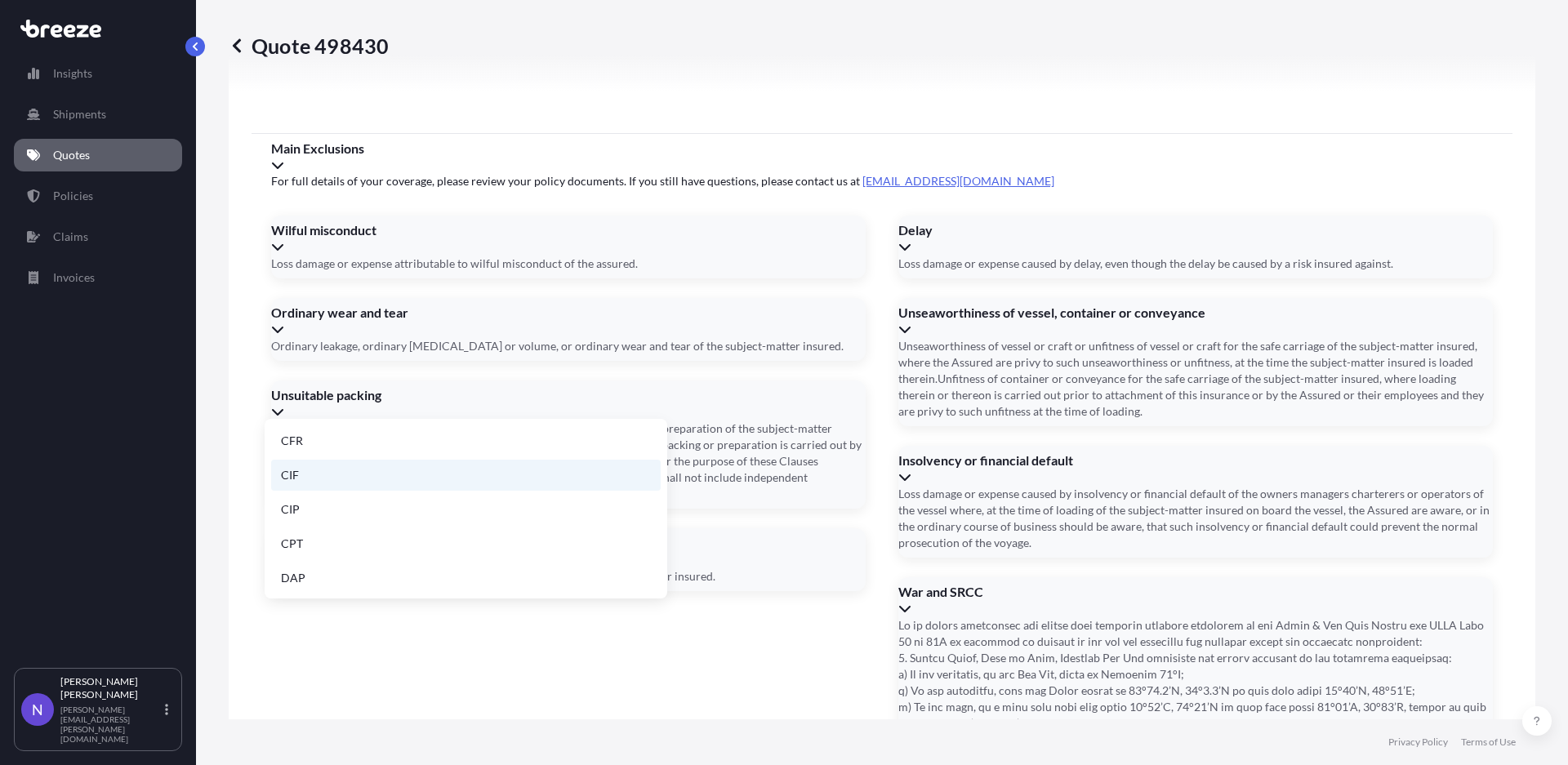
click at [475, 480] on li "CIF" at bounding box center [466, 475] width 389 height 31
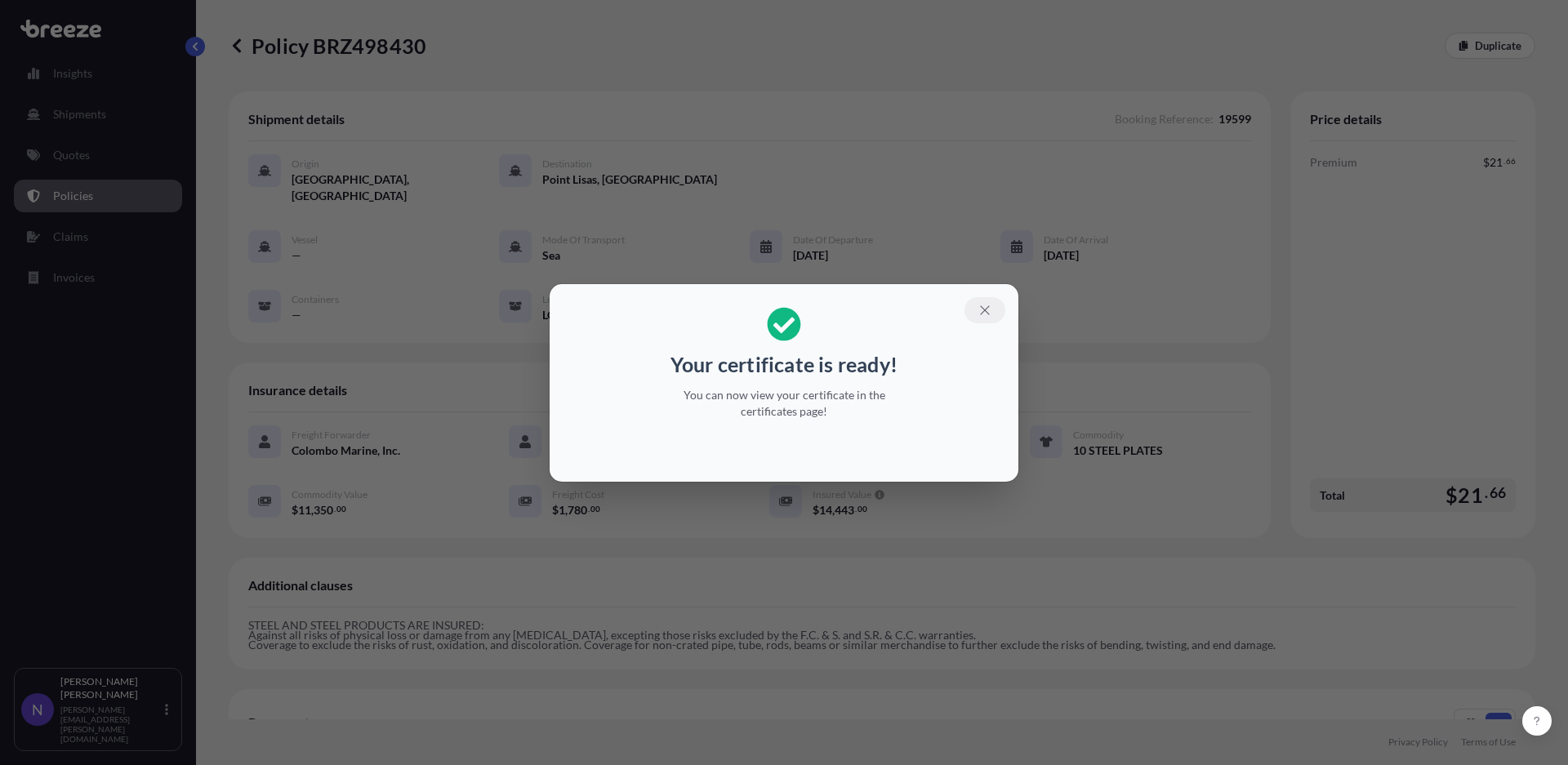
click at [985, 321] on button "button" at bounding box center [984, 310] width 40 height 26
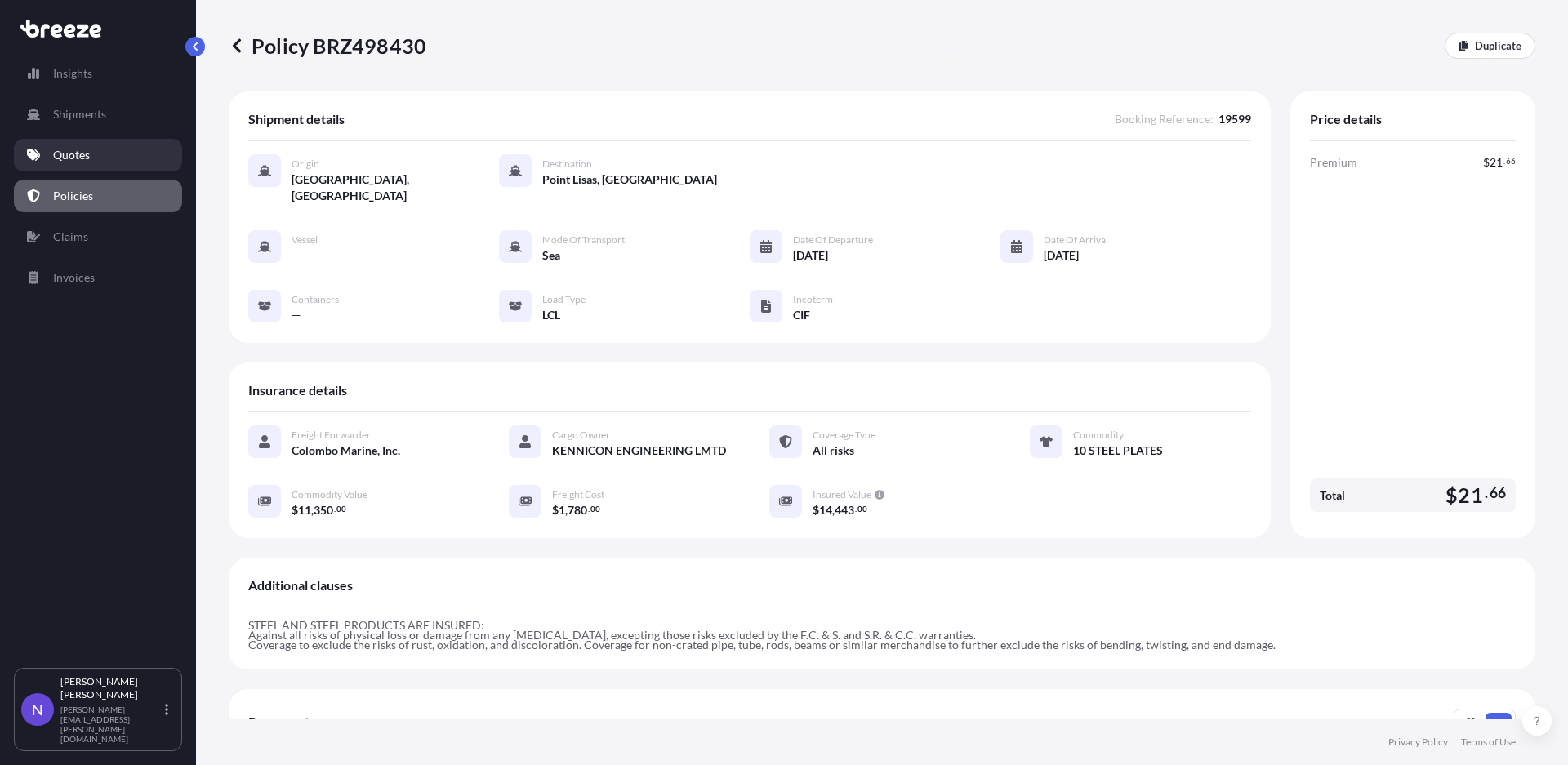
click at [152, 158] on link "Quotes" at bounding box center [98, 155] width 168 height 33
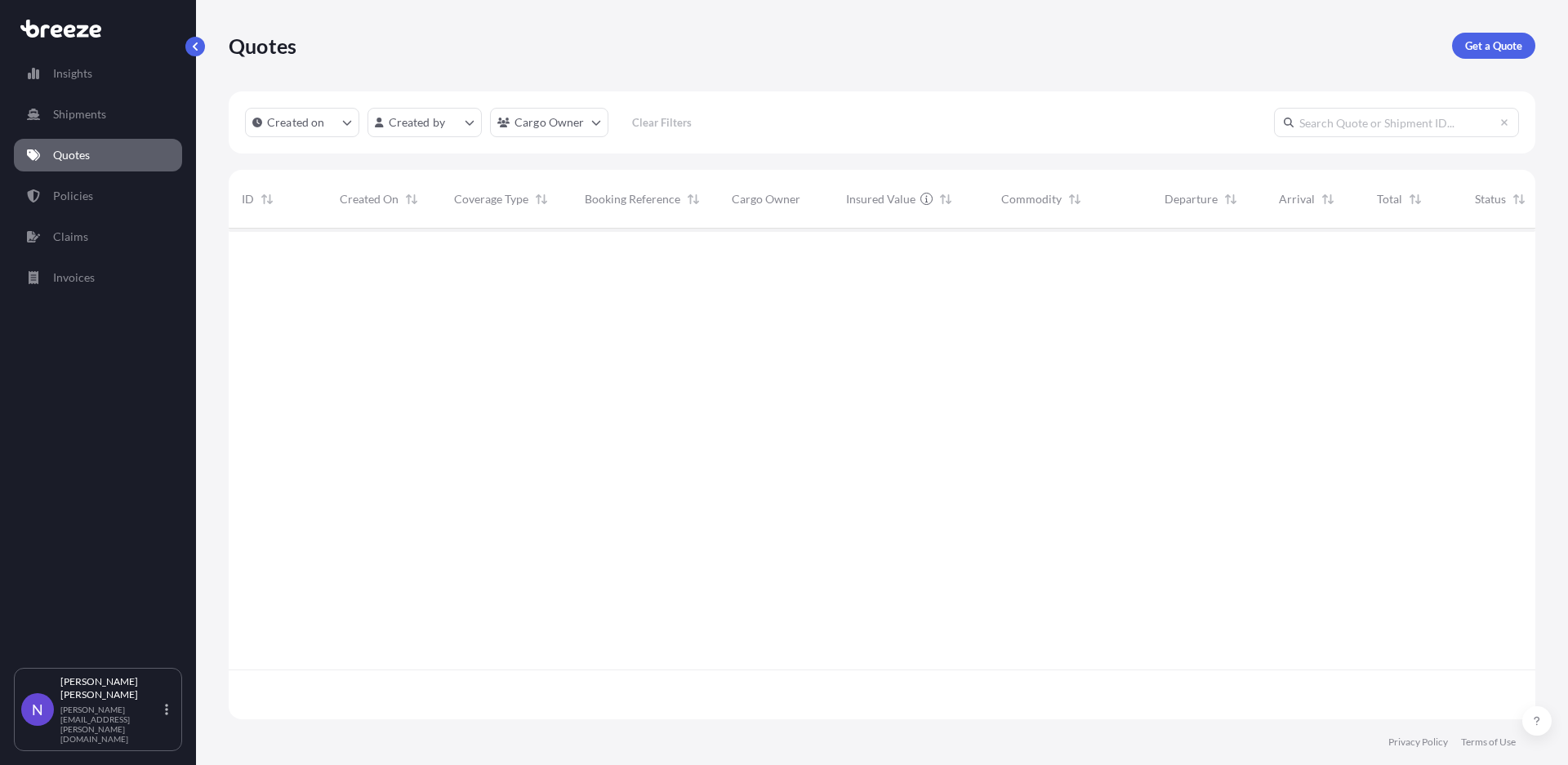
scroll to position [486, 1293]
click at [1518, 253] on icon "button" at bounding box center [1518, 256] width 3 height 8
click at [1342, 258] on div "PRSJU" at bounding box center [1314, 255] width 72 height 16
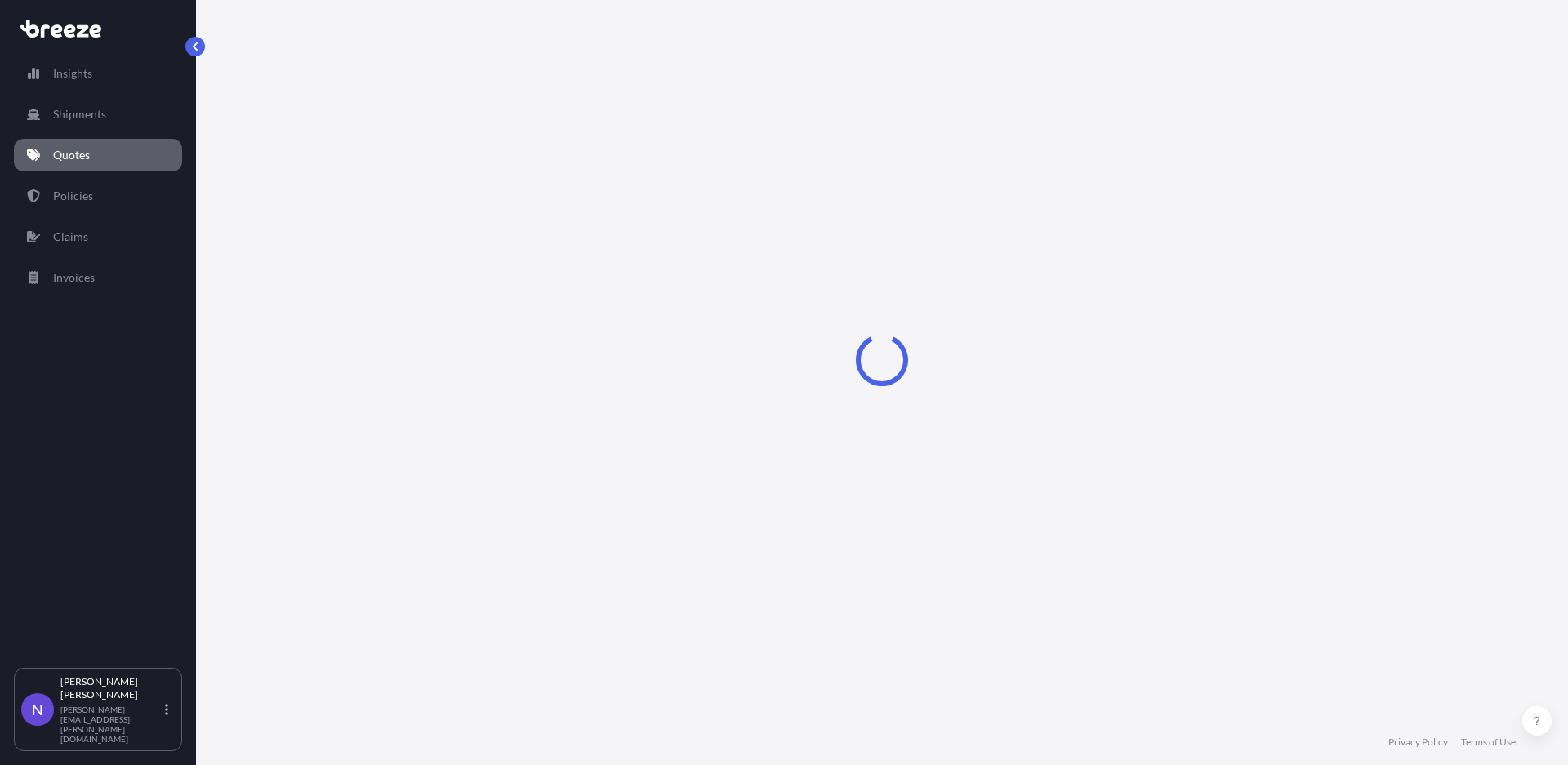
select select "Sea"
select select "2"
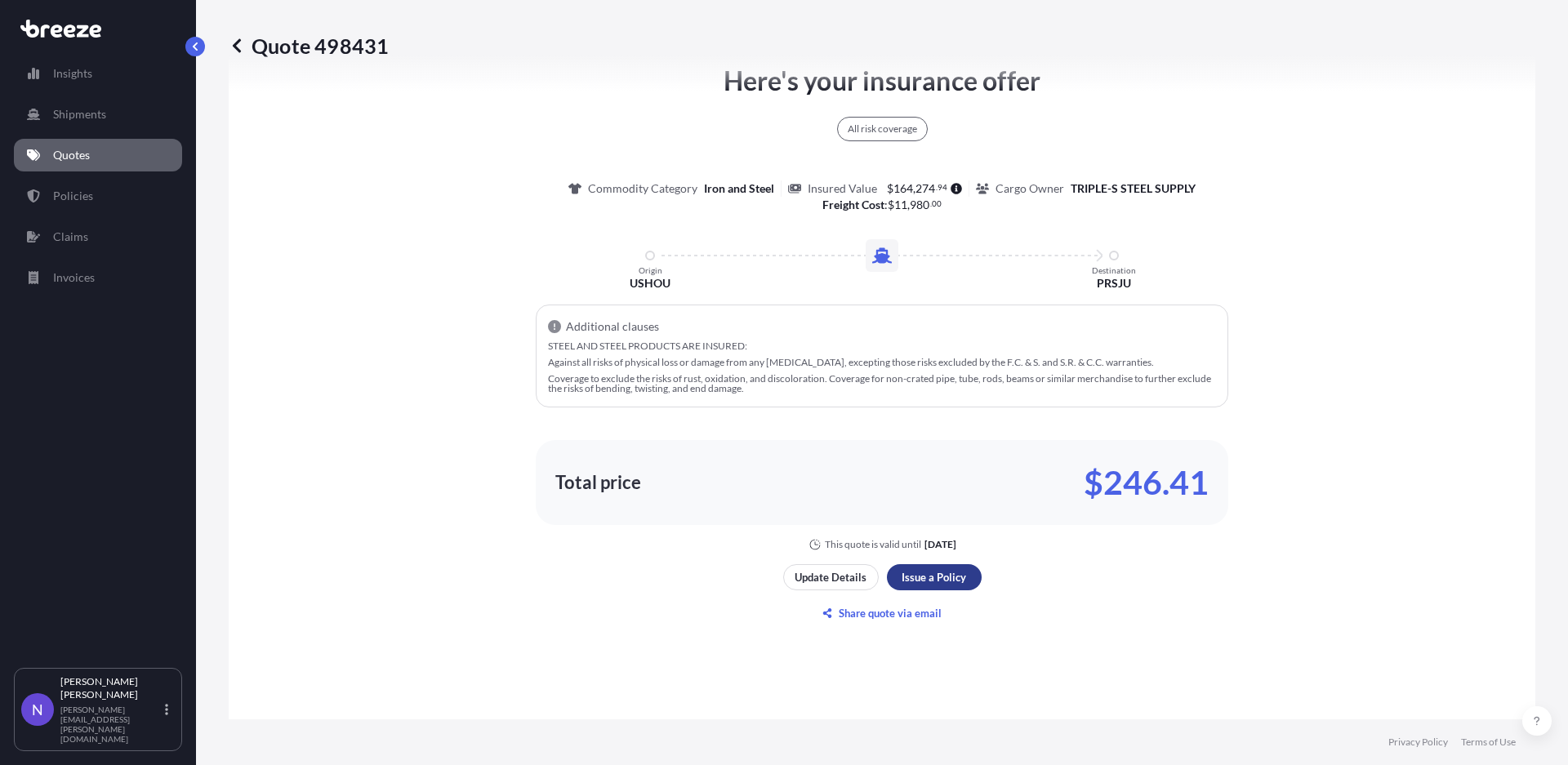
click at [919, 571] on p "Issue a Policy" at bounding box center [933, 576] width 65 height 16
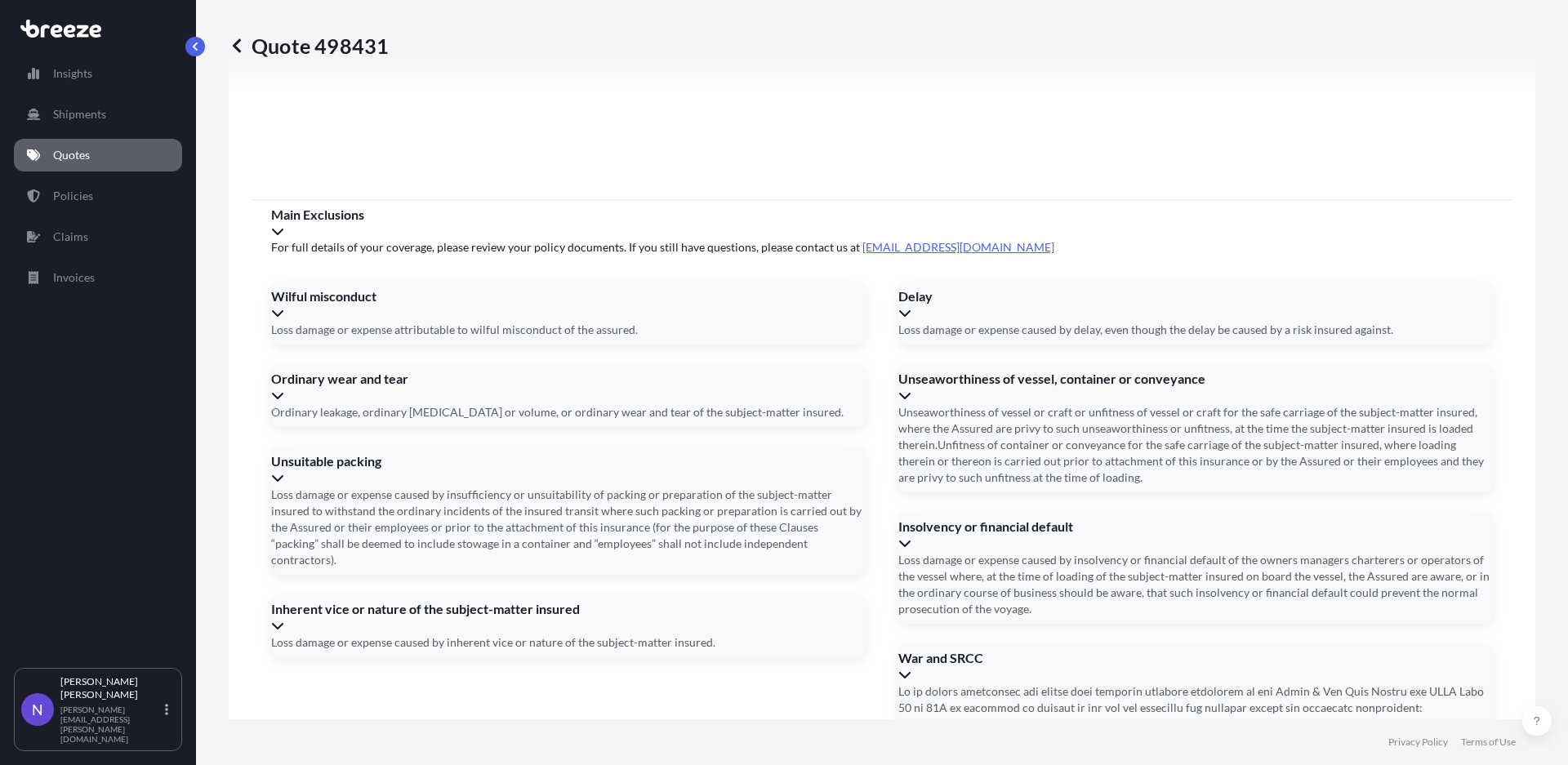
scroll to position [2220, 0]
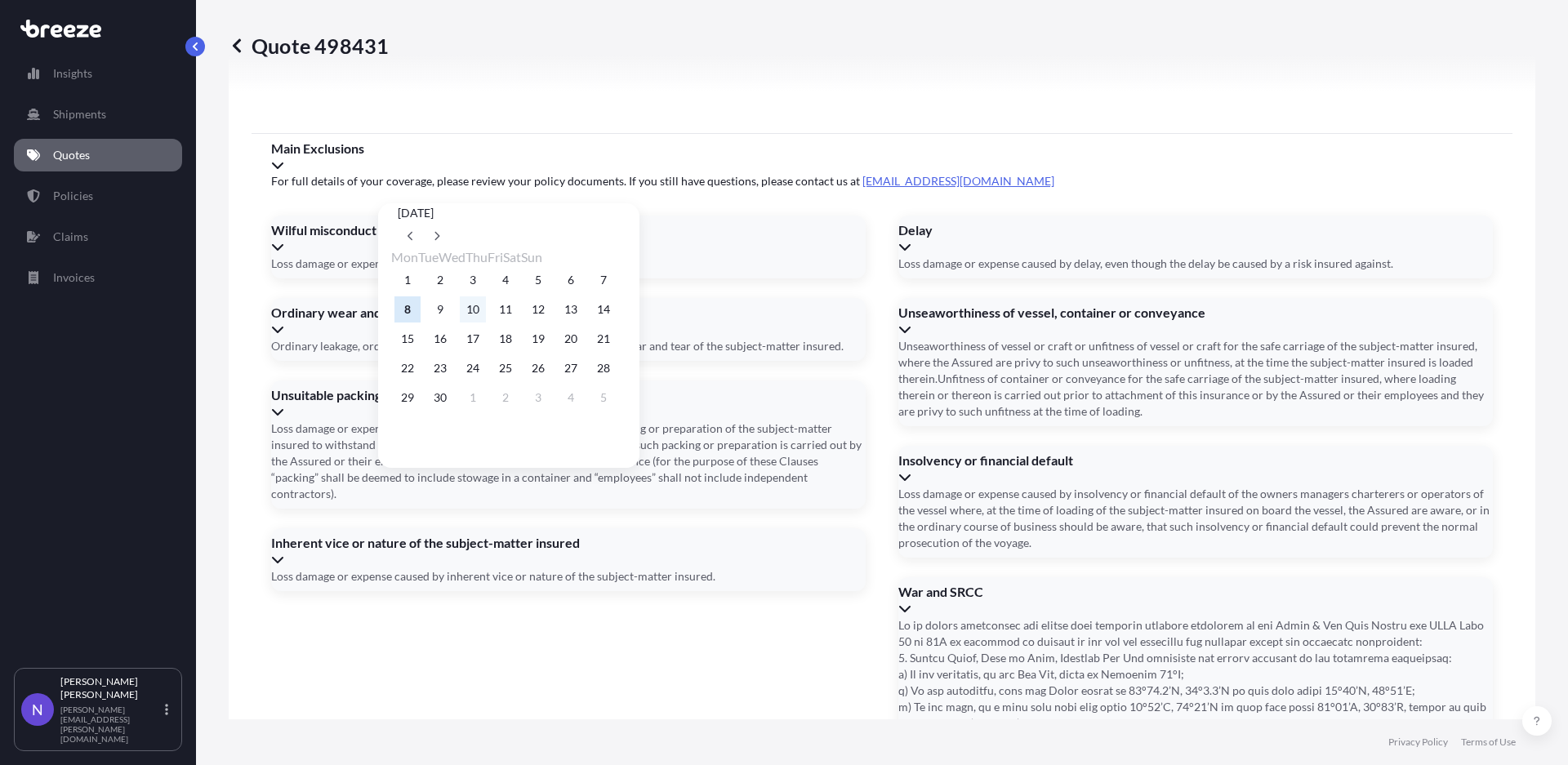
click at [480, 315] on button "10" at bounding box center [472, 309] width 26 height 26
type input "09/10/2025"
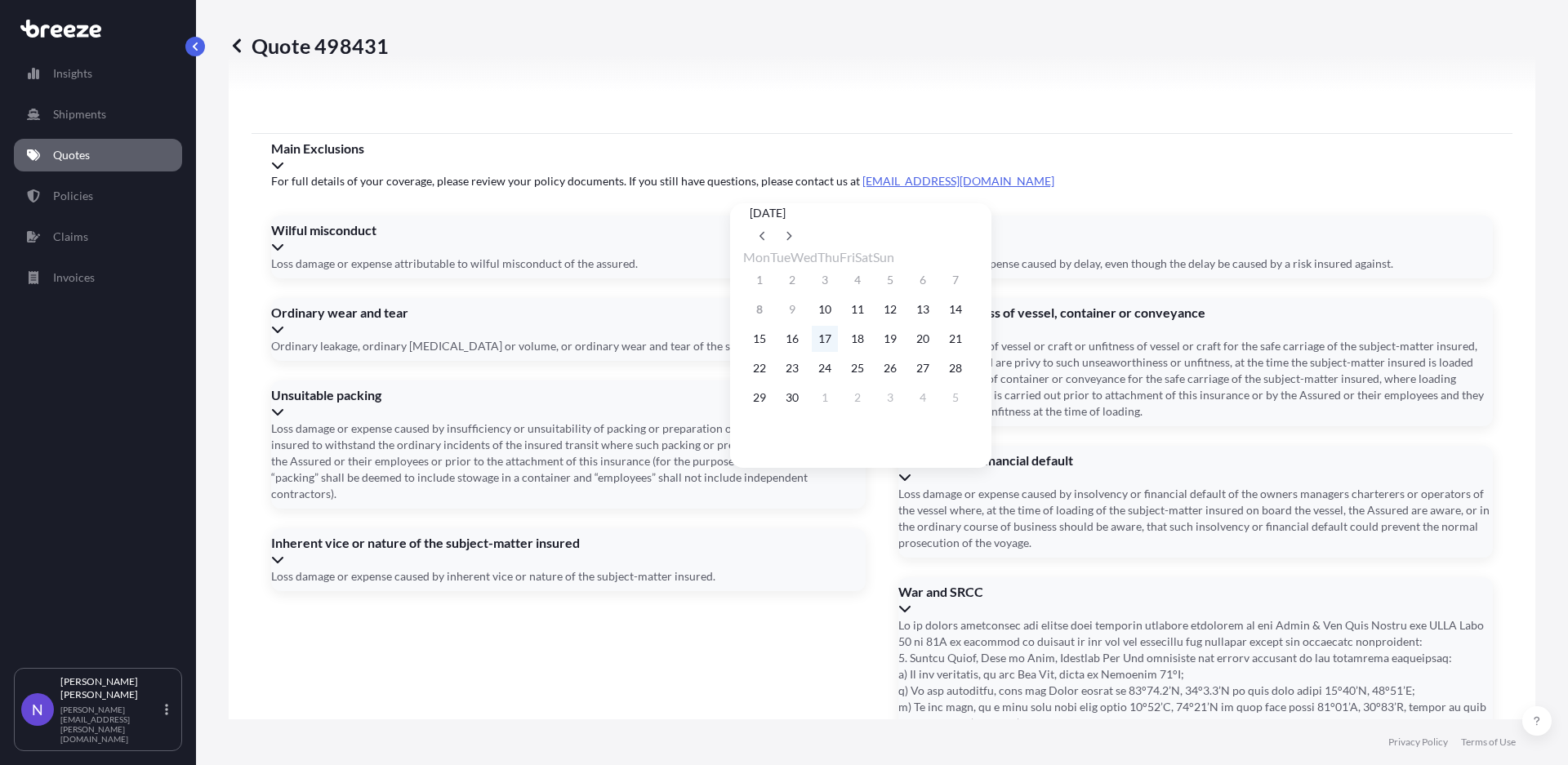
click at [838, 344] on button "17" at bounding box center [824, 338] width 26 height 26
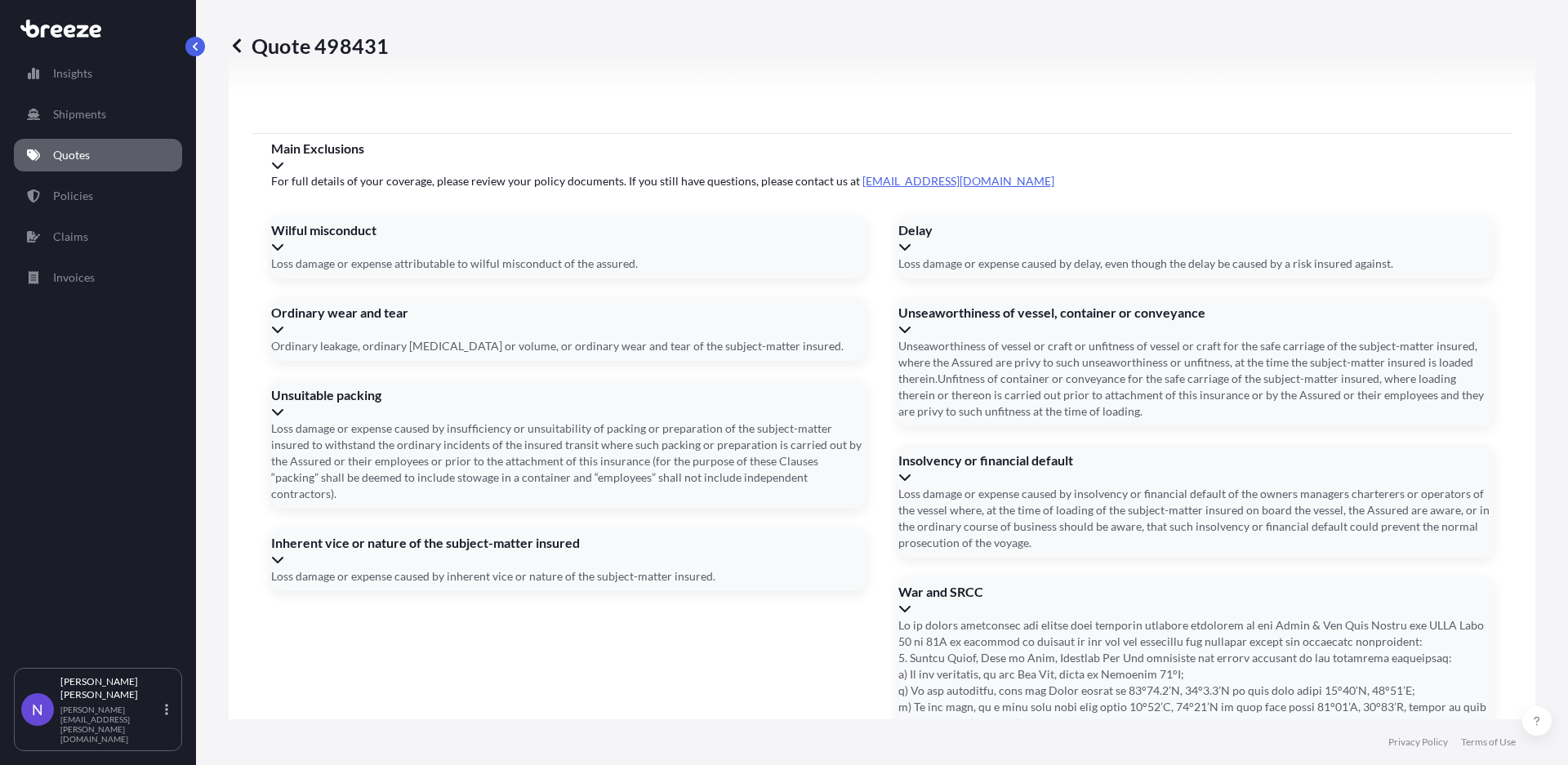
type input "09/17/2025"
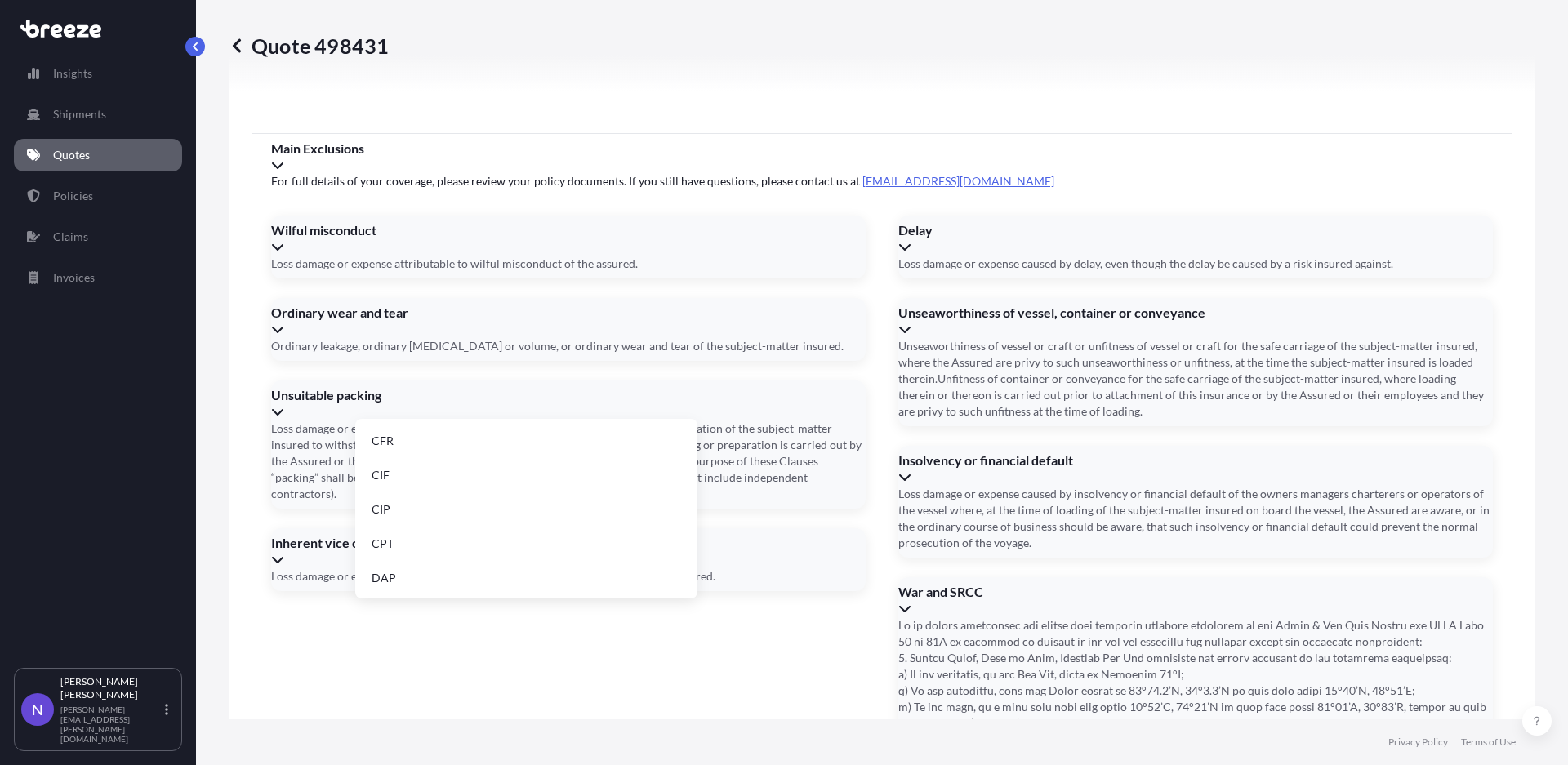
drag, startPoint x: 626, startPoint y: 643, endPoint x: 611, endPoint y: 603, distance: 42.7
click at [543, 484] on li "CIF" at bounding box center [526, 475] width 329 height 31
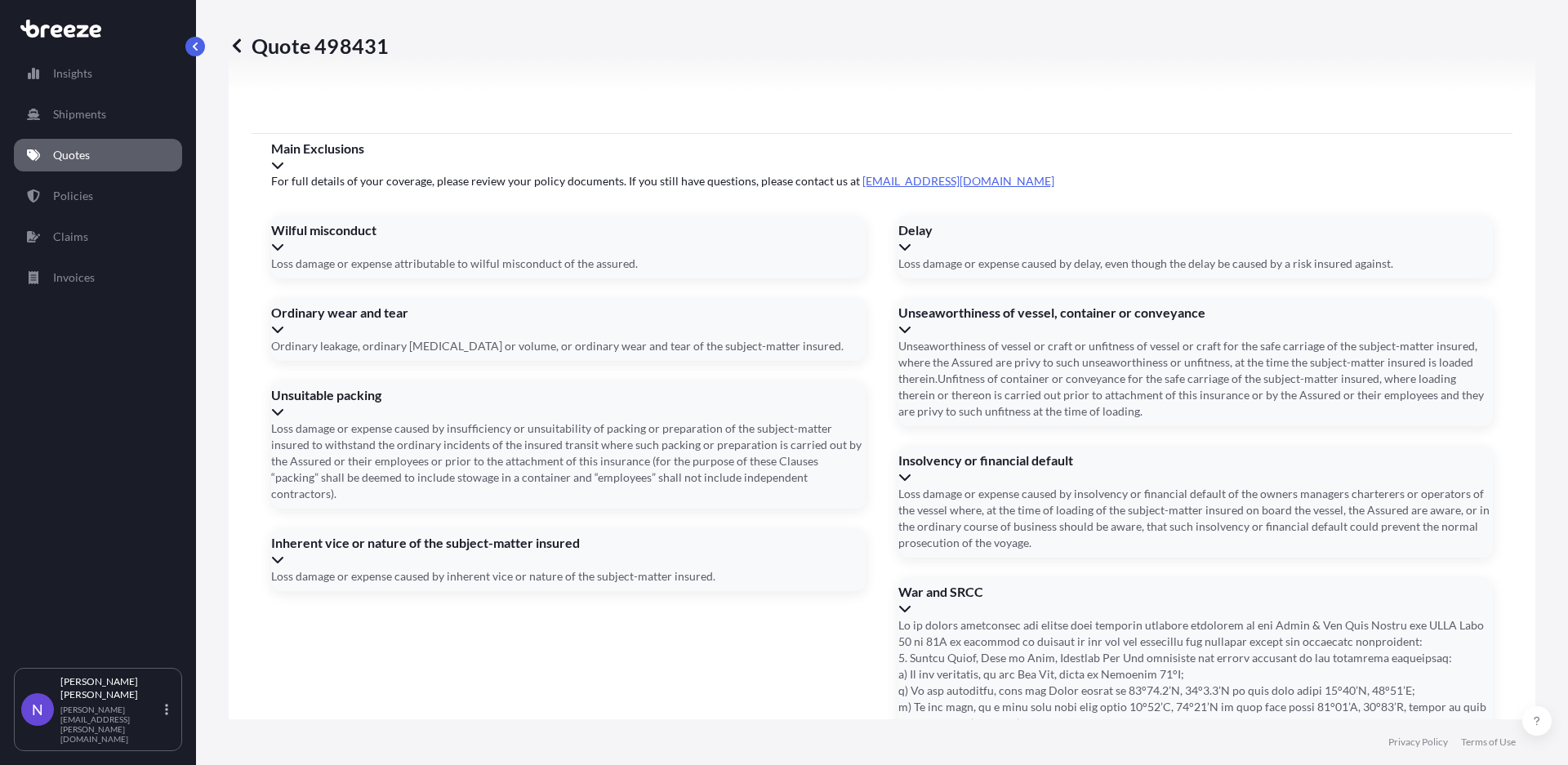
type input "CIF"
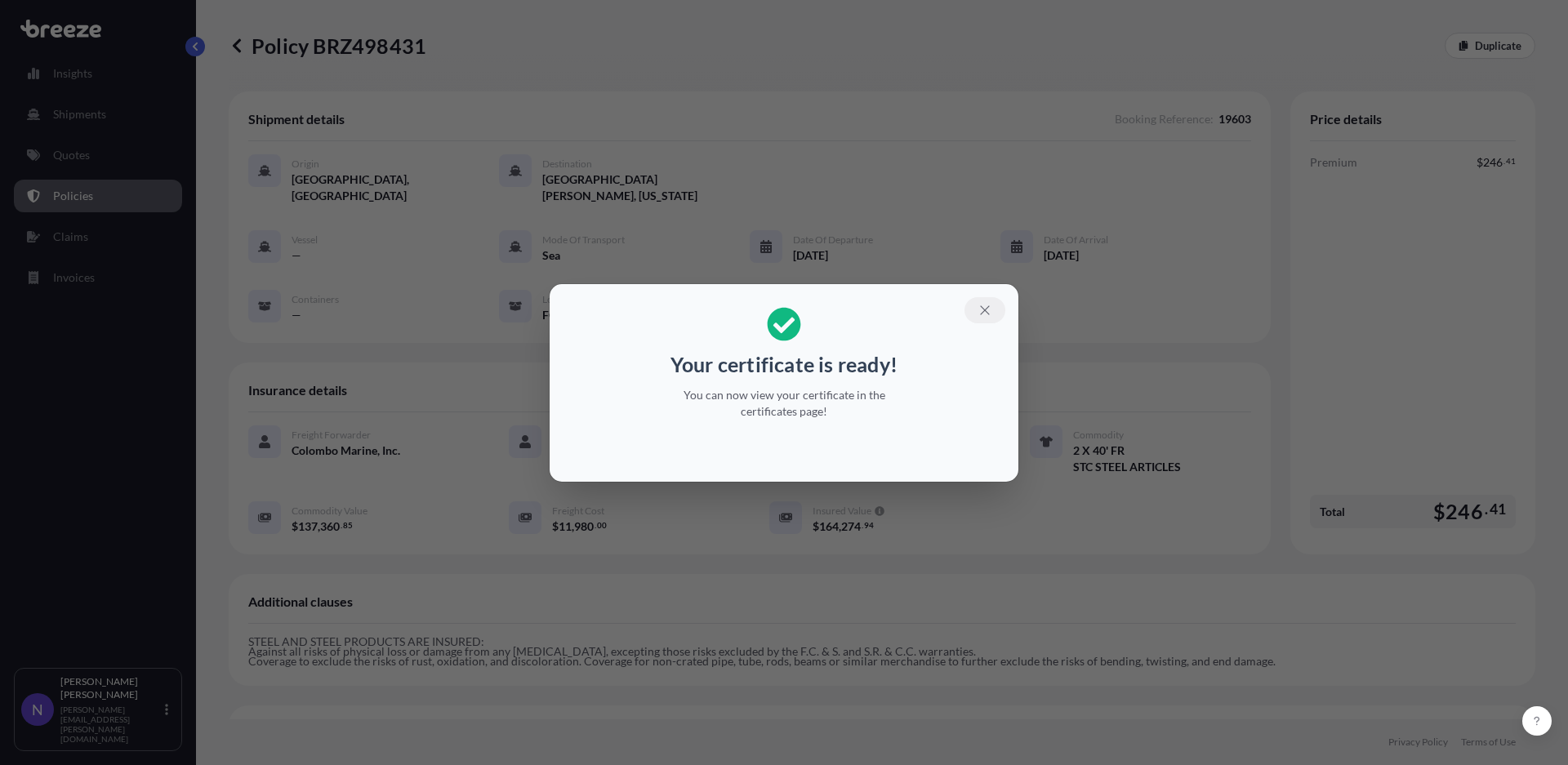
click at [989, 307] on icon "button" at bounding box center [984, 310] width 14 height 14
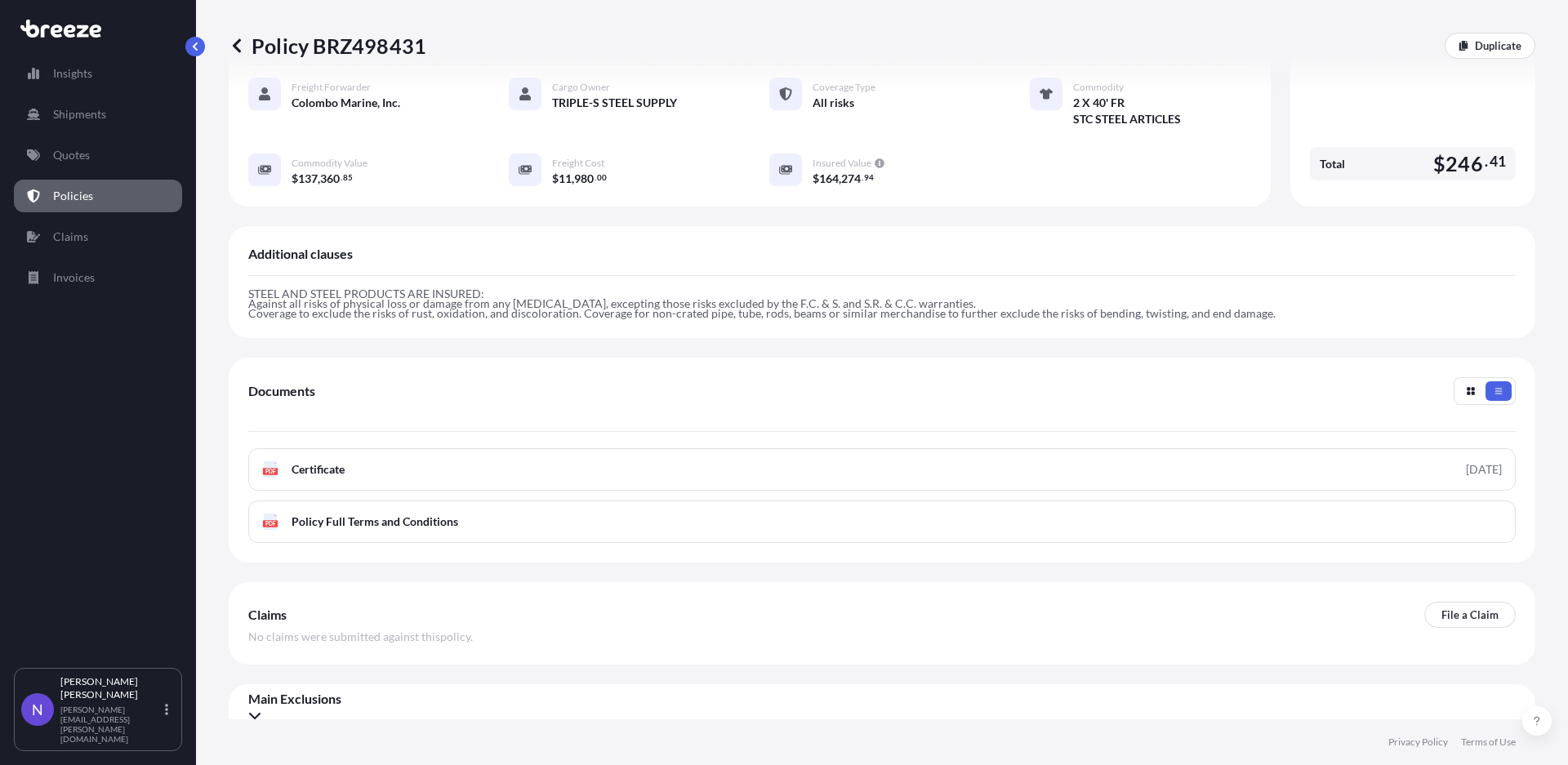
scroll to position [348, 0]
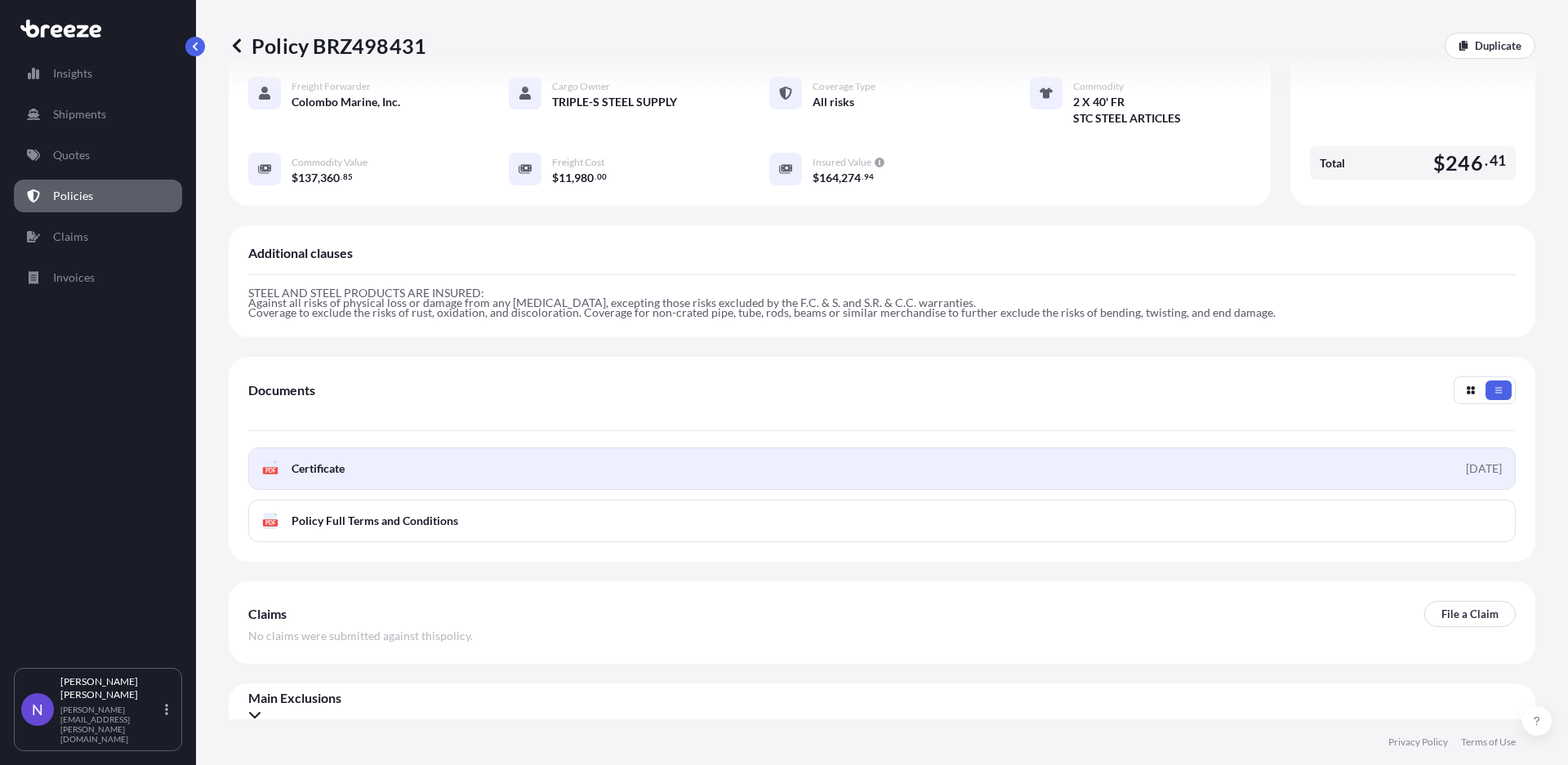
click at [527, 447] on link "PDF Certificate 2025-09-08" at bounding box center [882, 468] width 1267 height 42
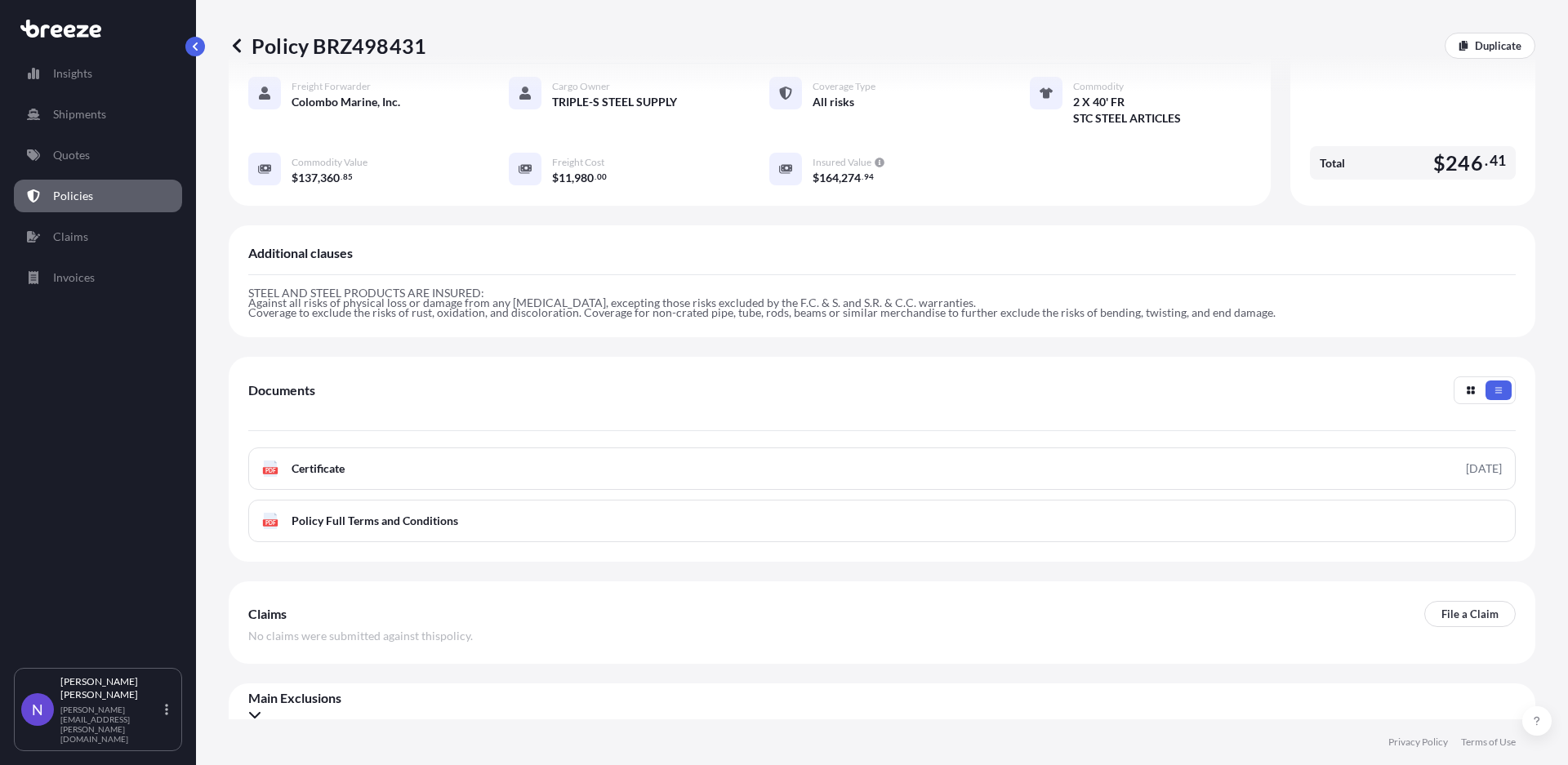
click at [248, 45] on p "Policy BRZ498431" at bounding box center [327, 45] width 198 height 26
click at [243, 40] on icon at bounding box center [236, 45] width 16 height 16
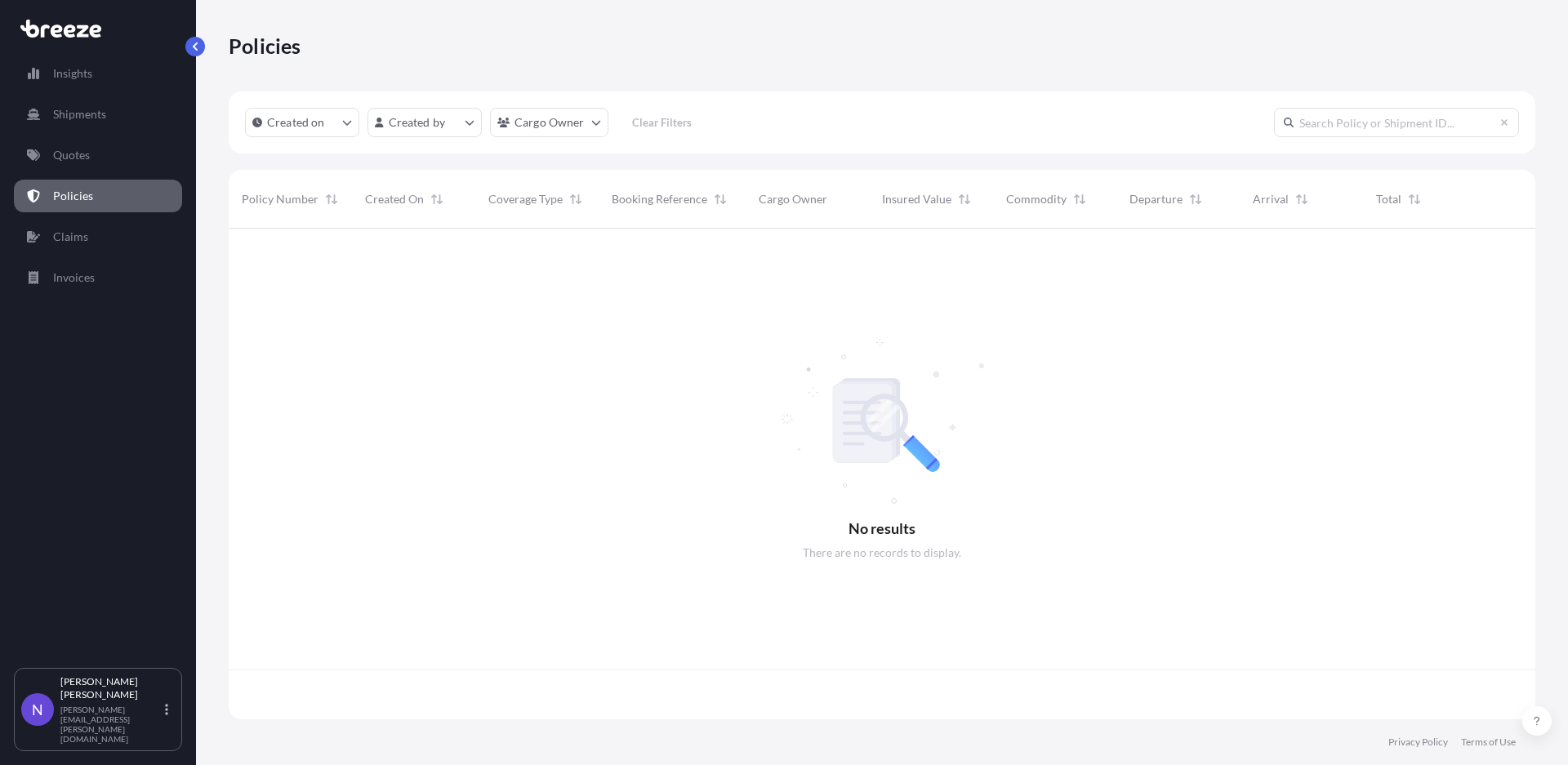
scroll to position [486, 1293]
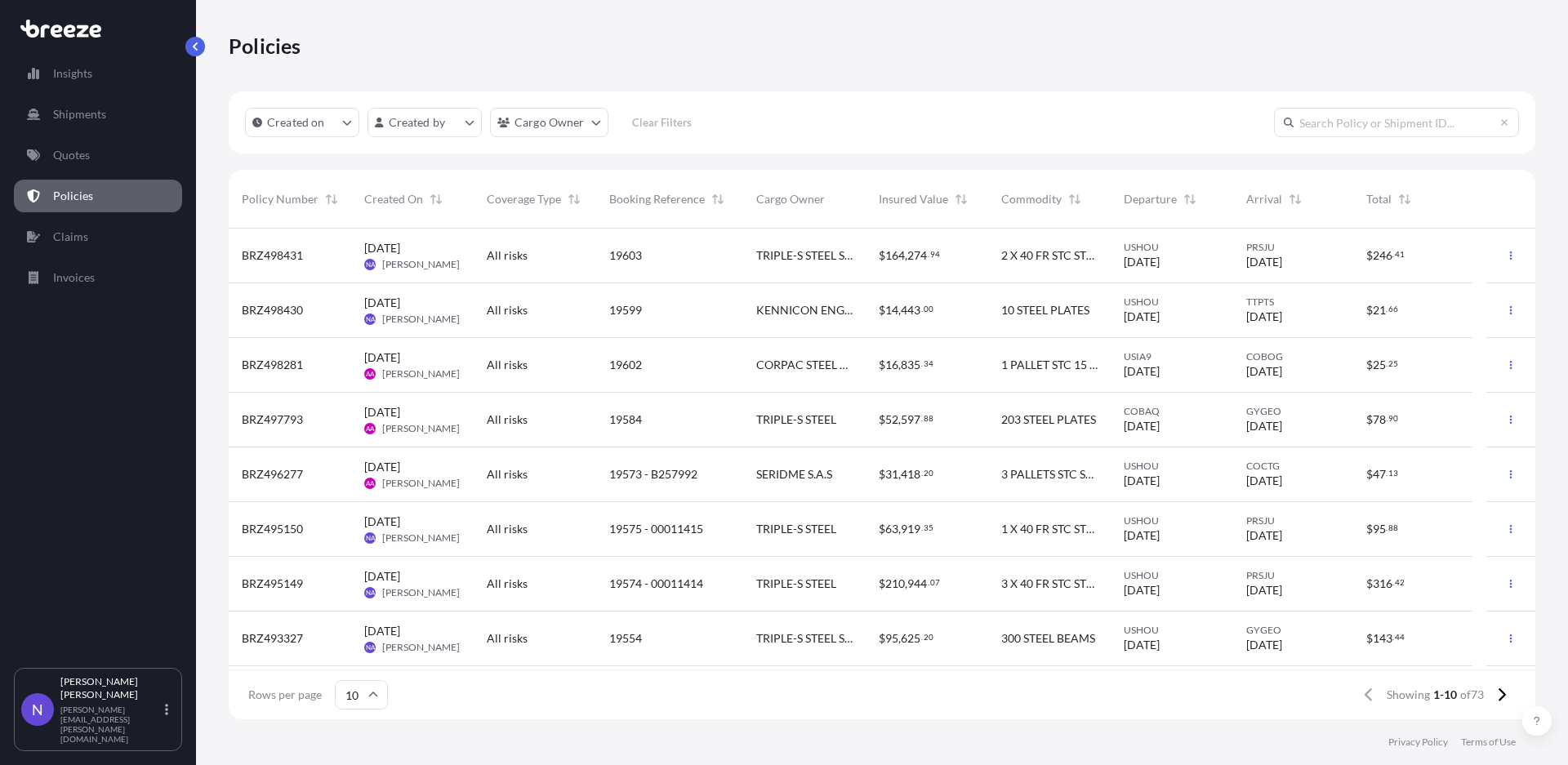
click at [1033, 313] on span "10 STEEL PLATES" at bounding box center [1045, 310] width 88 height 16
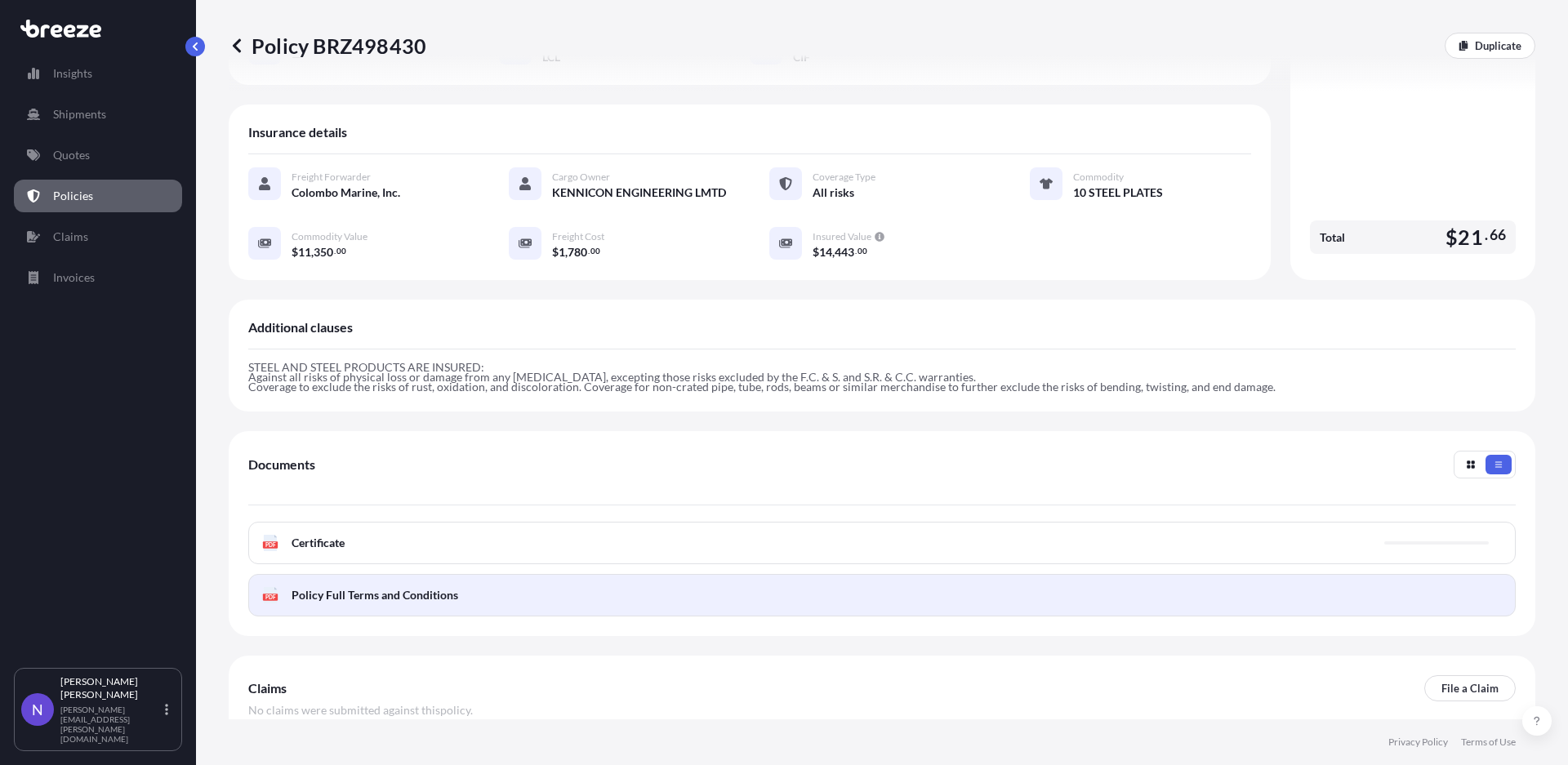
scroll to position [260, 0]
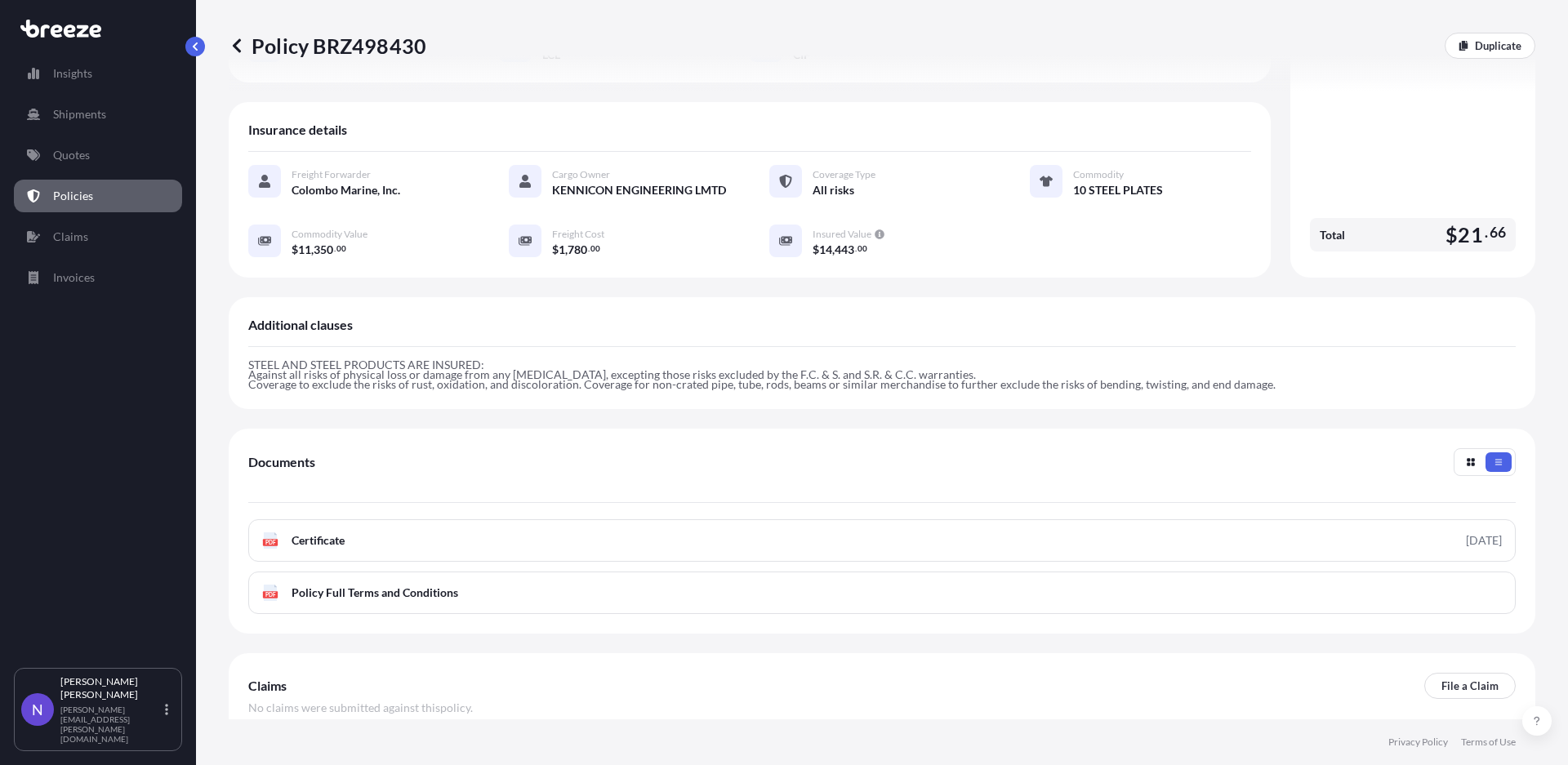
click at [245, 45] on p "Policy BRZ498430" at bounding box center [327, 45] width 198 height 26
click at [241, 44] on icon at bounding box center [236, 45] width 16 height 16
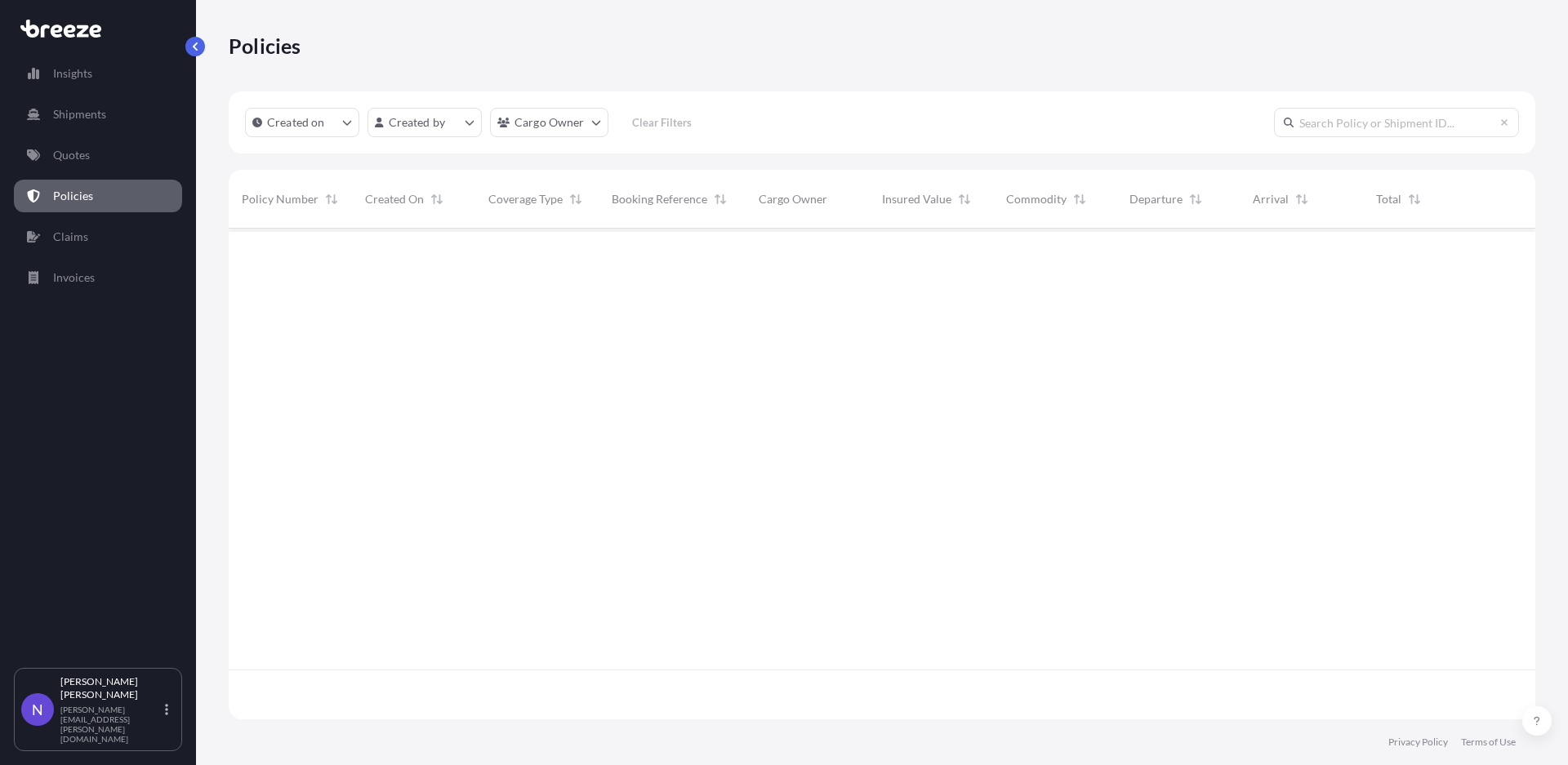
scroll to position [486, 1293]
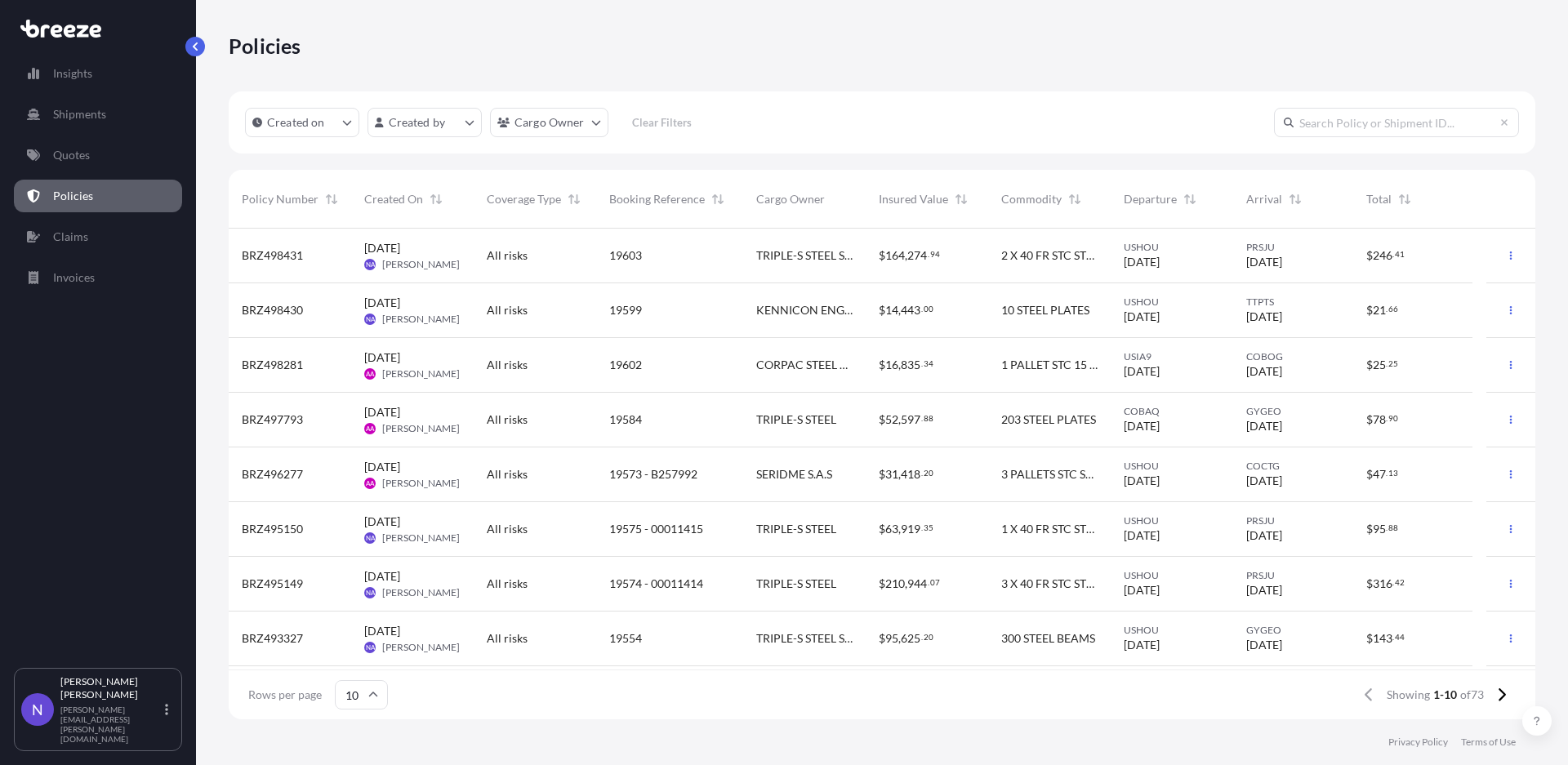
click at [1176, 327] on div "USHOU 09/12/2025" at bounding box center [1171, 310] width 122 height 55
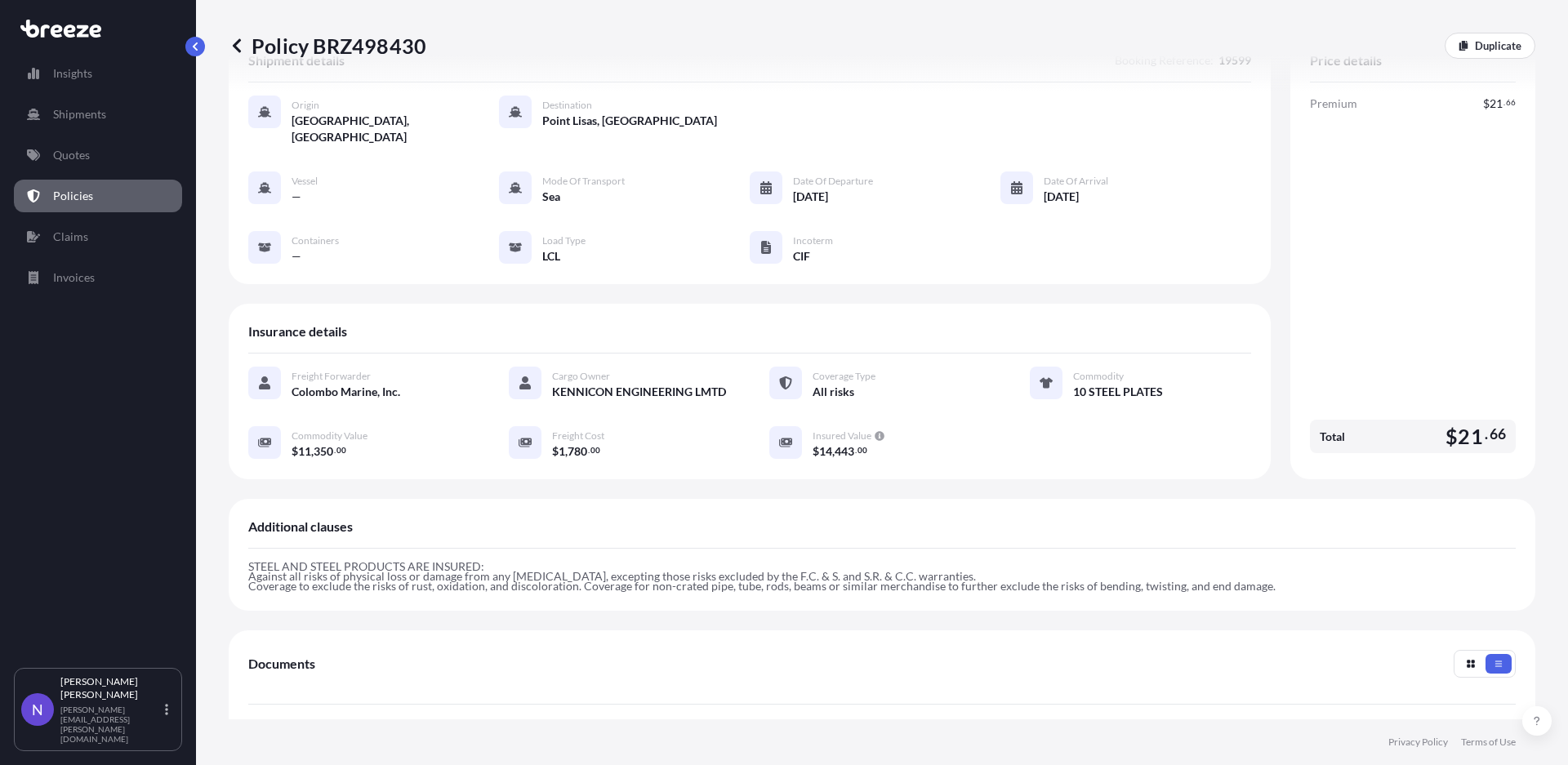
scroll to position [260, 0]
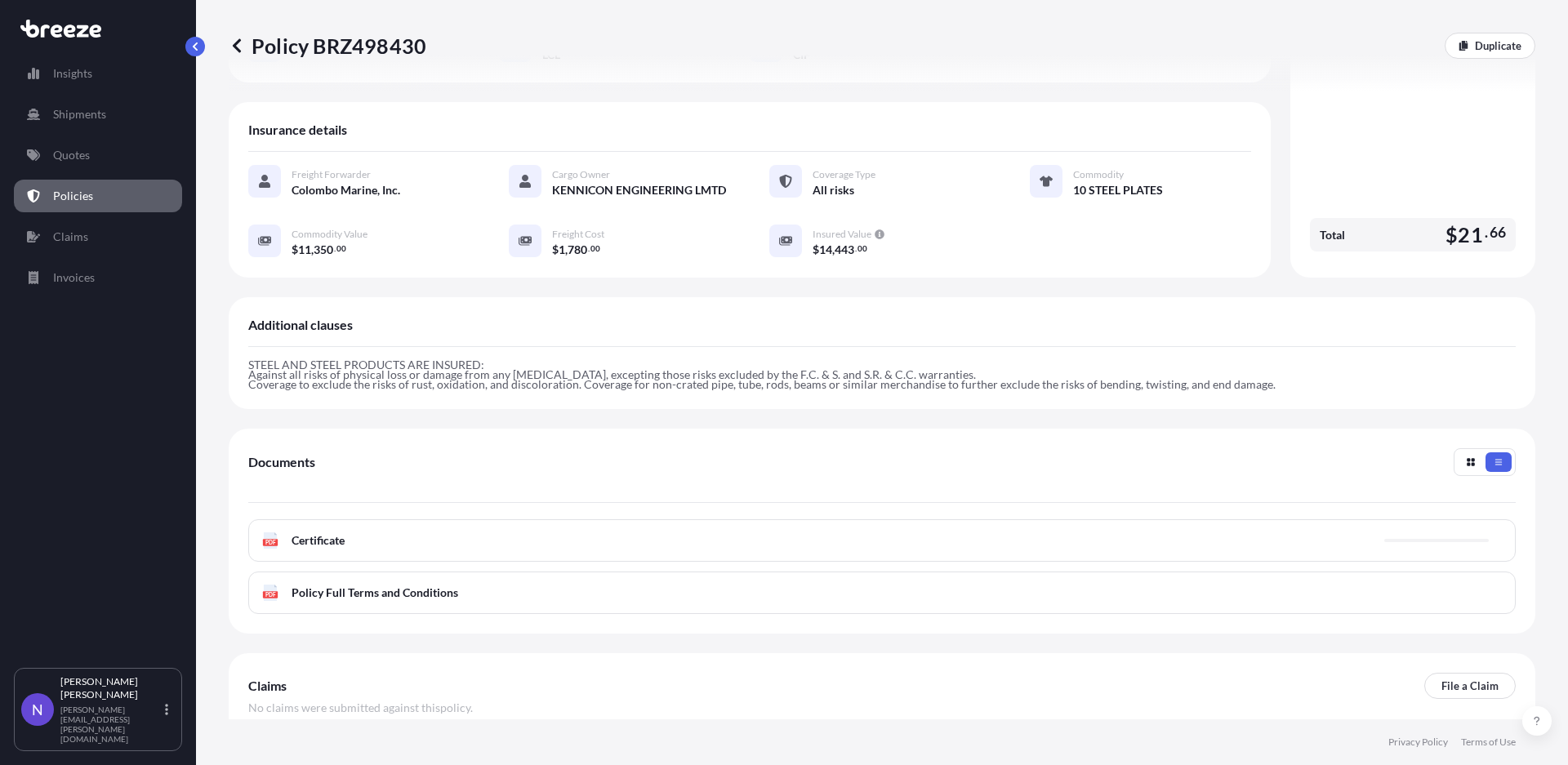
click at [668, 527] on div "PDF Certificate" at bounding box center [882, 540] width 1267 height 42
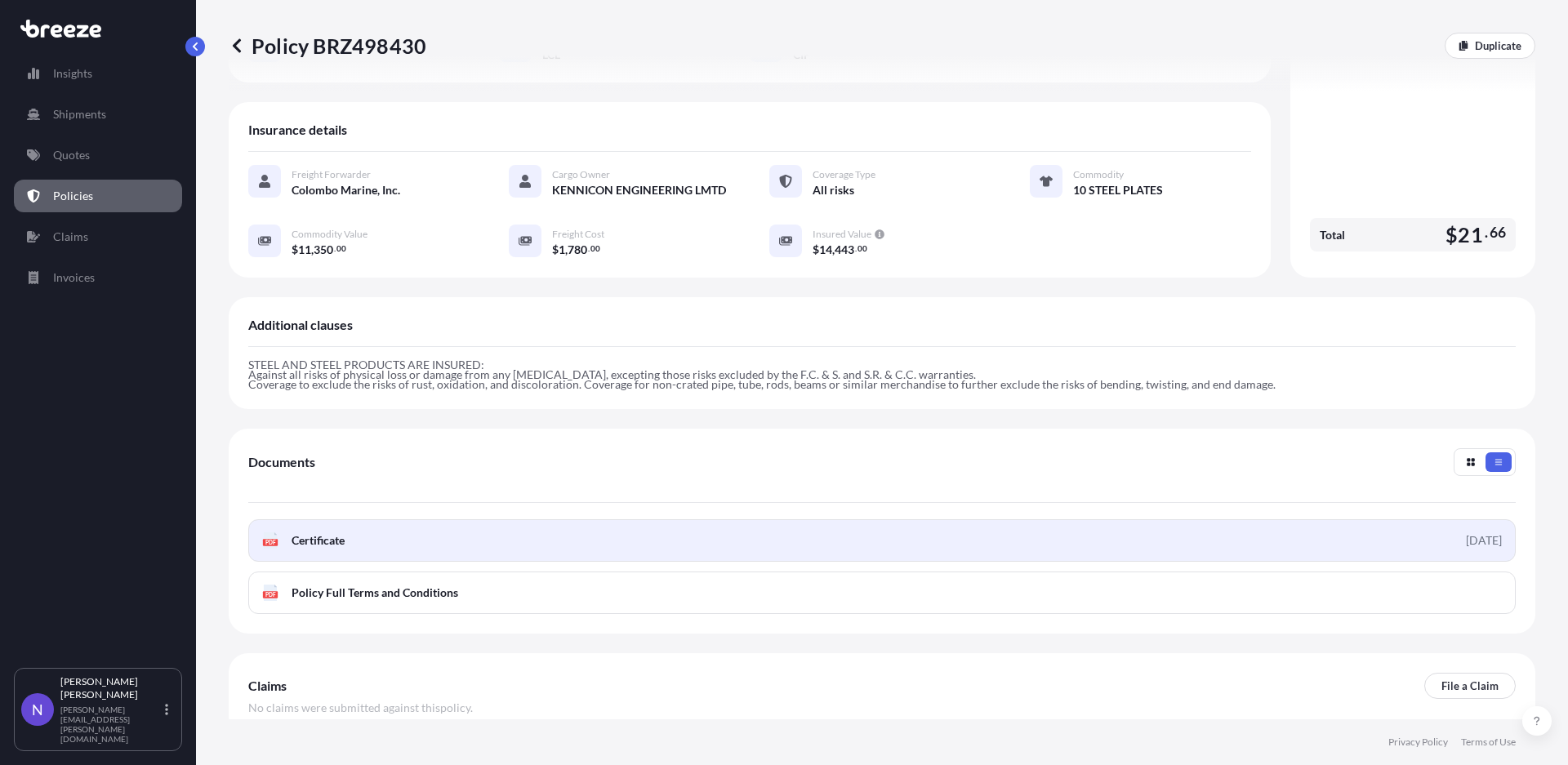
click at [651, 523] on link "PDF Certificate 2025-09-08" at bounding box center [882, 540] width 1267 height 42
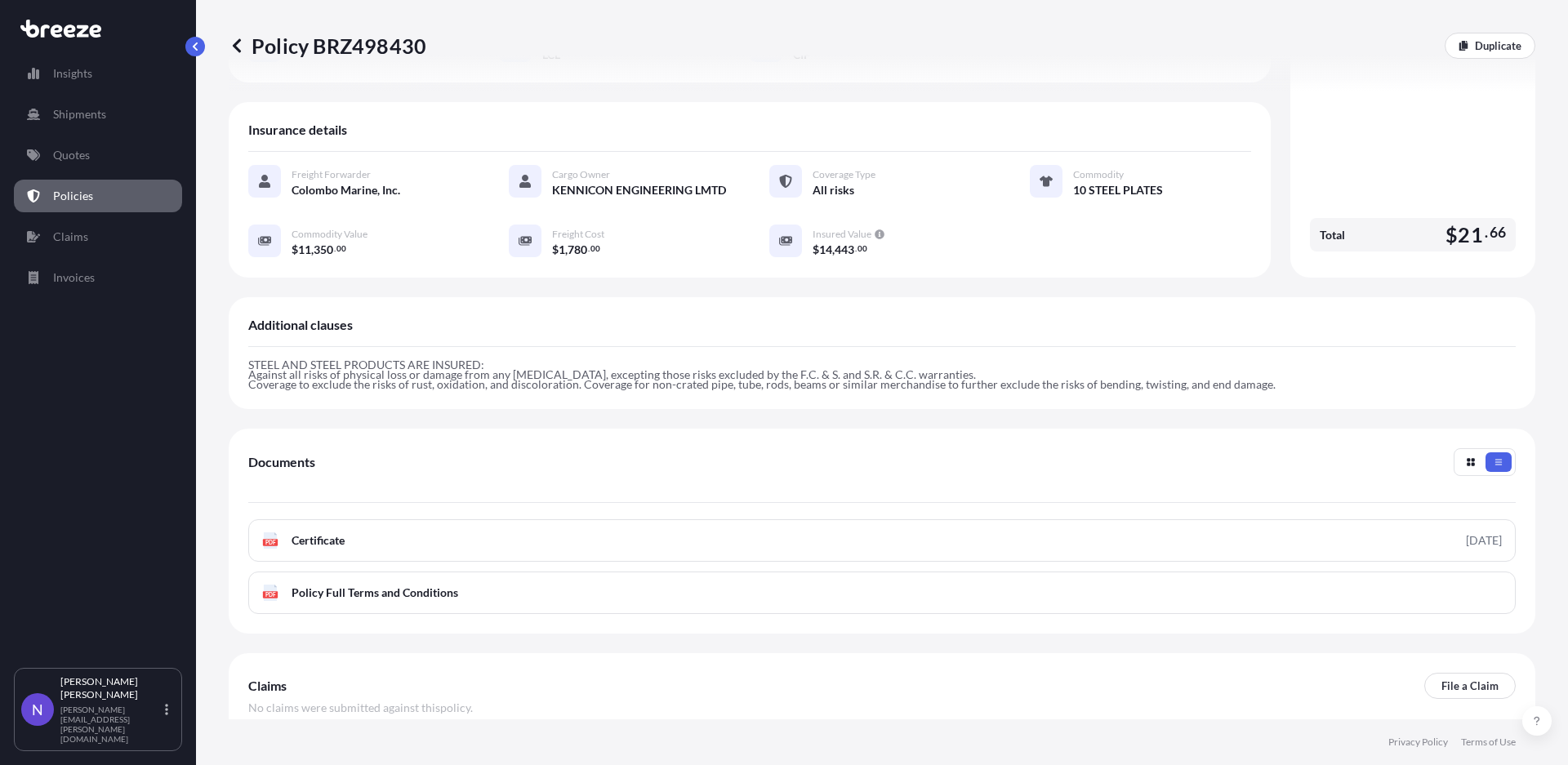
click at [237, 50] on icon at bounding box center [236, 45] width 16 height 16
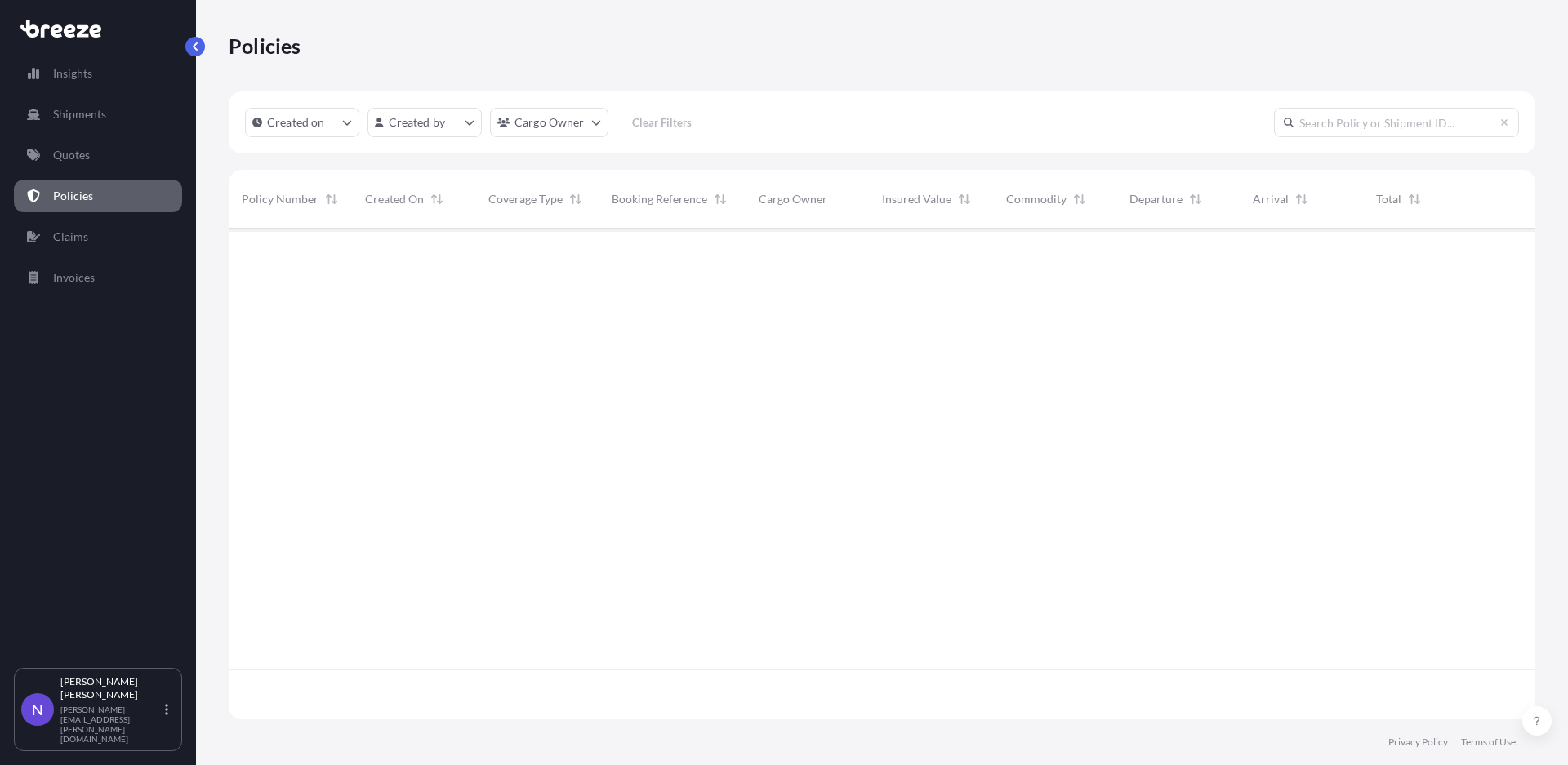
scroll to position [486, 1293]
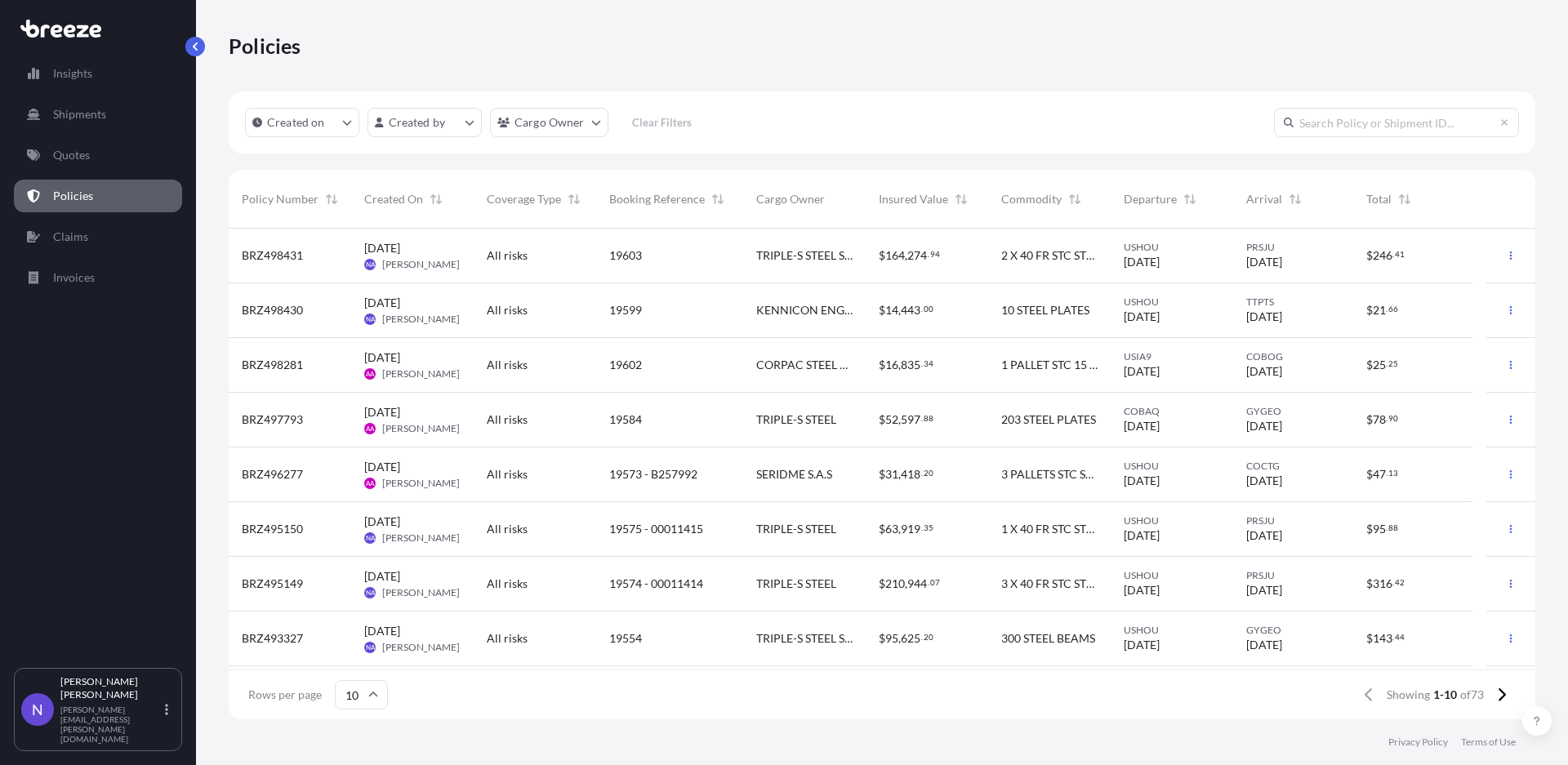
click at [1093, 267] on div "2 X 40 FR STC STEEL ARTICLES" at bounding box center [1048, 255] width 122 height 55
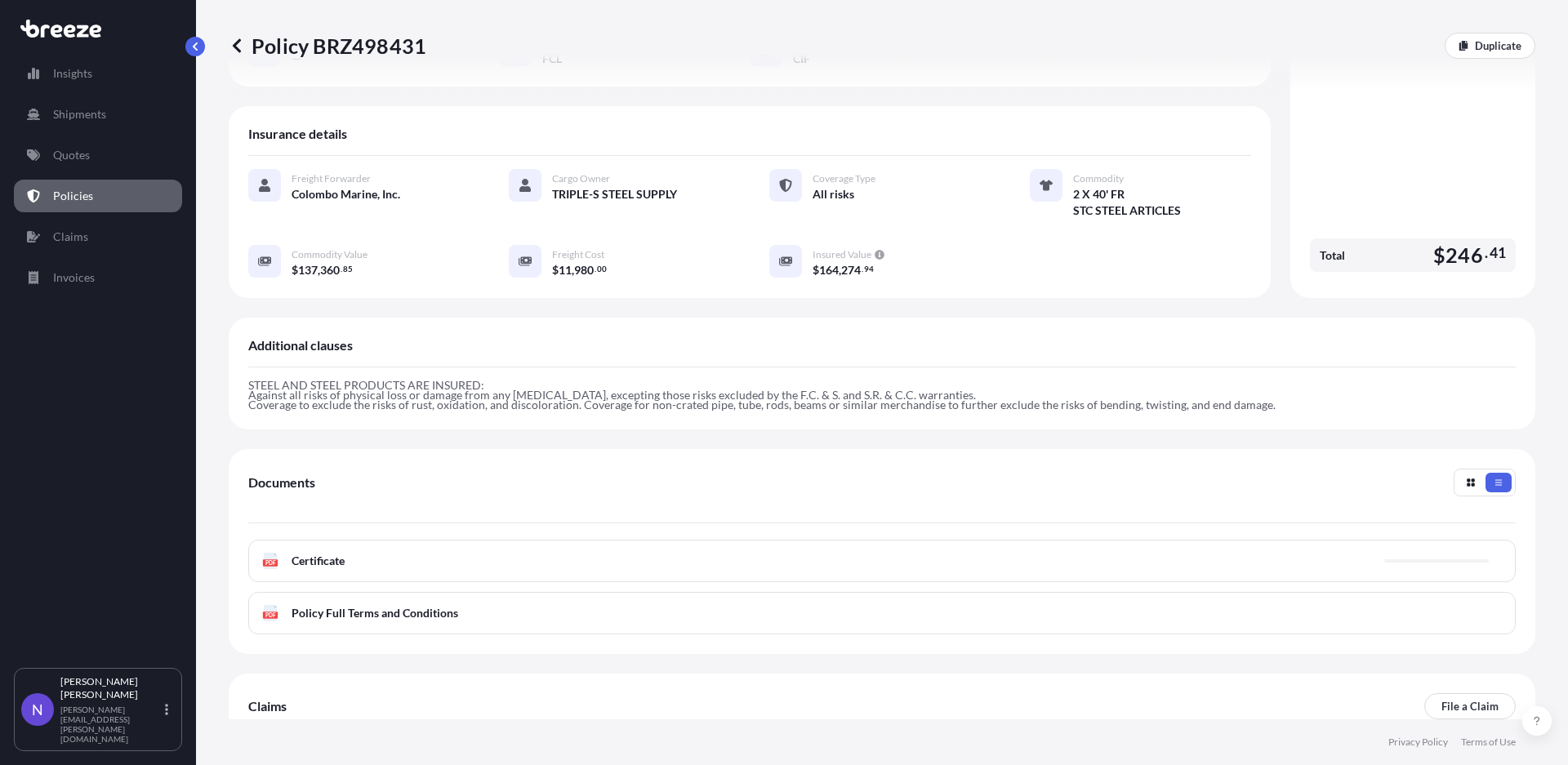
scroll to position [277, 0]
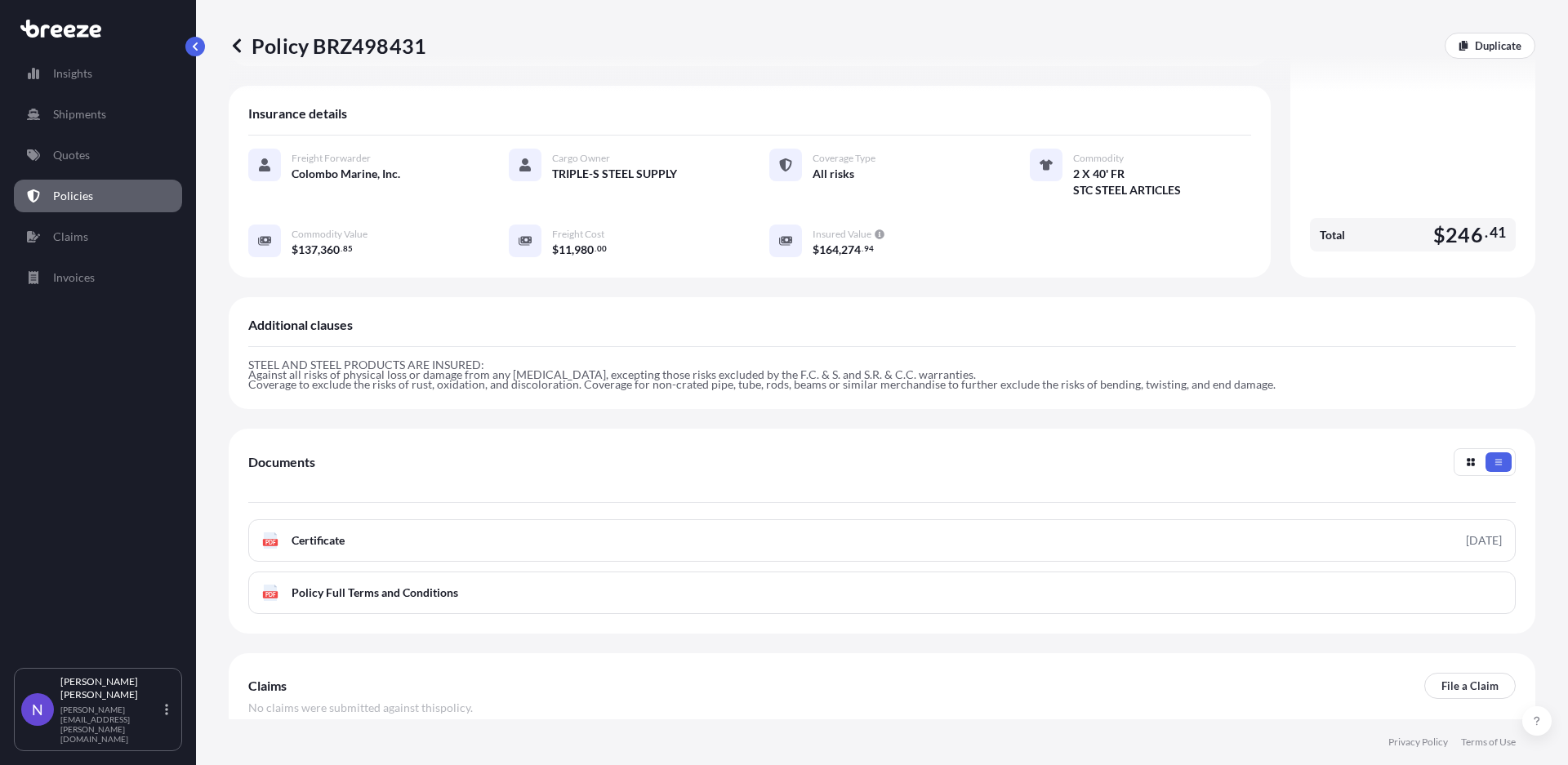
click at [762, 525] on link "PDF Certificate 2025-09-08" at bounding box center [882, 540] width 1267 height 42
